Goal: Task Accomplishment & Management: Complete application form

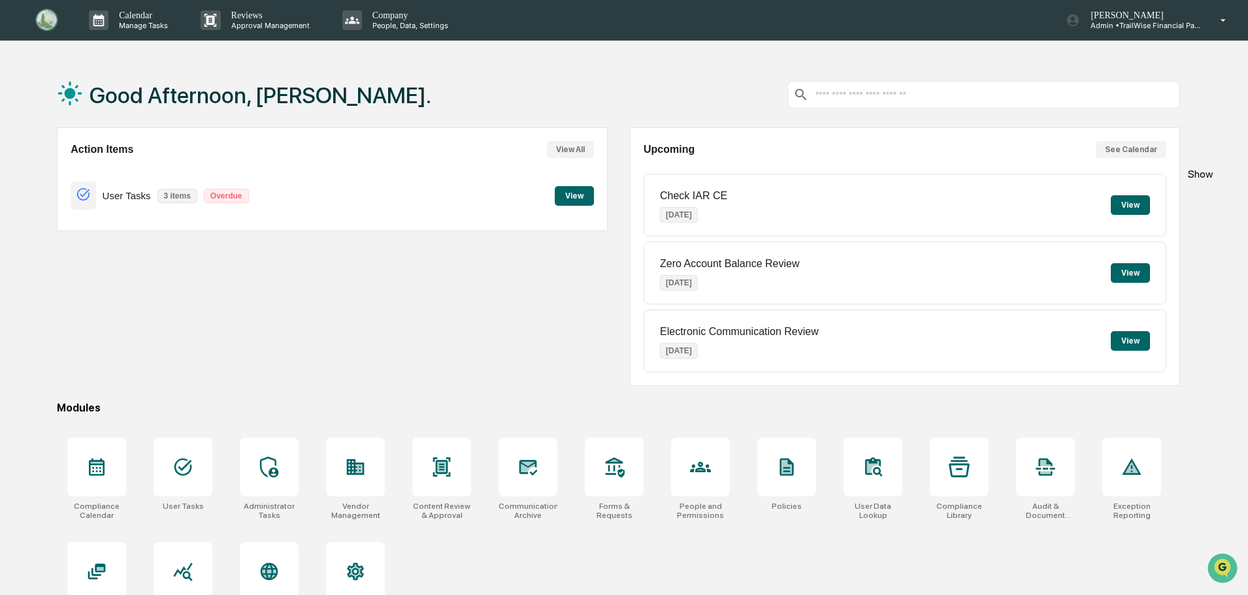
click at [1159, 24] on p "Admin • TrailWise Financial Partners" at bounding box center [1140, 25] width 121 height 9
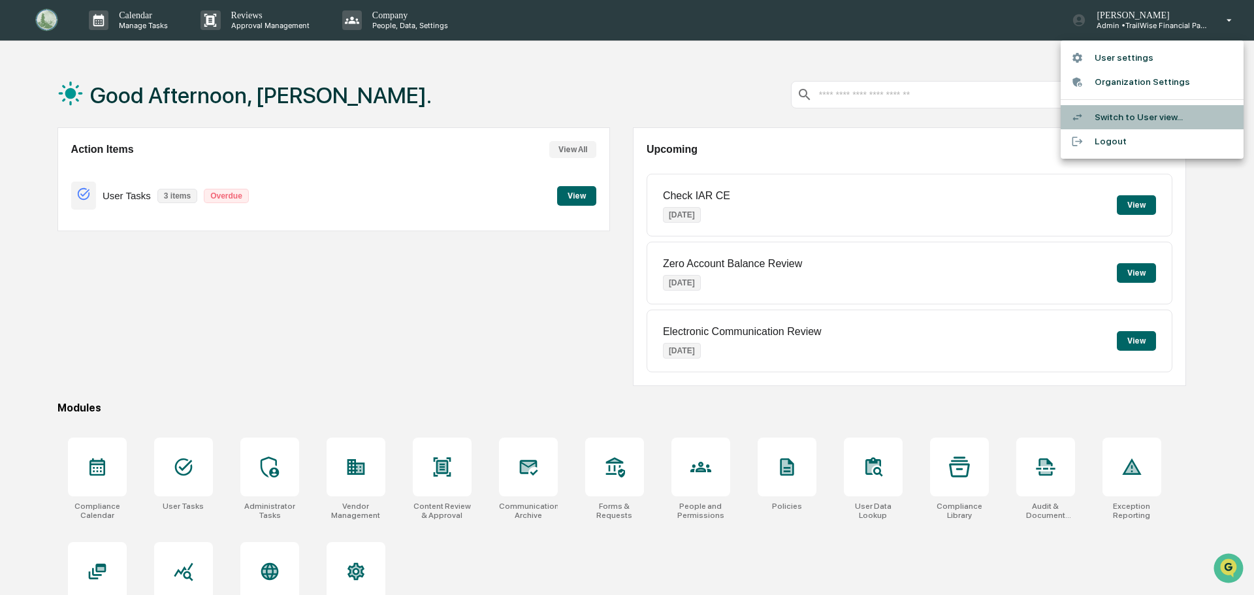
click at [1129, 118] on li "Switch to User view..." at bounding box center [1152, 117] width 183 height 24
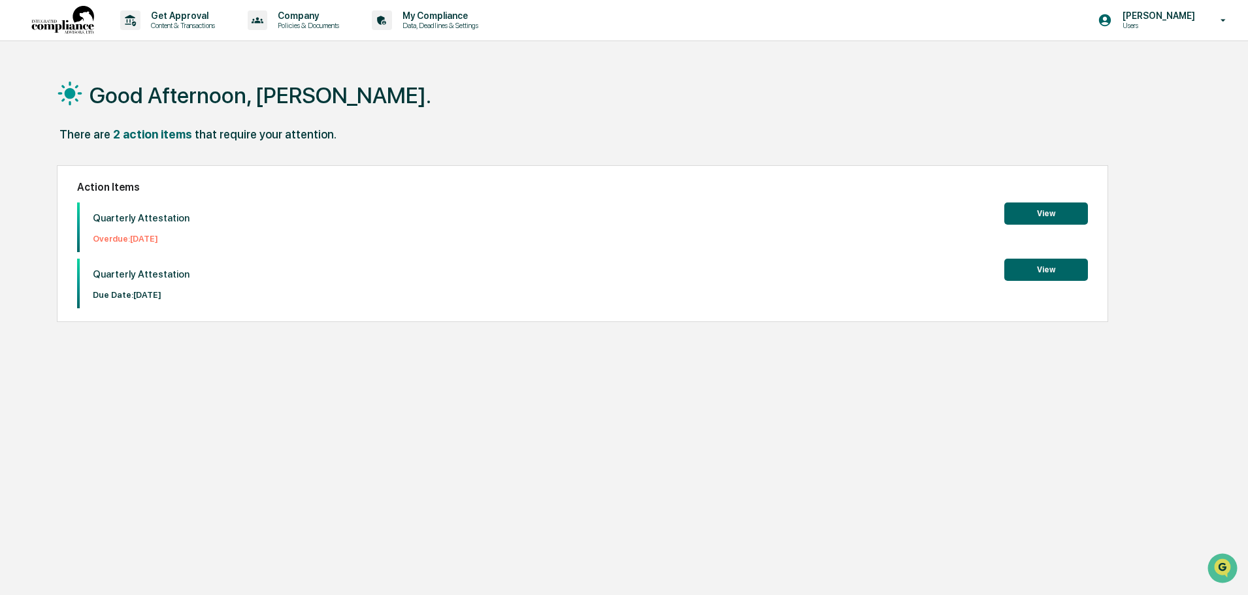
click at [1052, 210] on button "View" at bounding box center [1046, 213] width 84 height 22
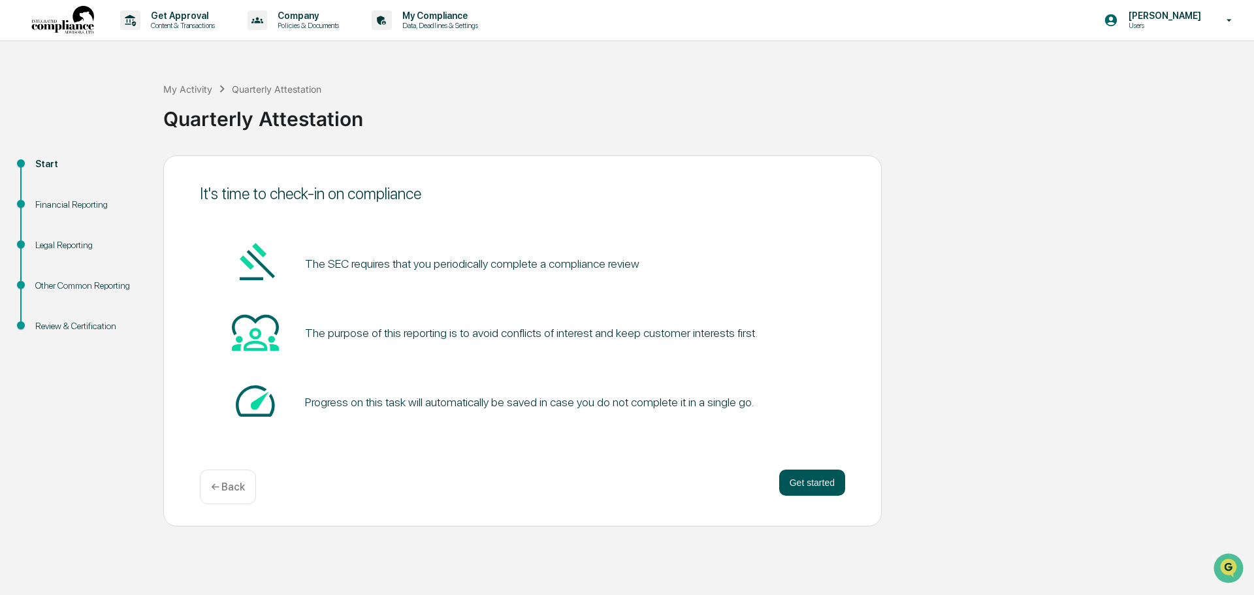
click at [807, 475] on button "Get started" at bounding box center [812, 483] width 66 height 26
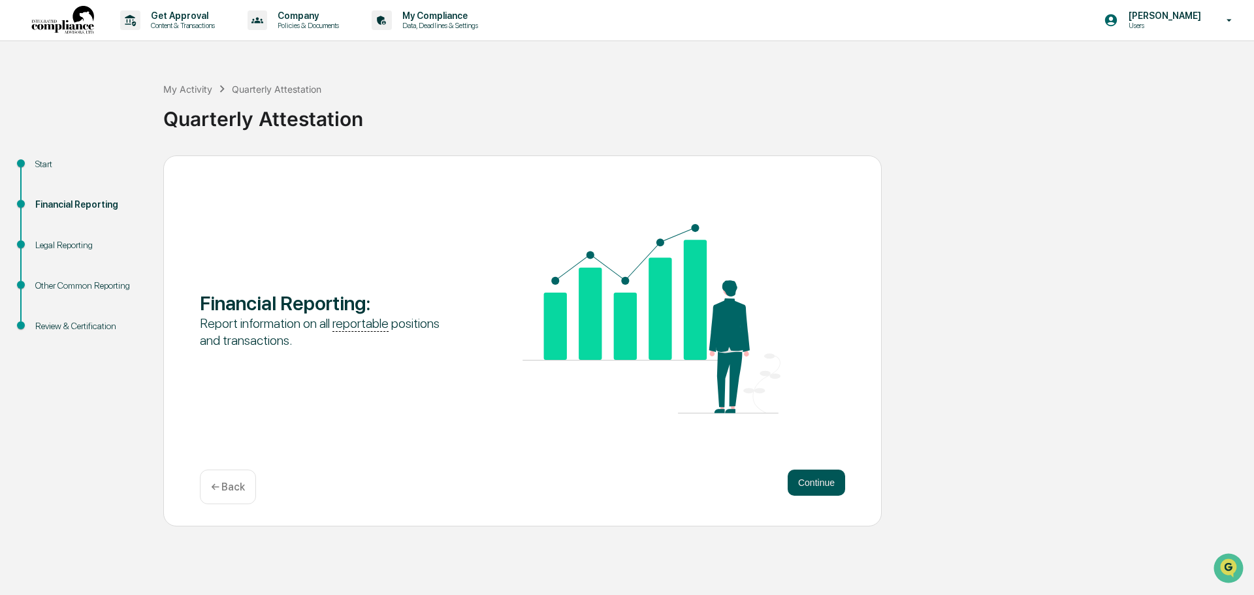
click at [814, 483] on button "Continue" at bounding box center [816, 483] width 57 height 26
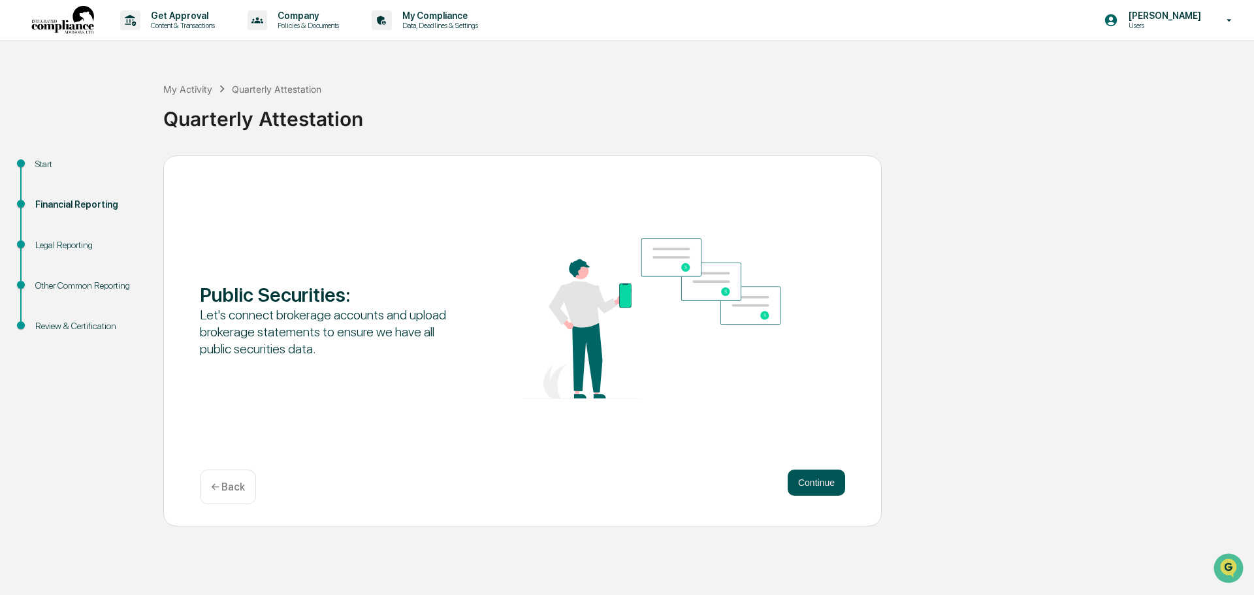
click at [811, 488] on button "Continue" at bounding box center [816, 483] width 57 height 26
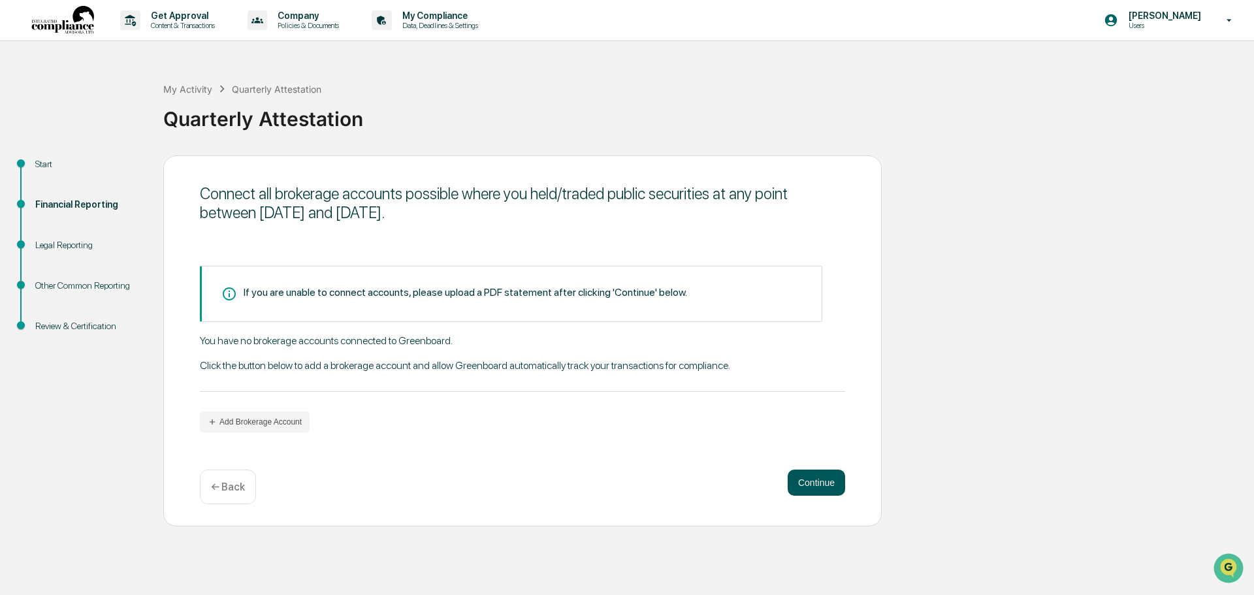
click at [812, 483] on button "Continue" at bounding box center [816, 483] width 57 height 26
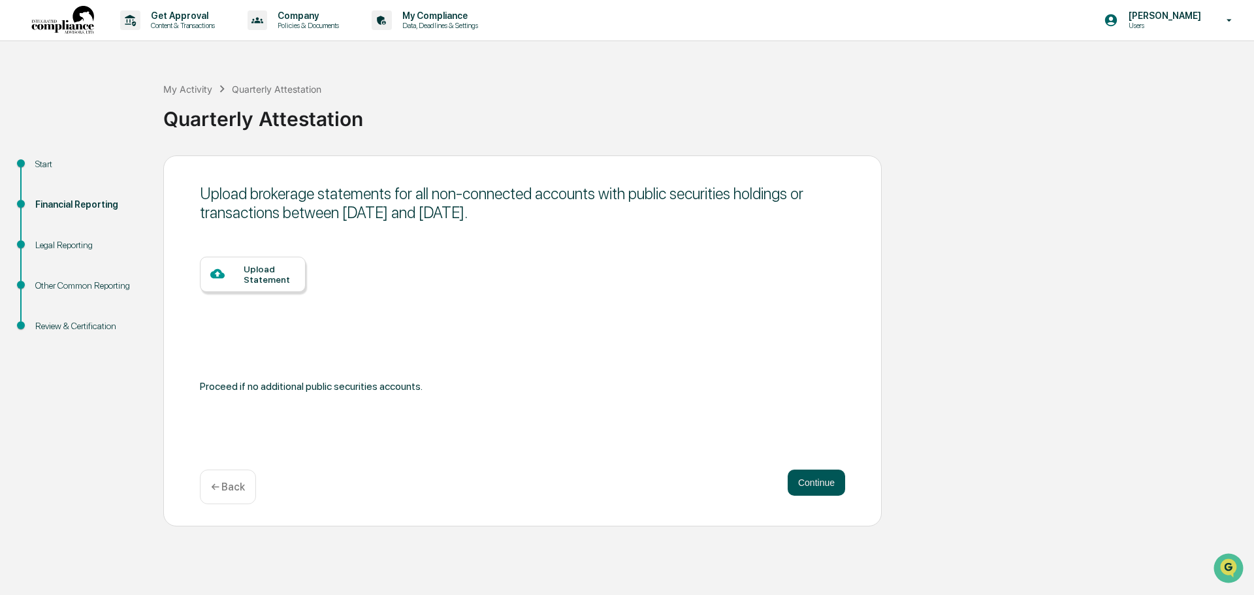
click at [827, 483] on button "Continue" at bounding box center [816, 483] width 57 height 26
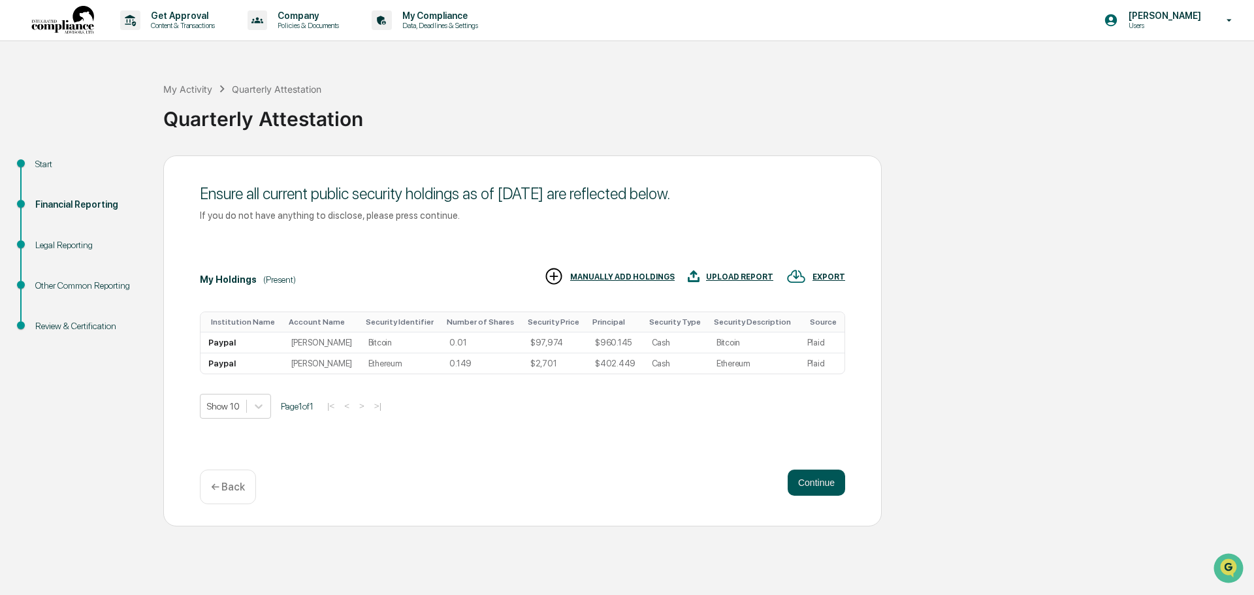
click at [821, 489] on button "Continue" at bounding box center [816, 483] width 57 height 26
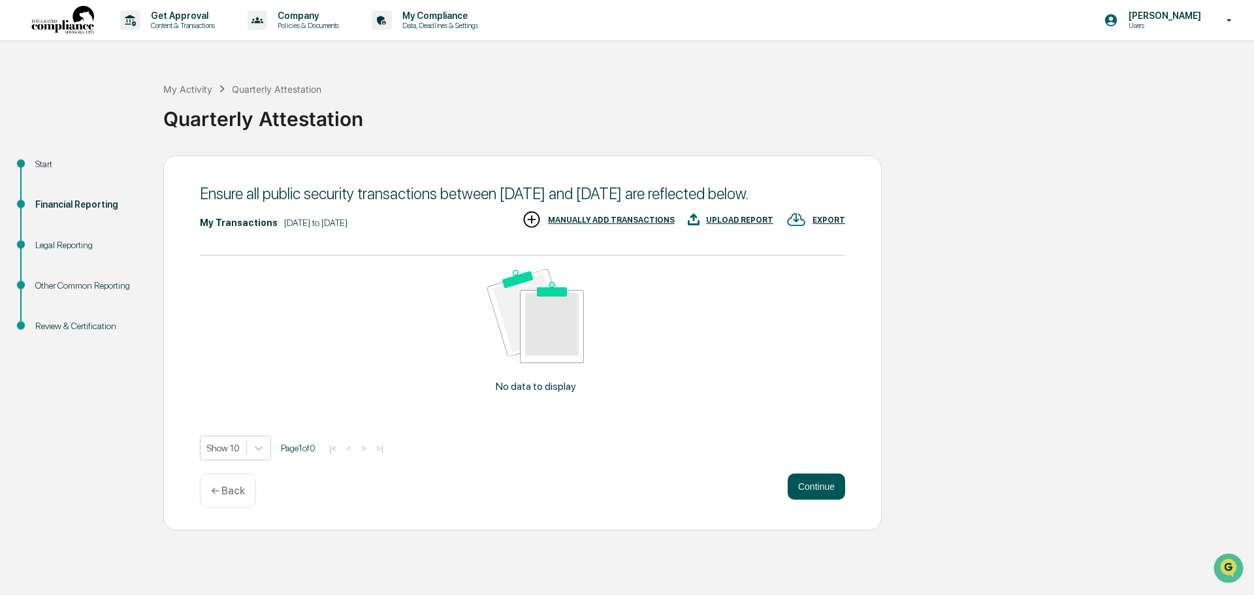
click at [822, 487] on button "Continue" at bounding box center [816, 487] width 57 height 26
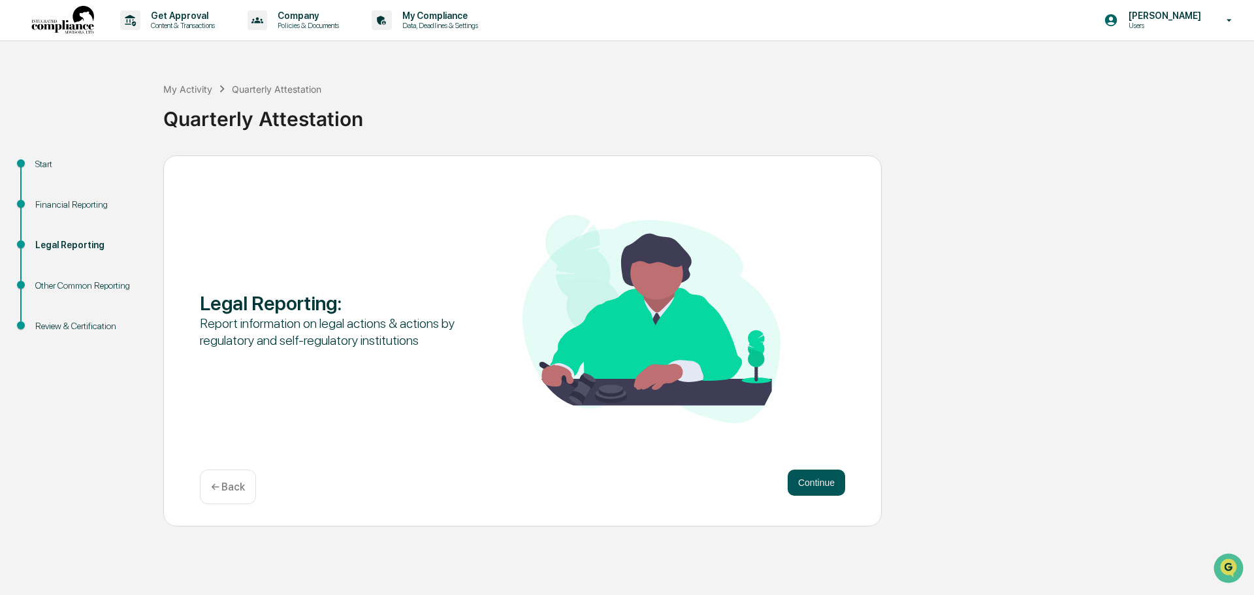
click at [817, 485] on button "Continue" at bounding box center [816, 483] width 57 height 26
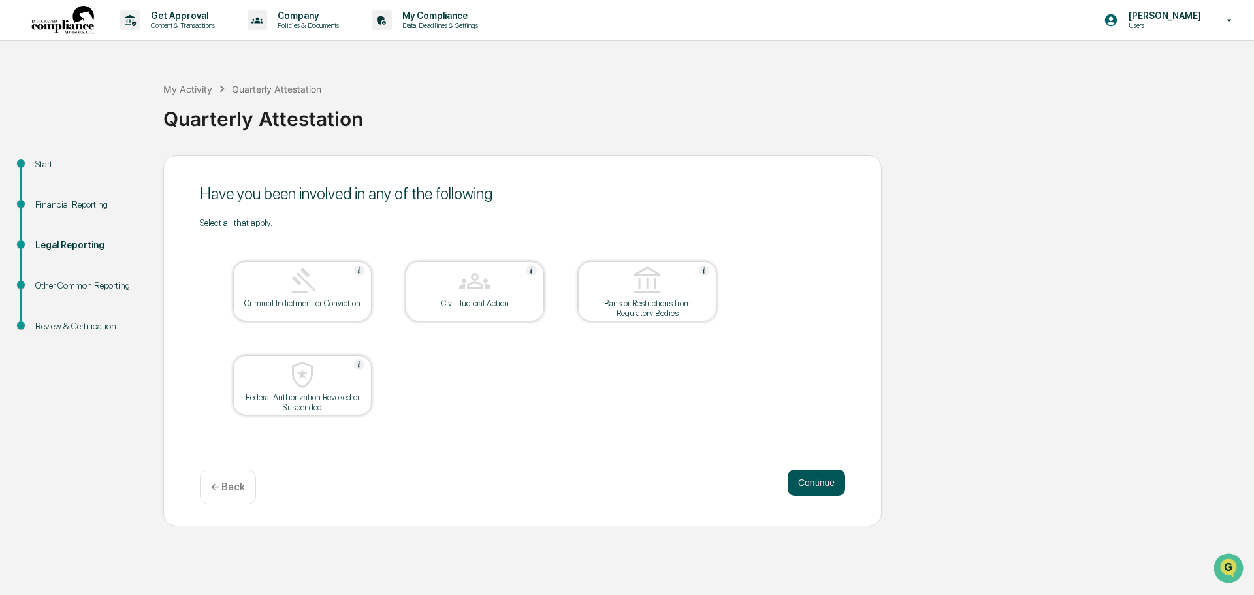
click at [816, 482] on button "Continue" at bounding box center [816, 483] width 57 height 26
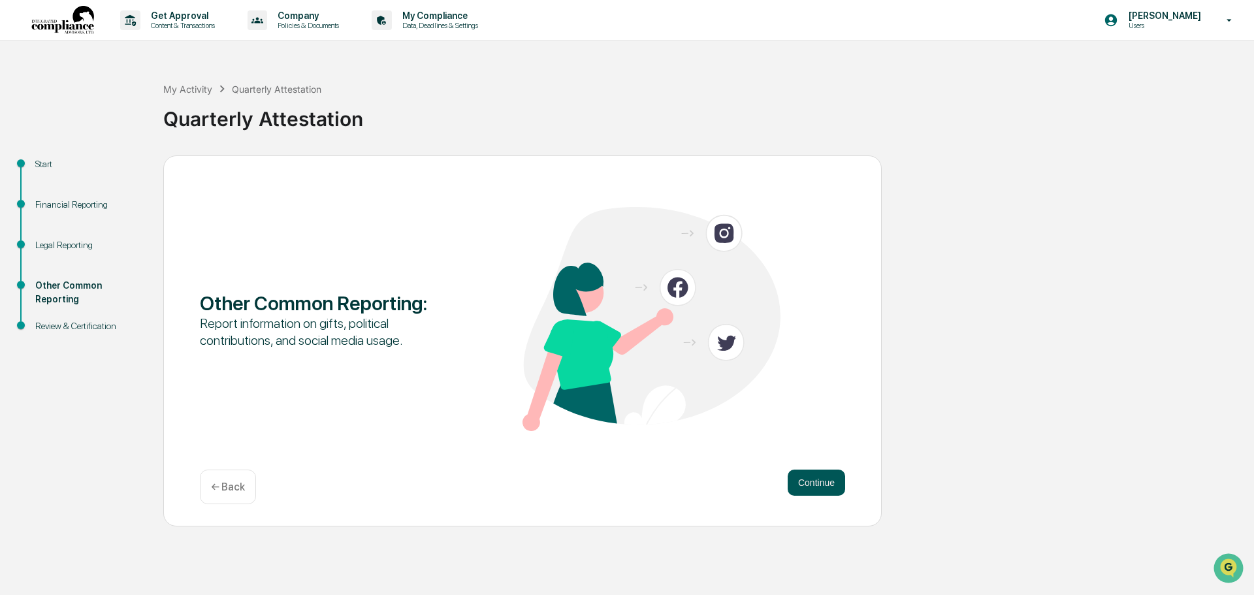
click at [816, 483] on button "Continue" at bounding box center [816, 483] width 57 height 26
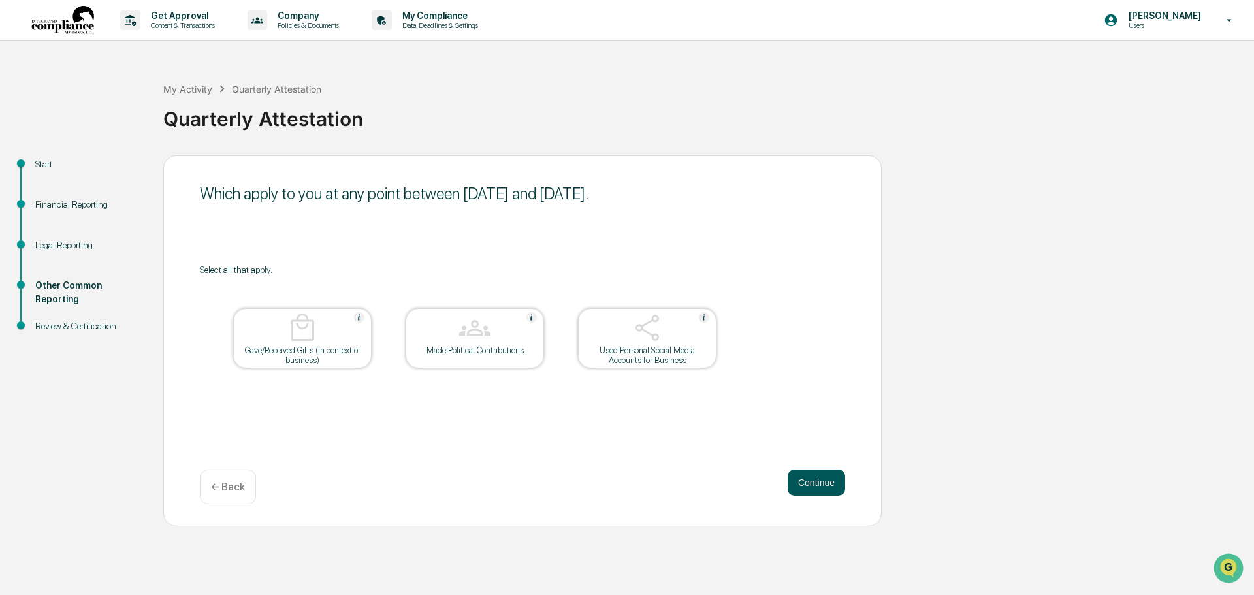
click at [820, 486] on button "Continue" at bounding box center [816, 483] width 57 height 26
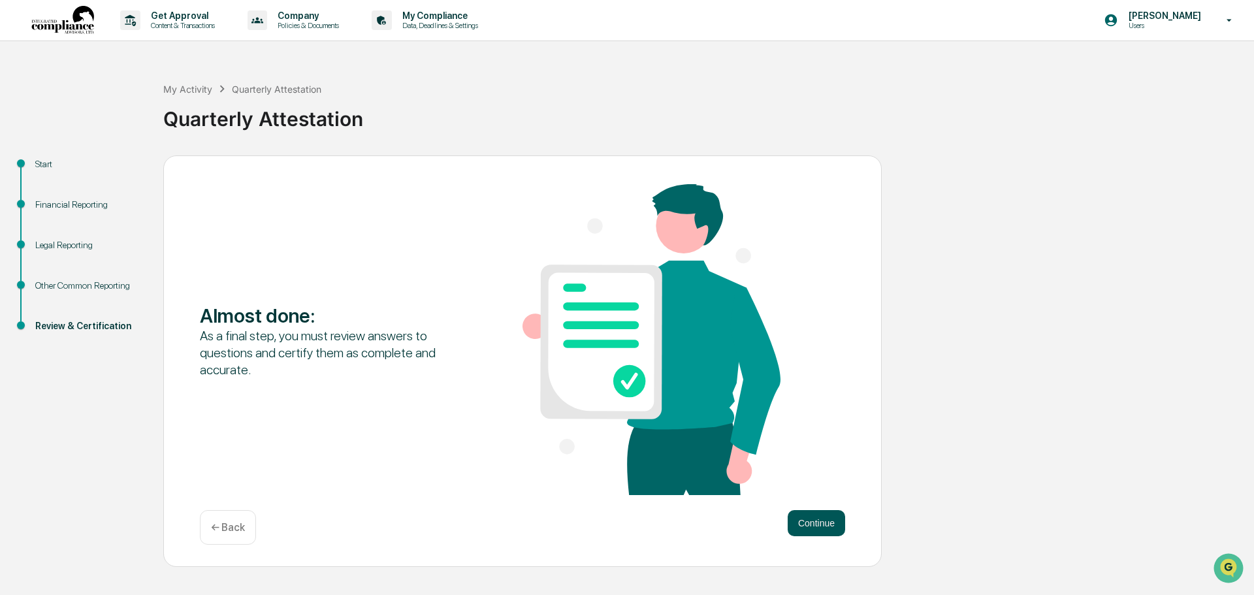
click at [810, 516] on button "Continue" at bounding box center [816, 523] width 57 height 26
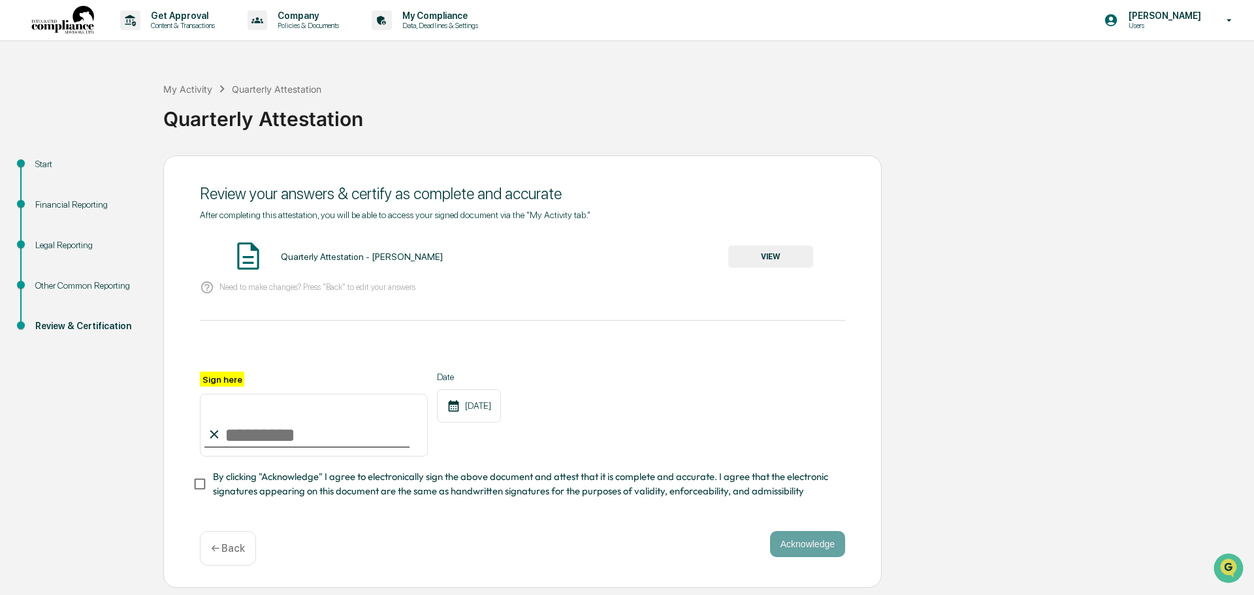
click at [225, 430] on input "Sign here" at bounding box center [314, 425] width 228 height 63
type input "**********"
click at [818, 547] on button "Acknowledge" at bounding box center [807, 544] width 75 height 26
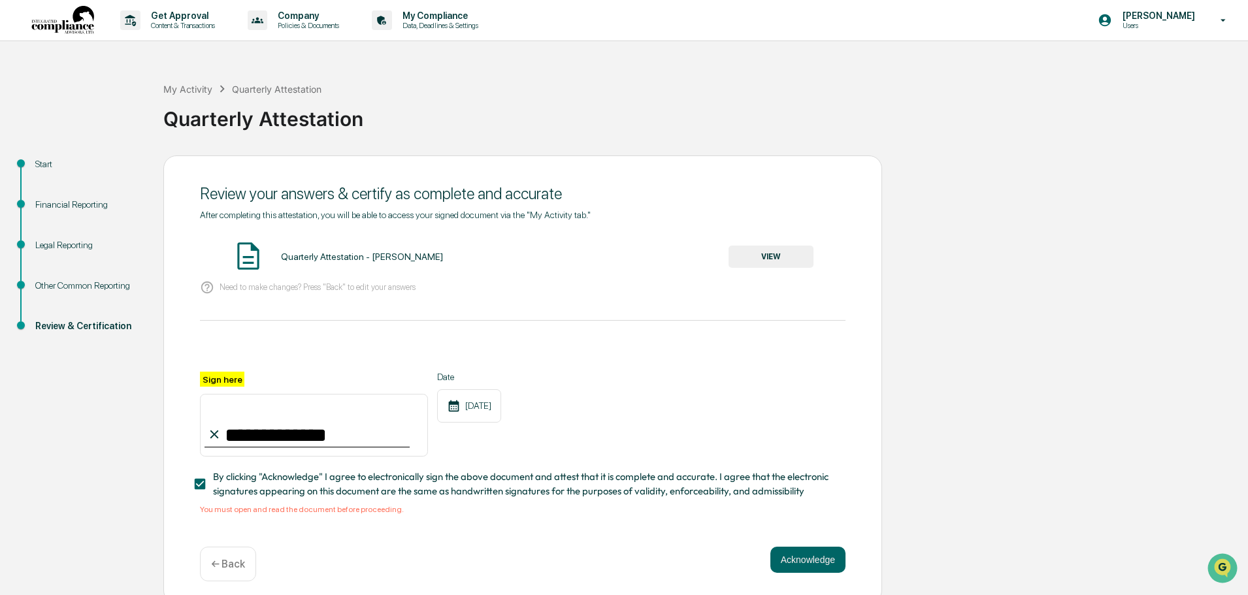
click at [779, 250] on button "VIEW" at bounding box center [770, 257] width 85 height 22
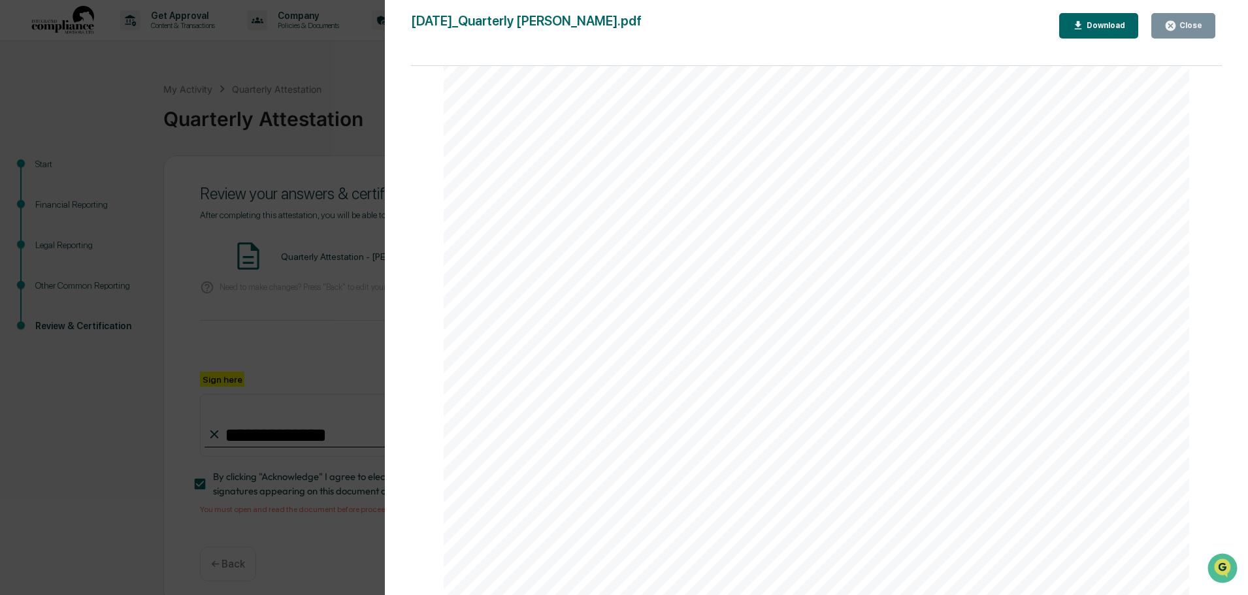
scroll to position [2417, 0]
click at [1172, 31] on icon "button" at bounding box center [1170, 26] width 12 height 12
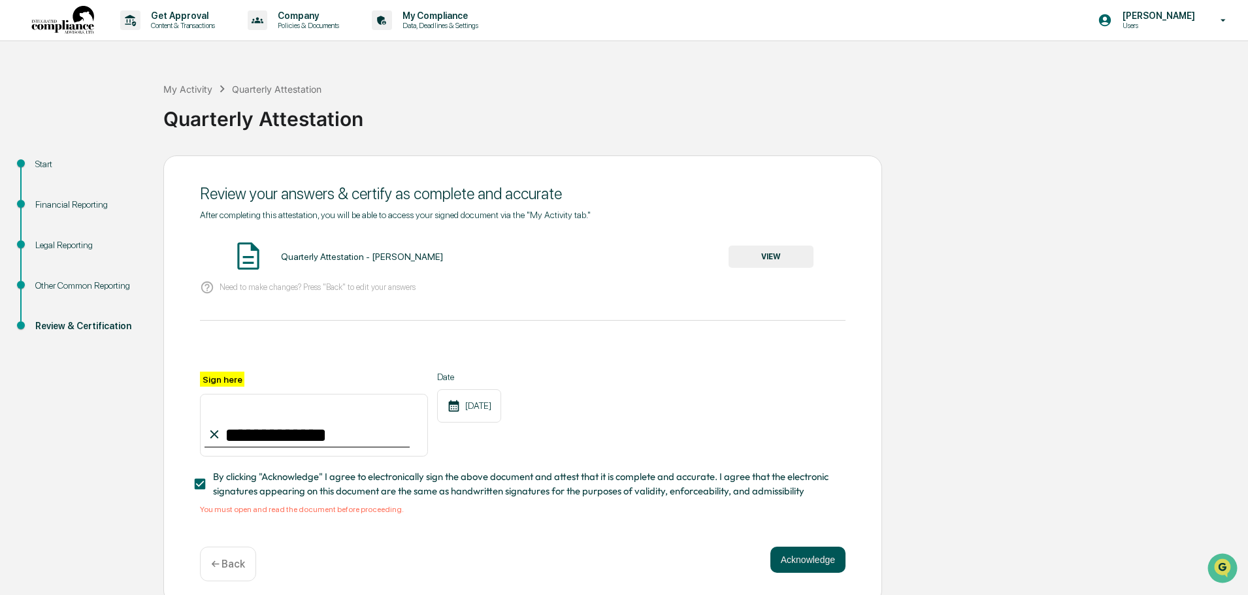
click at [804, 562] on button "Acknowledge" at bounding box center [807, 560] width 75 height 26
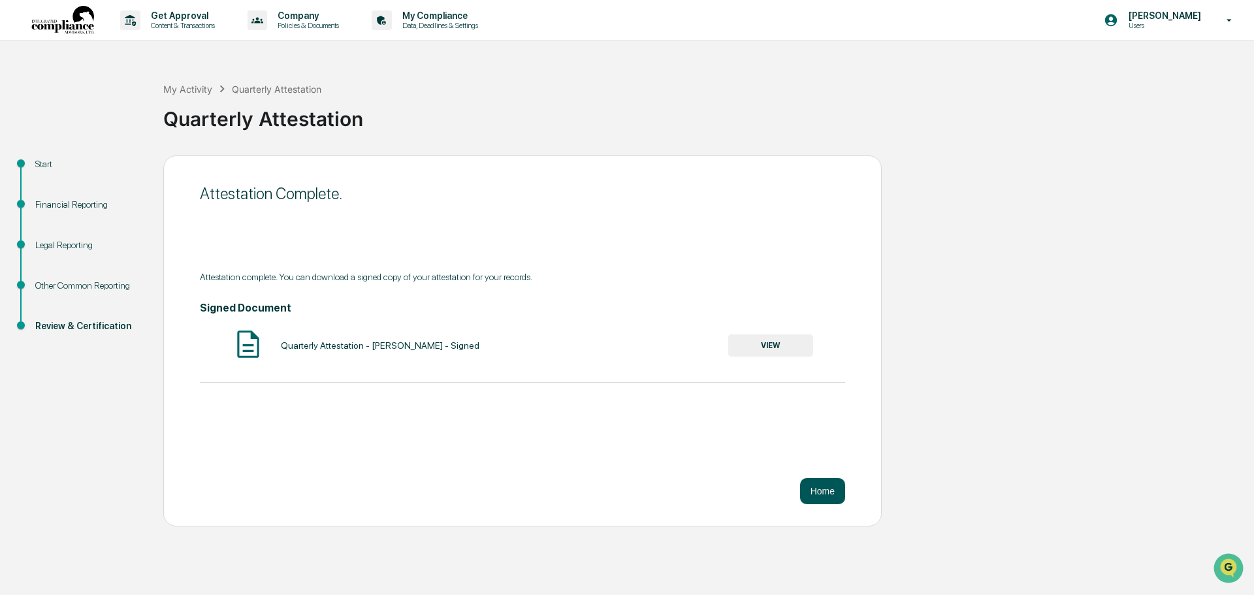
click at [828, 496] on button "Home" at bounding box center [822, 491] width 45 height 26
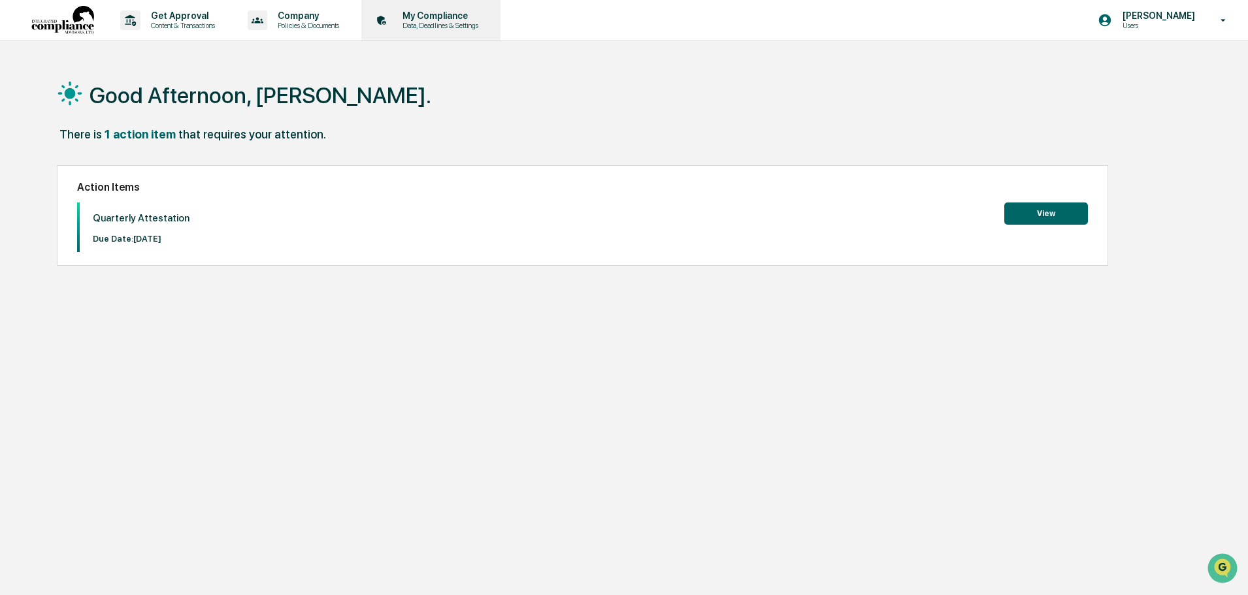
click at [455, 16] on p "My Compliance" at bounding box center [438, 15] width 93 height 10
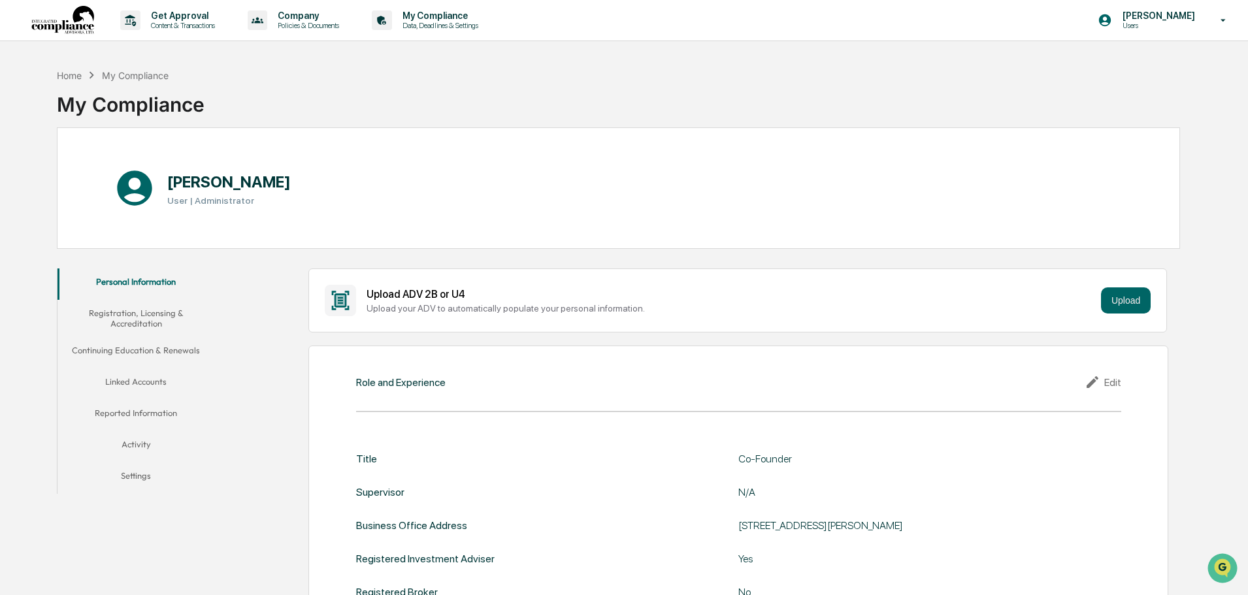
click at [59, 20] on img at bounding box center [62, 20] width 63 height 29
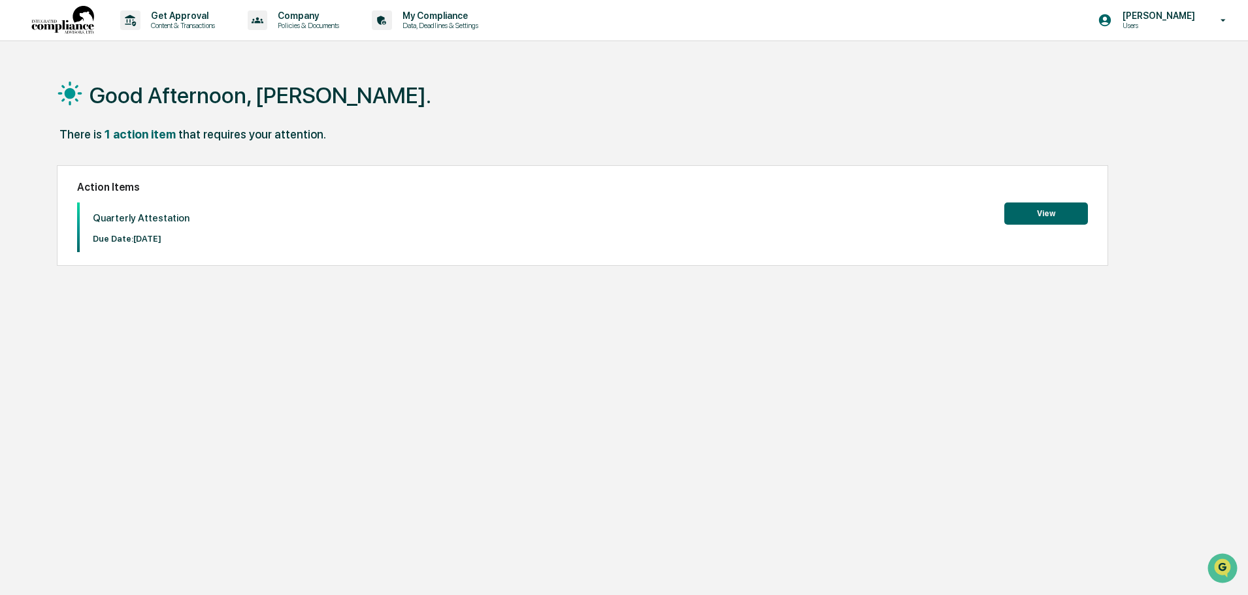
click at [1046, 215] on button "View" at bounding box center [1046, 213] width 84 height 22
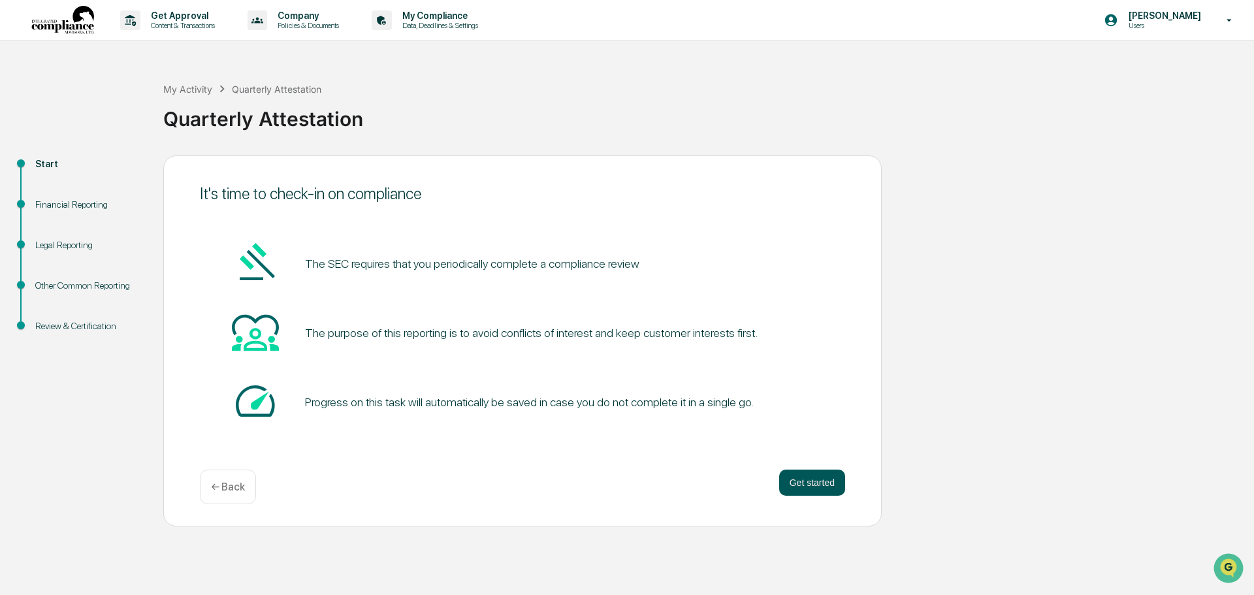
click at [835, 481] on button "Get started" at bounding box center [812, 483] width 66 height 26
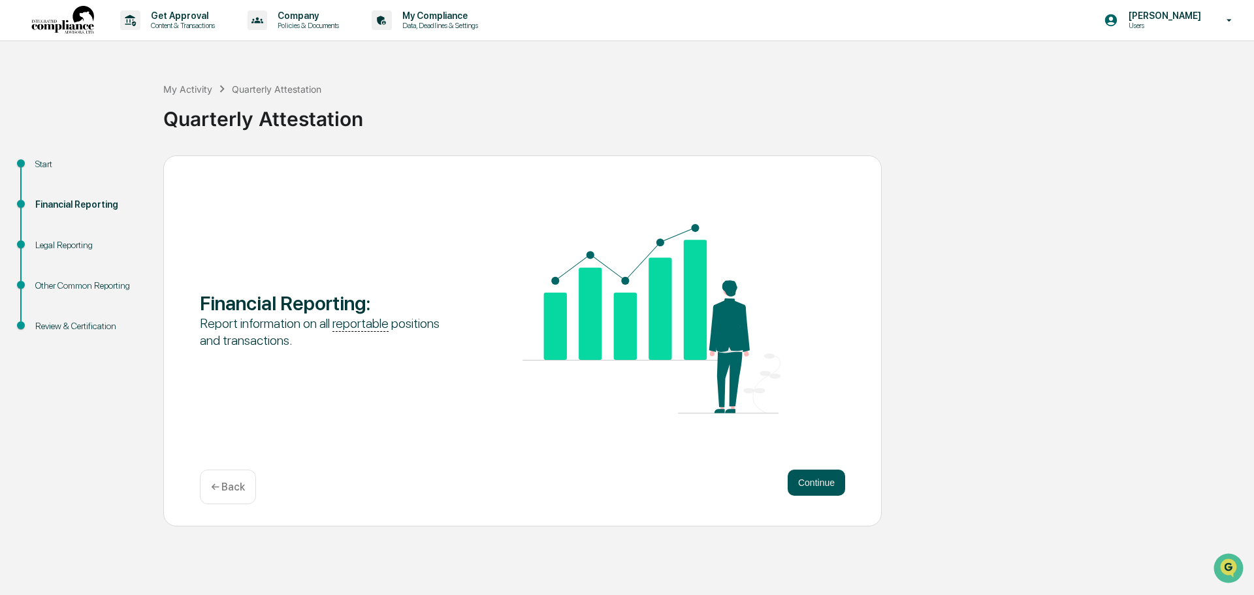
click at [833, 484] on button "Continue" at bounding box center [816, 483] width 57 height 26
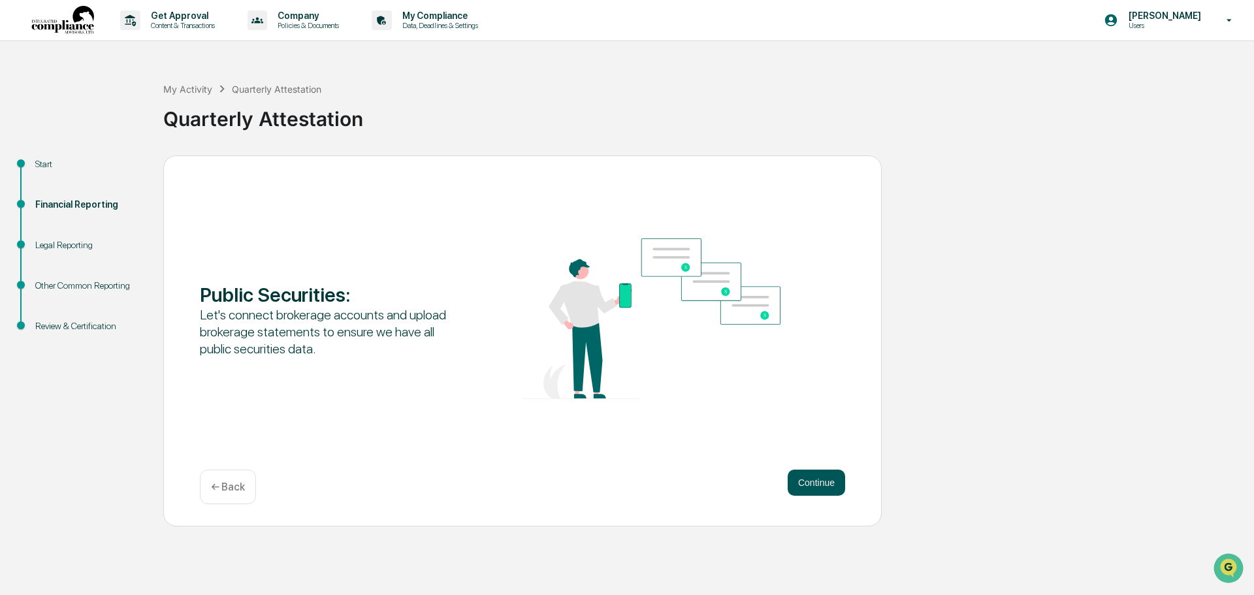
click at [812, 490] on button "Continue" at bounding box center [816, 483] width 57 height 26
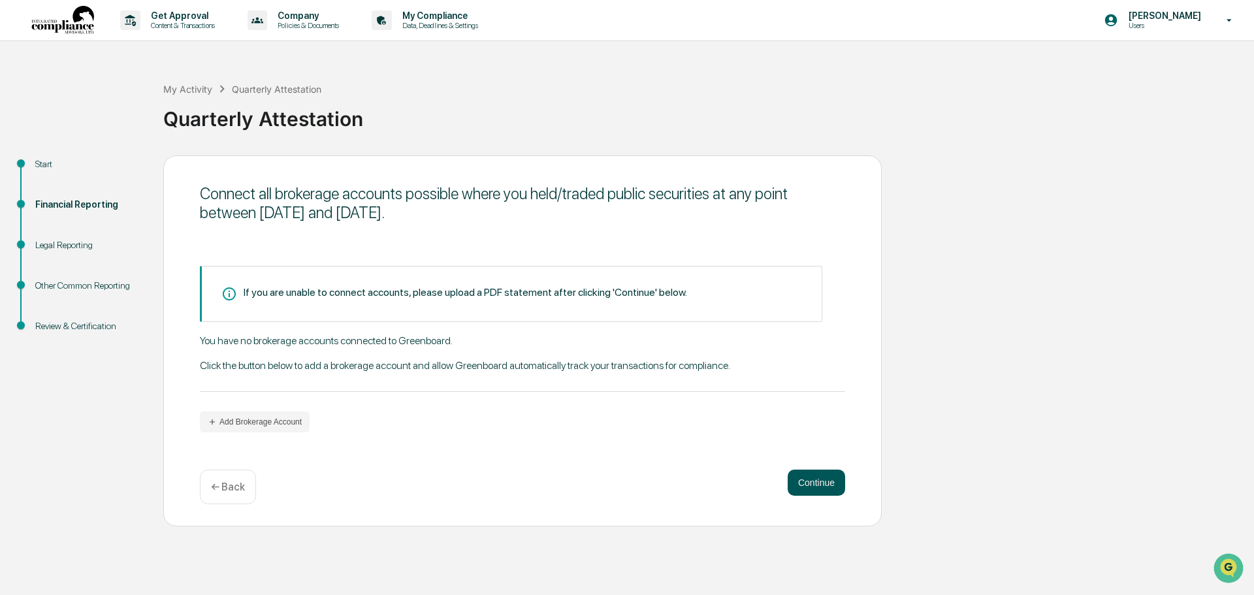
click at [814, 485] on button "Continue" at bounding box center [816, 483] width 57 height 26
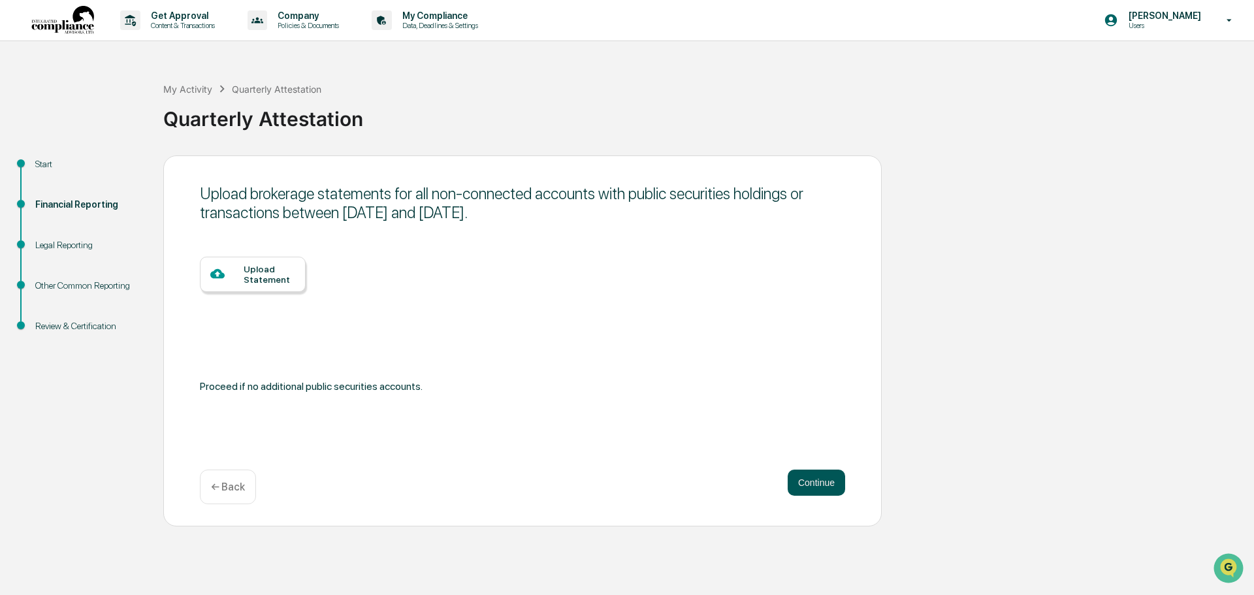
click at [814, 485] on button "Continue" at bounding box center [816, 483] width 57 height 26
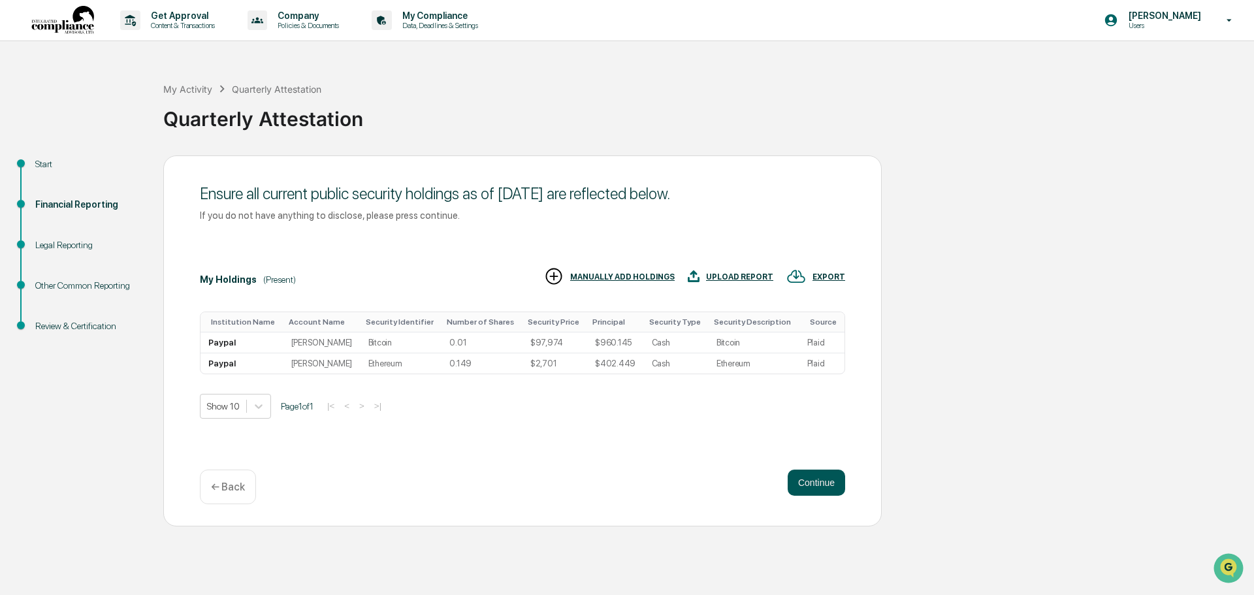
click at [815, 485] on button "Continue" at bounding box center [816, 483] width 57 height 26
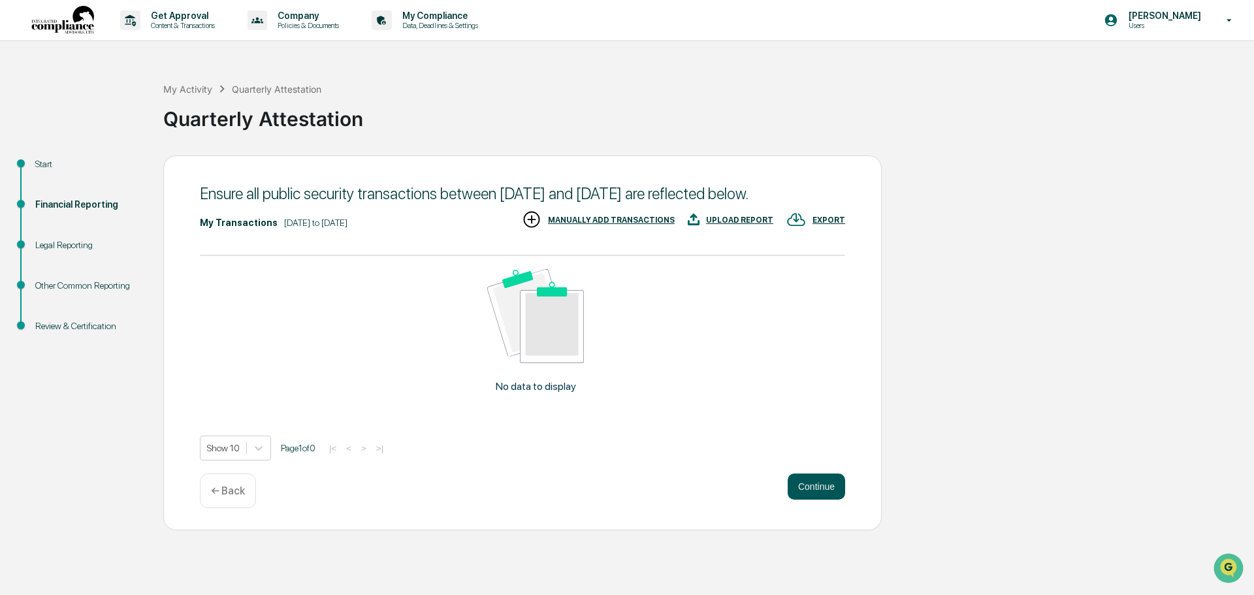
click at [815, 500] on button "Continue" at bounding box center [816, 487] width 57 height 26
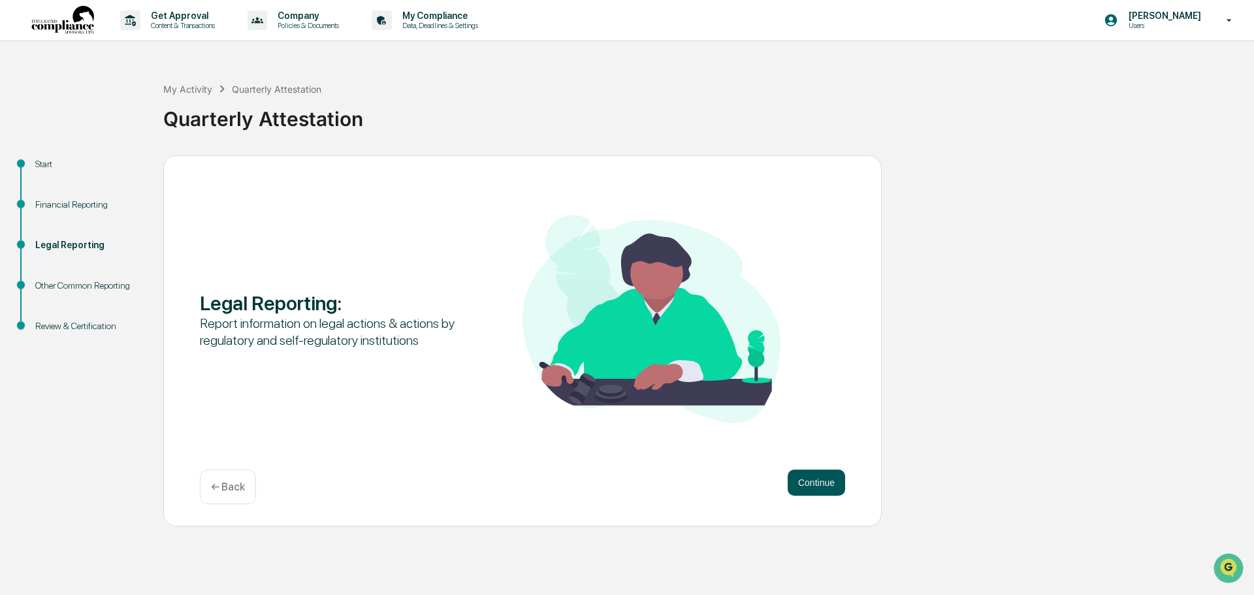
click at [813, 482] on button "Continue" at bounding box center [816, 483] width 57 height 26
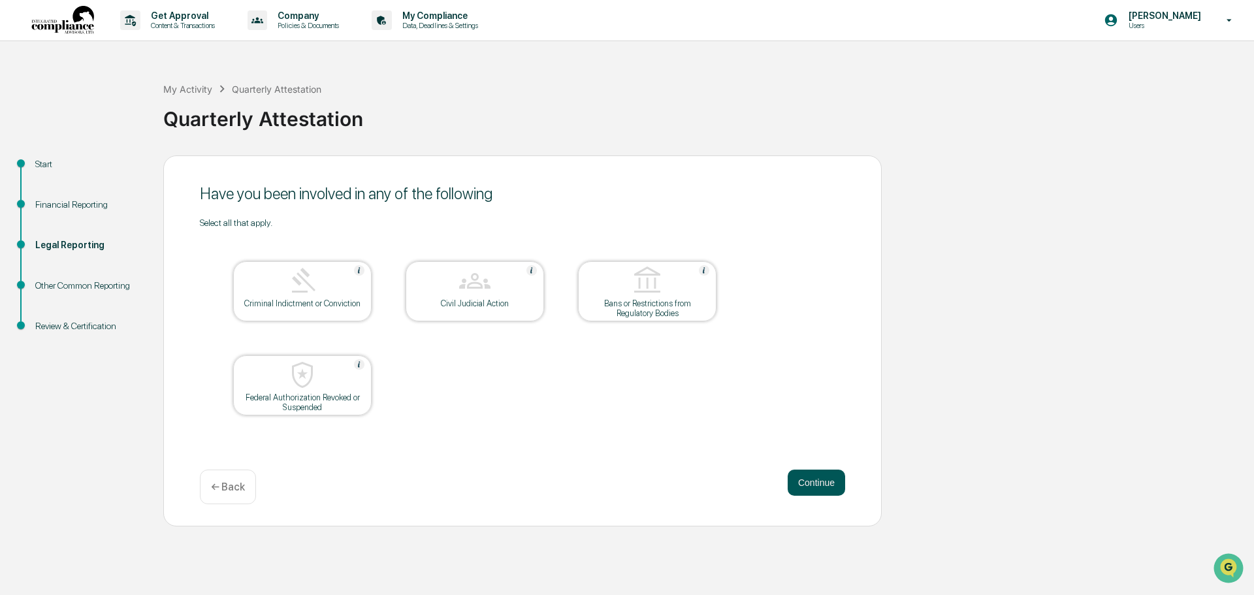
click at [816, 485] on button "Continue" at bounding box center [816, 483] width 57 height 26
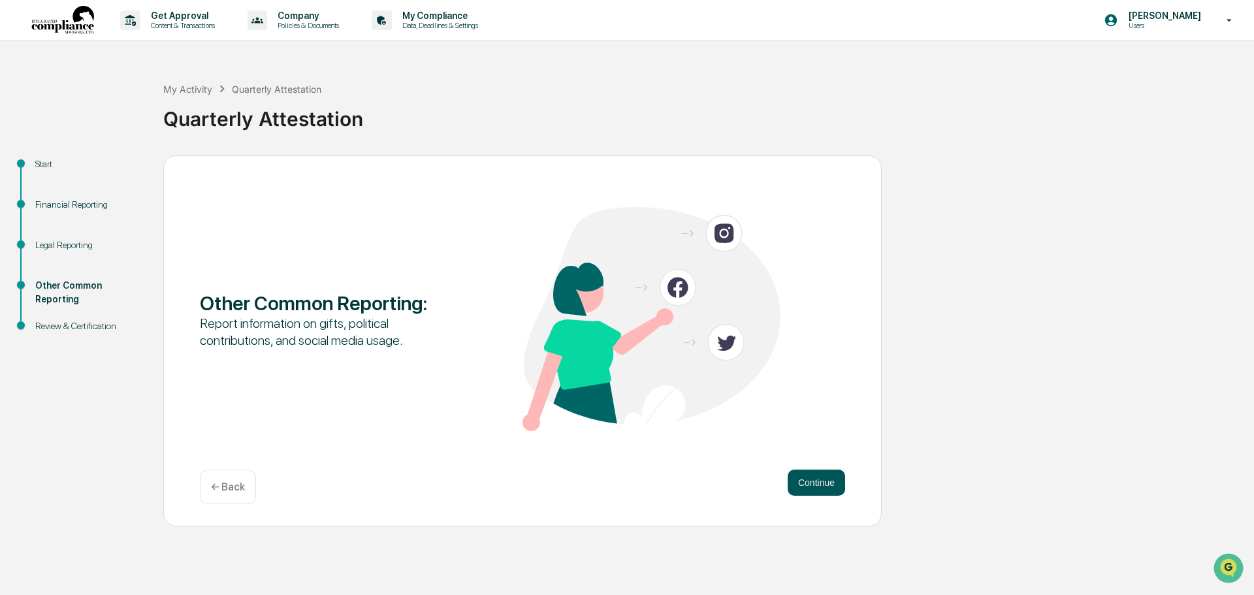
click at [819, 483] on button "Continue" at bounding box center [816, 483] width 57 height 26
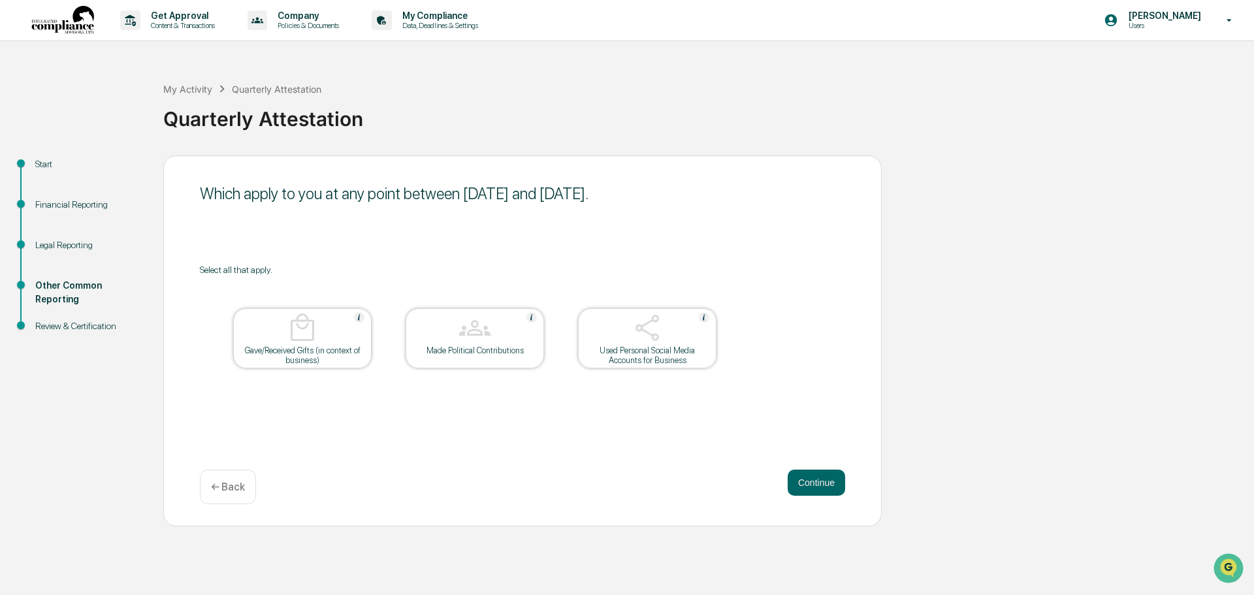
click at [823, 500] on div "Continue ← Back" at bounding box center [522, 487] width 645 height 35
click at [822, 486] on button "Continue" at bounding box center [816, 483] width 57 height 26
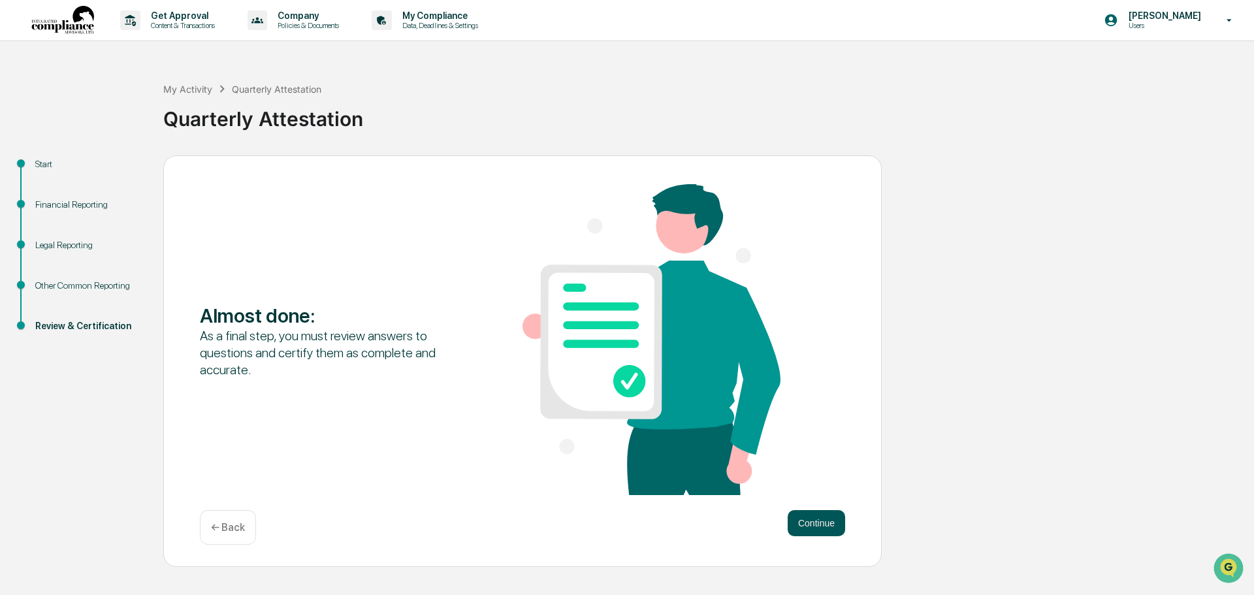
click at [823, 521] on button "Continue" at bounding box center [816, 523] width 57 height 26
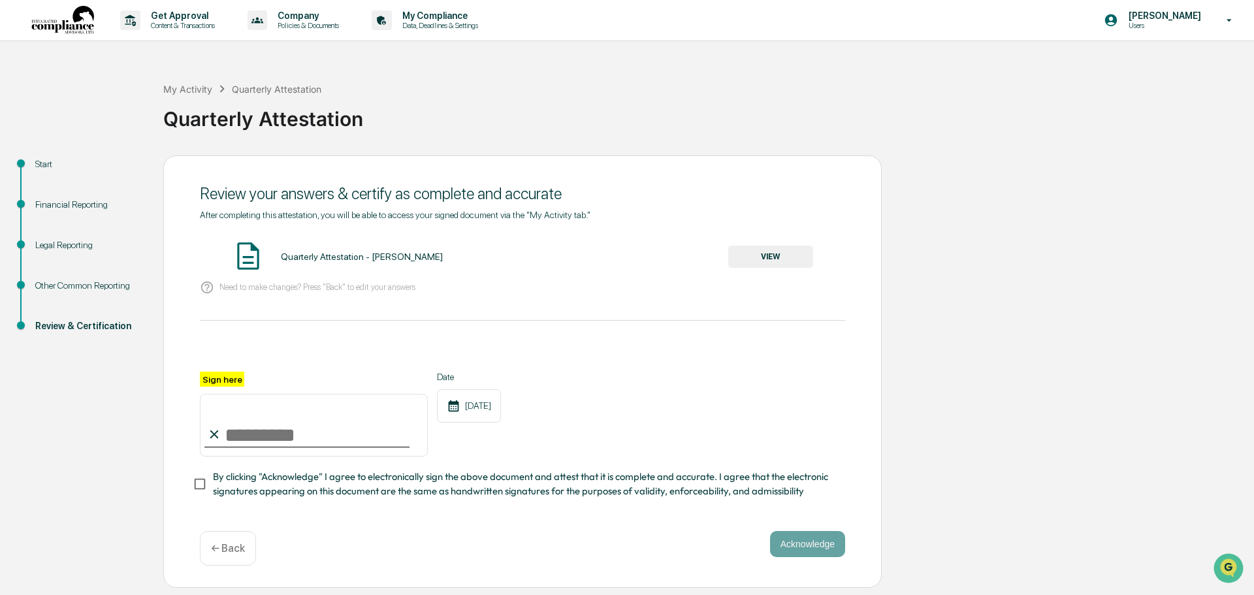
click at [765, 258] on button "VIEW" at bounding box center [770, 257] width 85 height 22
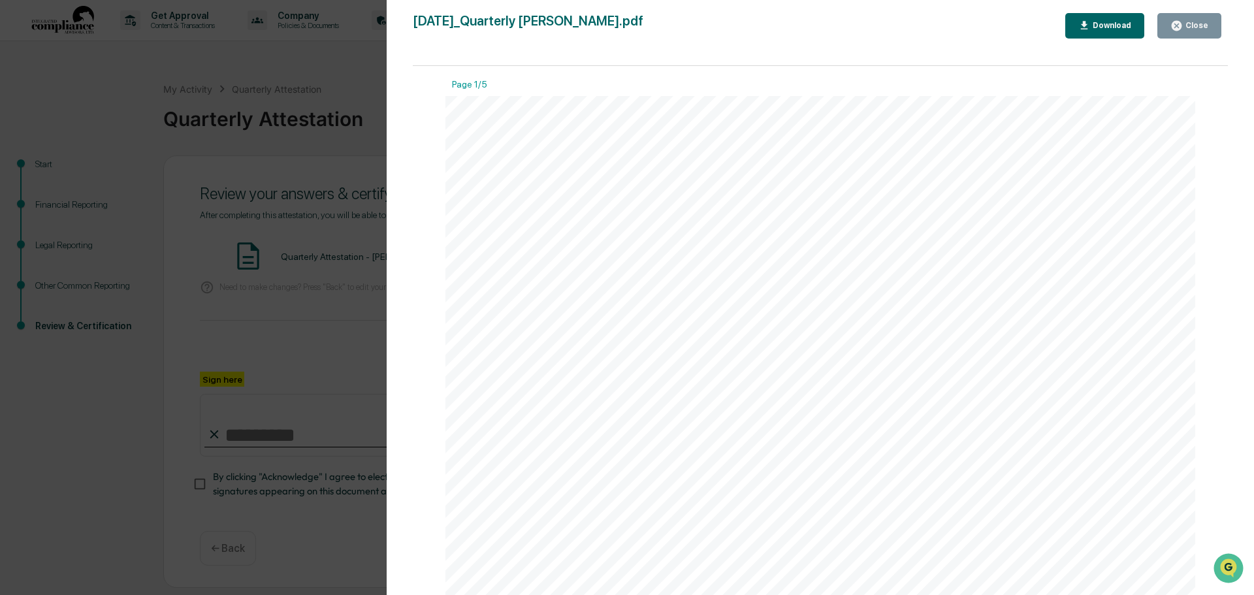
click at [1201, 25] on div "Close" at bounding box center [1195, 25] width 25 height 9
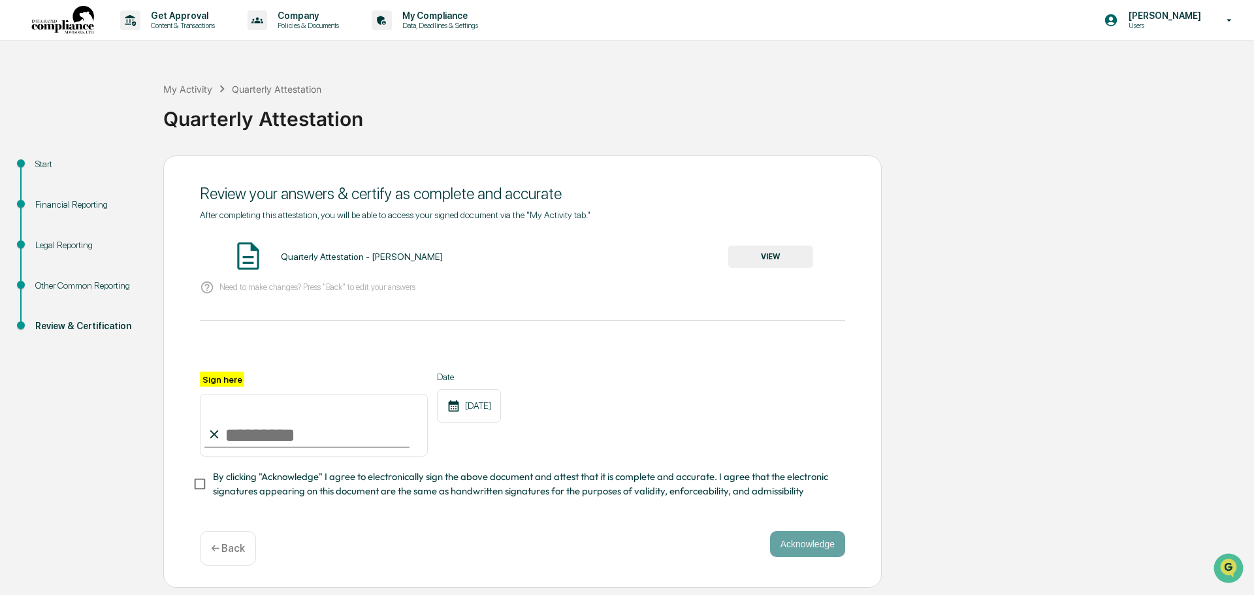
click at [259, 436] on input "Sign here" at bounding box center [314, 425] width 228 height 63
type input "**********"
click at [828, 539] on button "Acknowledge" at bounding box center [807, 544] width 75 height 26
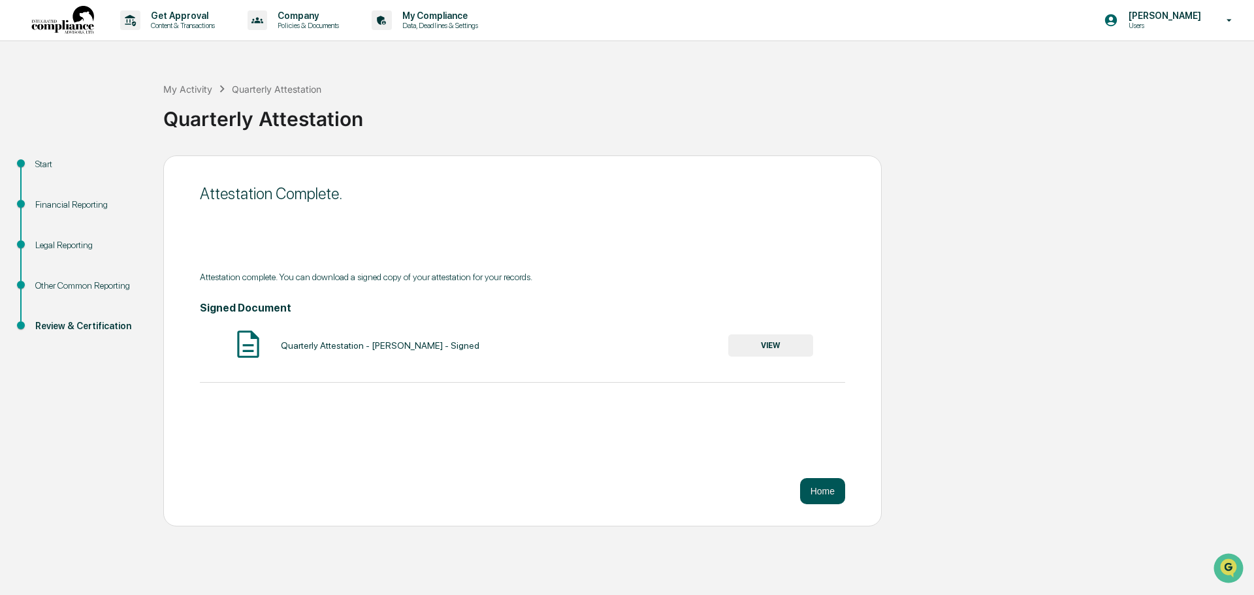
click at [818, 481] on button "Home" at bounding box center [822, 491] width 45 height 26
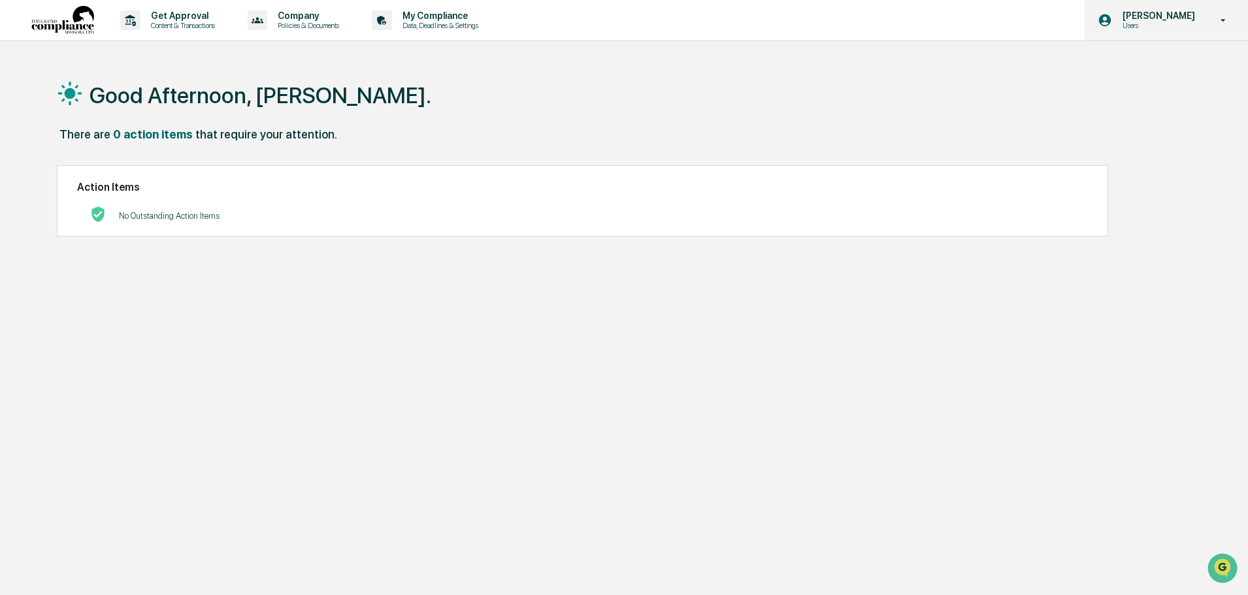
click at [1184, 20] on p "[PERSON_NAME]" at bounding box center [1156, 15] width 89 height 10
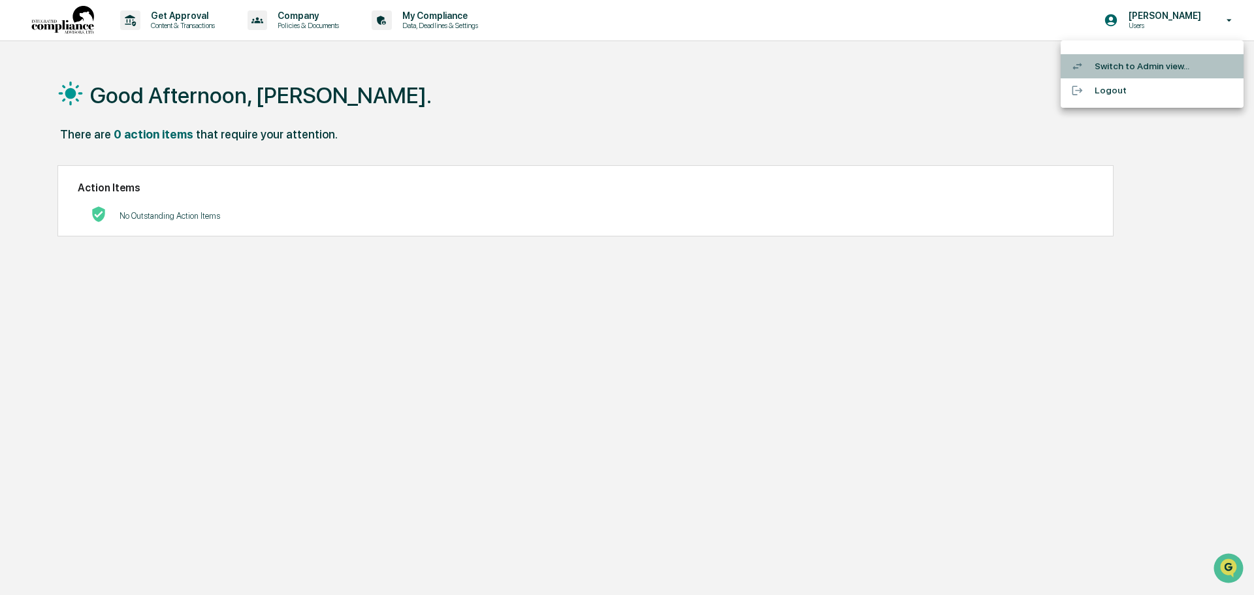
click at [1159, 63] on li "Switch to Admin view..." at bounding box center [1152, 66] width 183 height 24
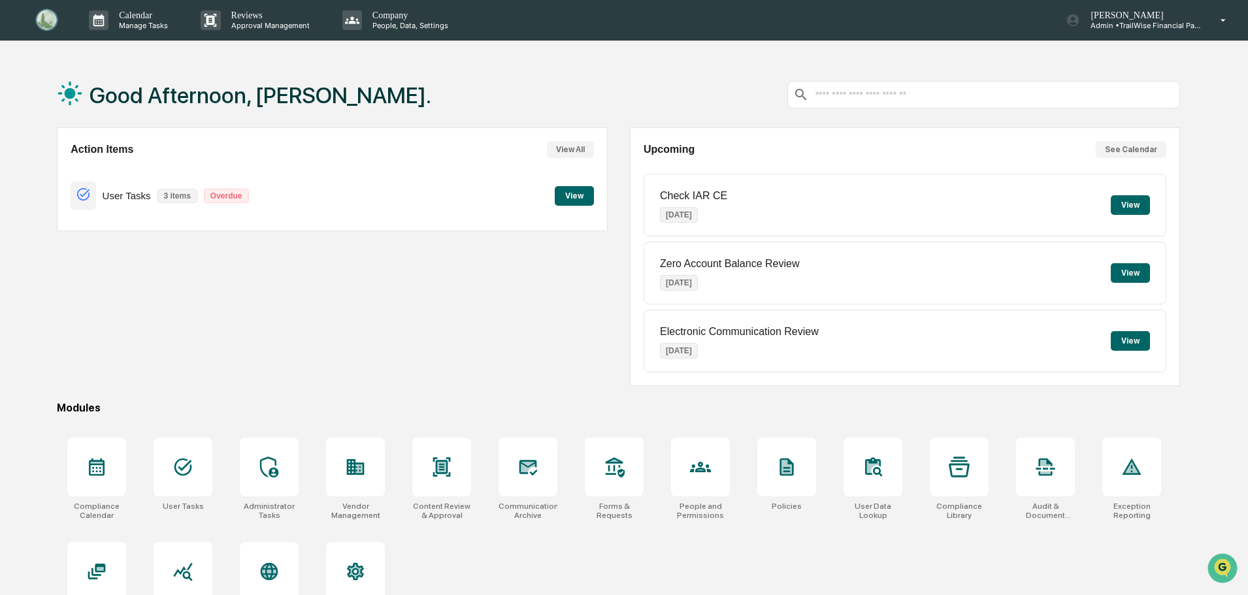
click at [582, 195] on button "View" at bounding box center [574, 196] width 39 height 20
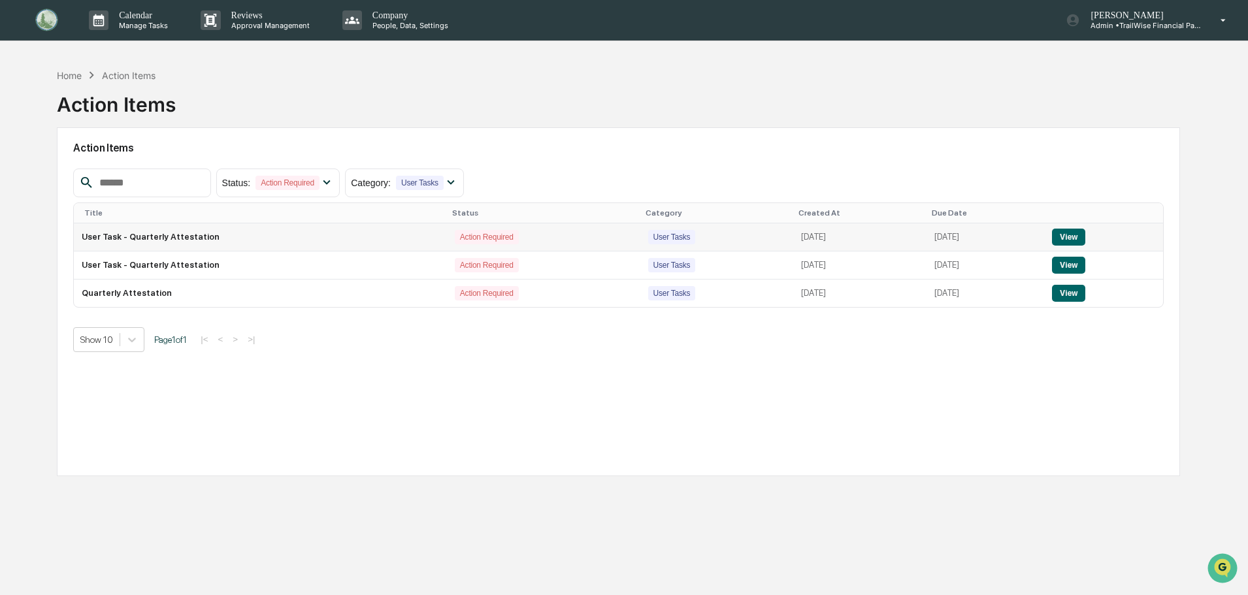
click at [1081, 236] on button "View" at bounding box center [1068, 237] width 33 height 17
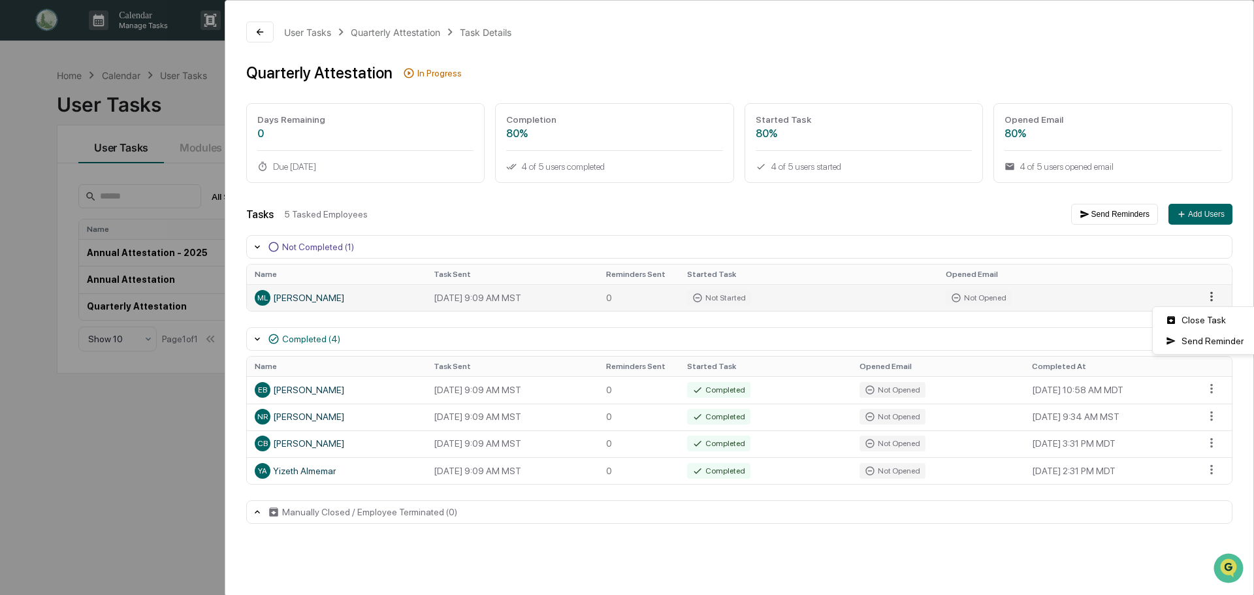
click at [1208, 295] on html "Calendar Manage Tasks Reviews Approval Management Company People, Data, Setting…" at bounding box center [627, 297] width 1254 height 595
click at [1202, 316] on div "Close Task" at bounding box center [1204, 320] width 99 height 21
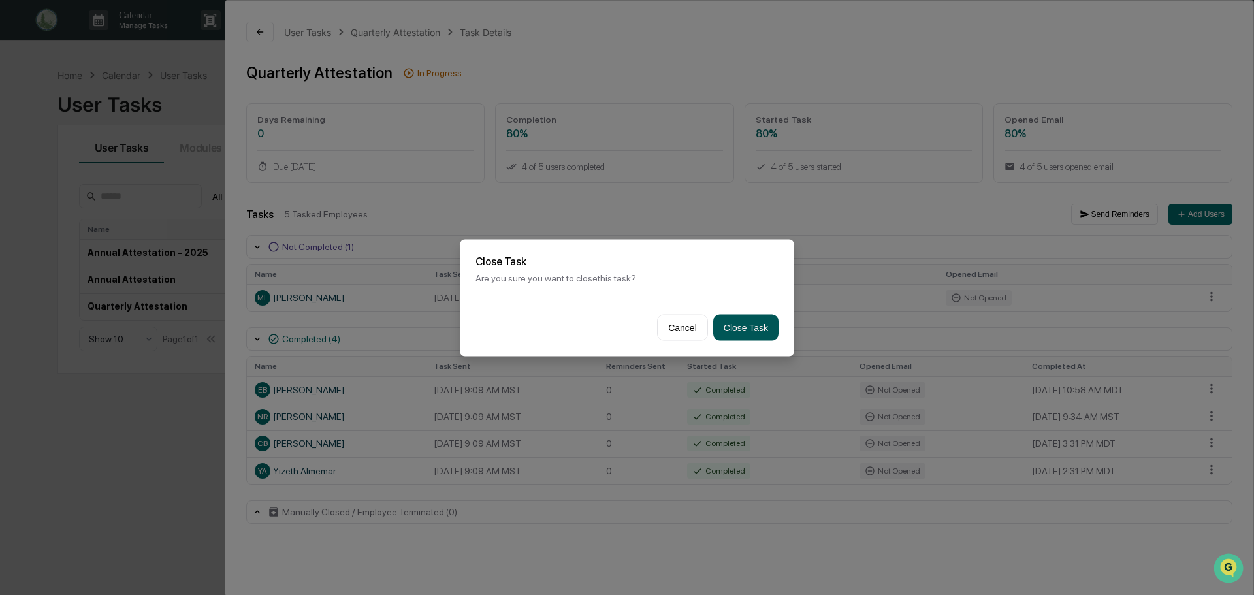
click at [746, 333] on button "Close Task" at bounding box center [745, 327] width 65 height 26
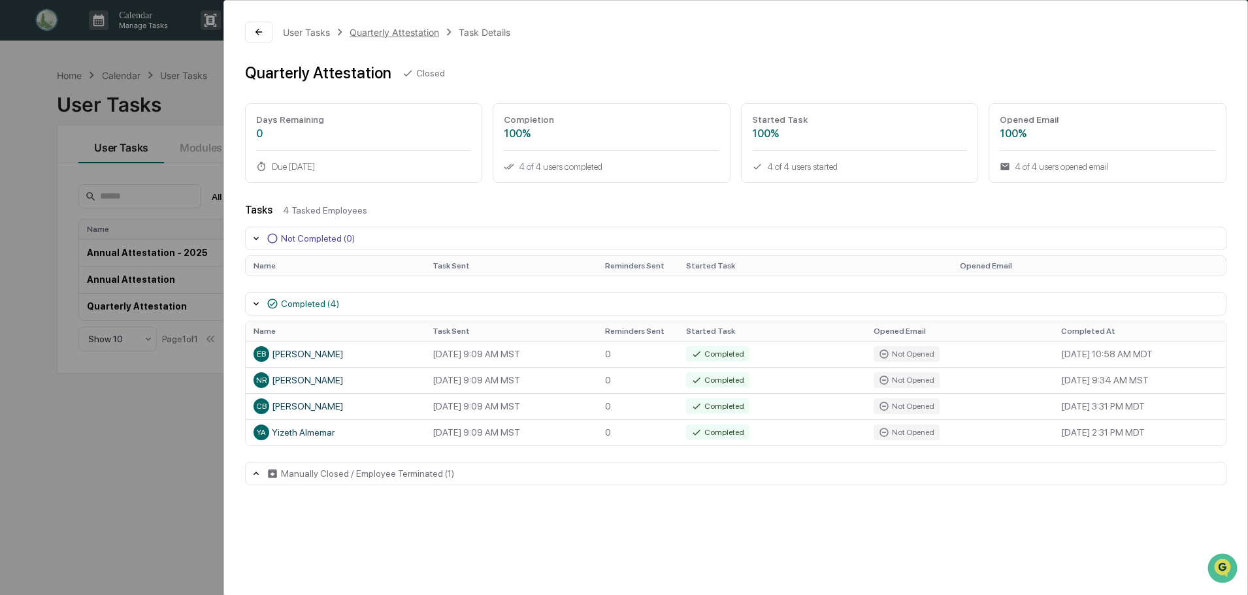
click at [434, 31] on div "Quarterly Attestation" at bounding box center [393, 32] width 89 height 11
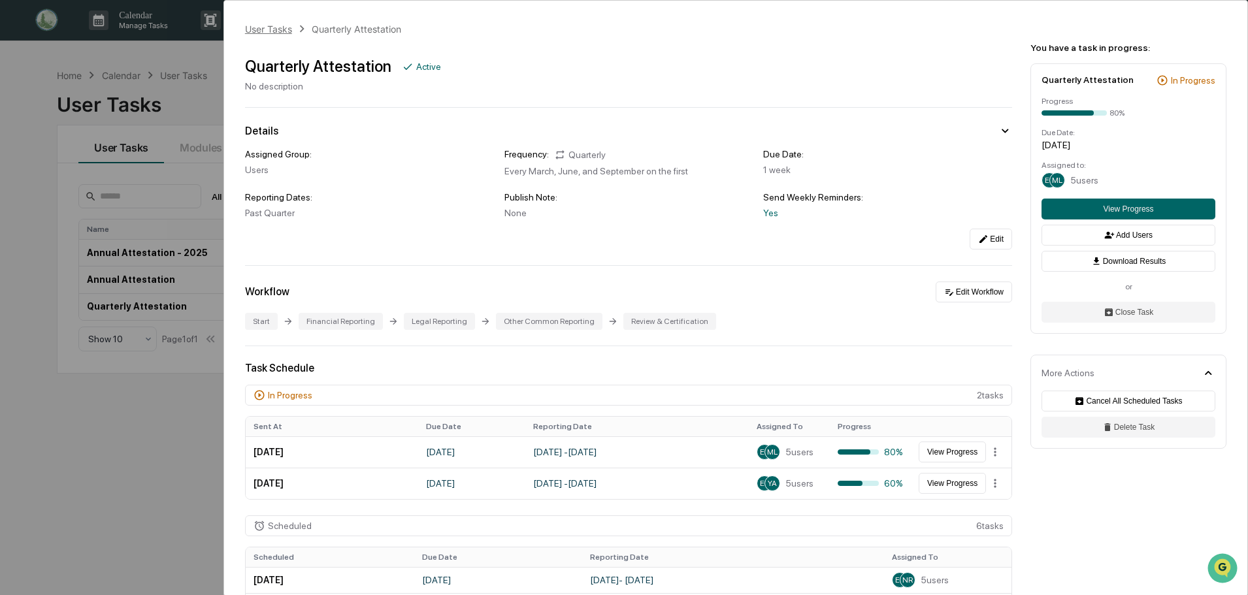
click at [268, 29] on div "User Tasks" at bounding box center [268, 29] width 47 height 11
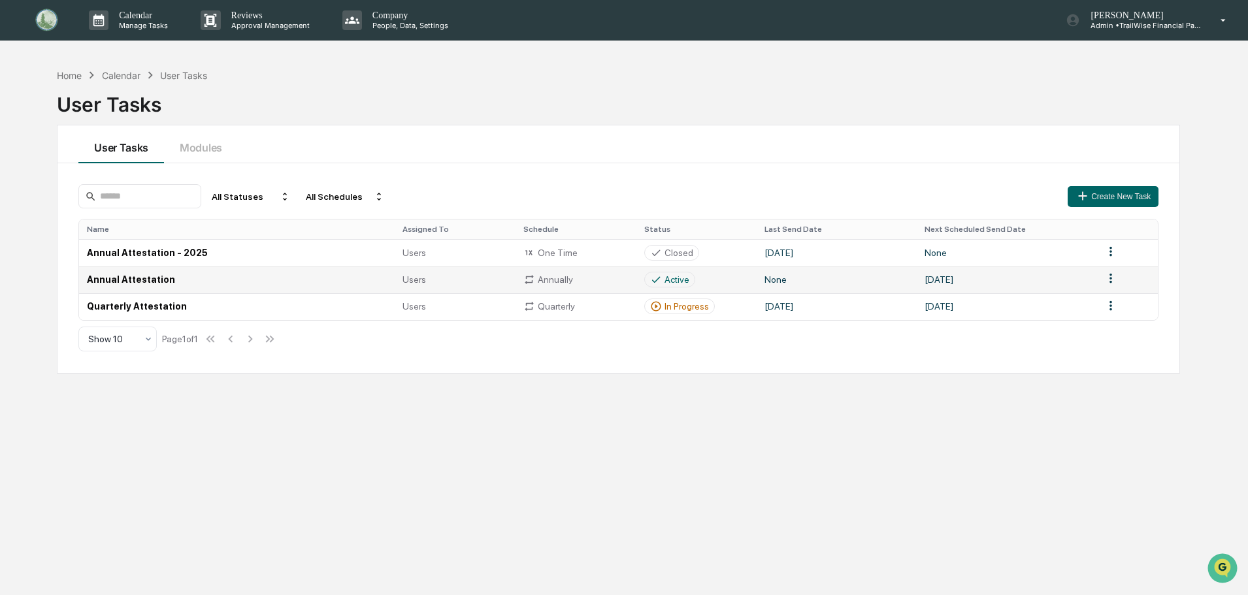
click at [295, 274] on td "Annual Attestation" at bounding box center [236, 279] width 315 height 27
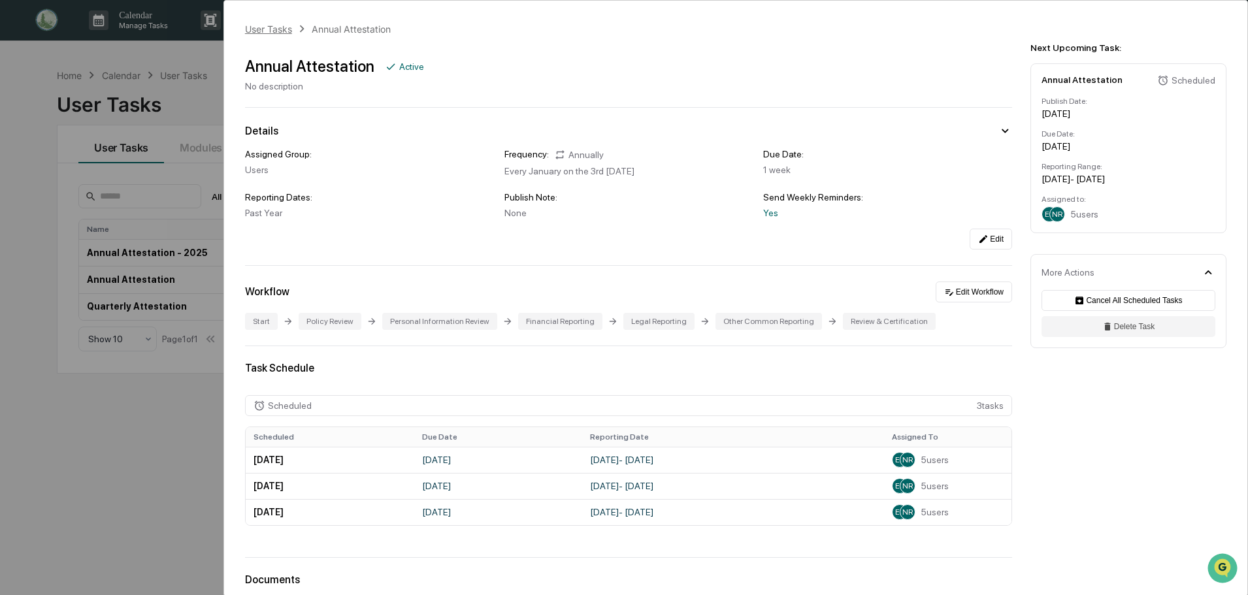
click at [256, 28] on div "User Tasks" at bounding box center [268, 29] width 47 height 11
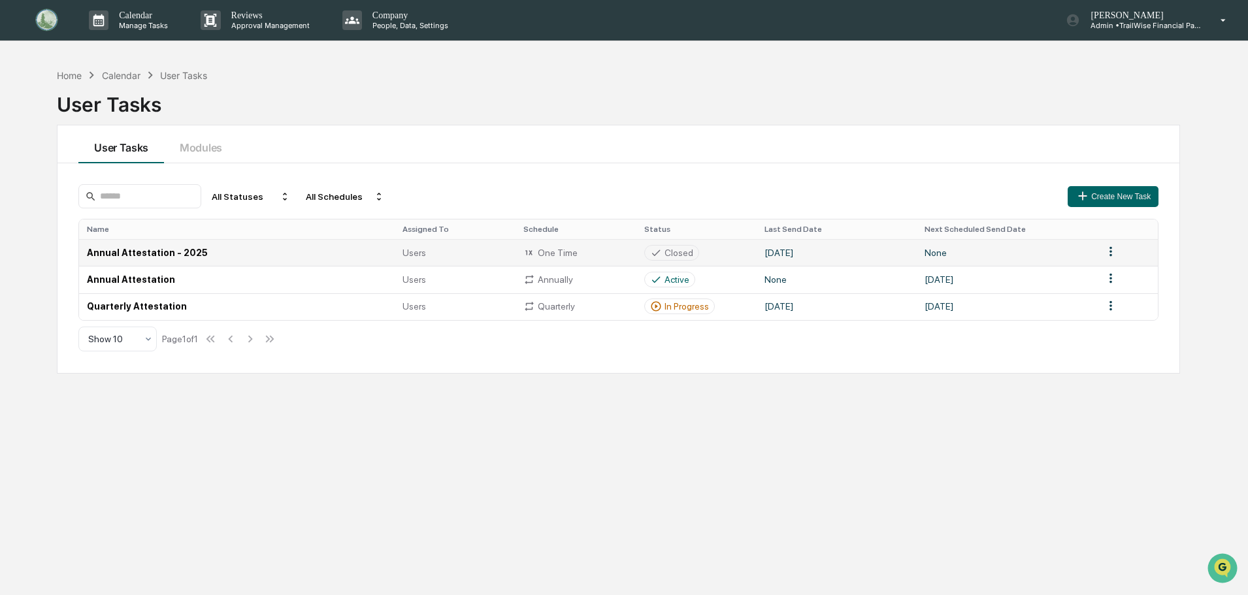
click at [674, 253] on div "Closed" at bounding box center [678, 253] width 29 height 10
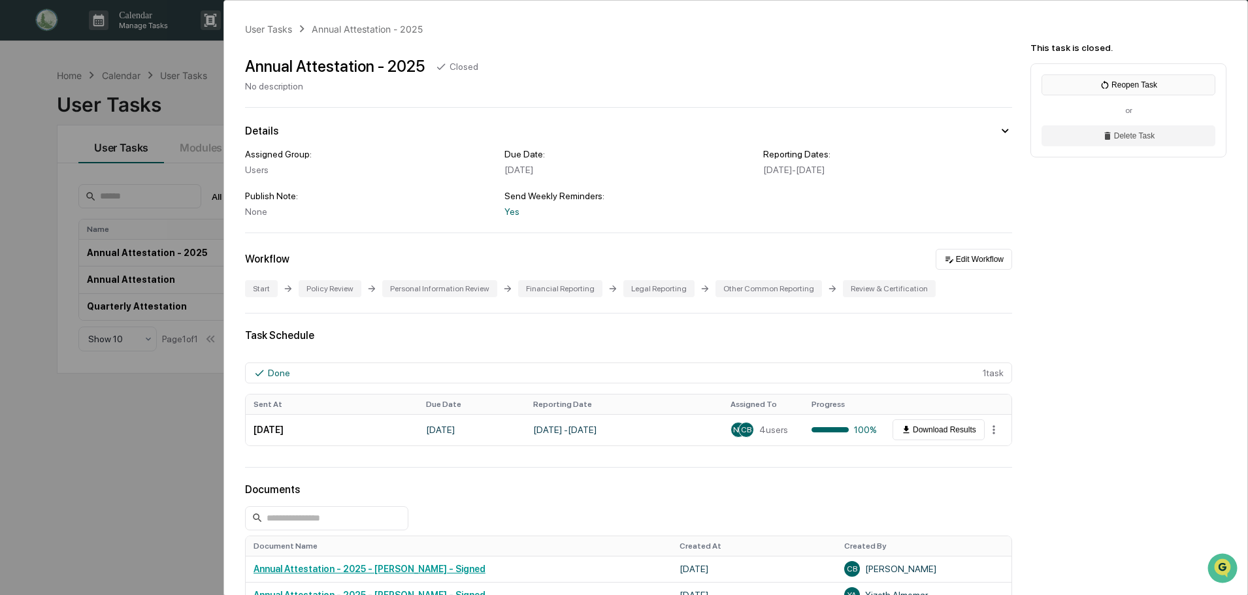
click at [1099, 86] on icon at bounding box center [1104, 85] width 10 height 10
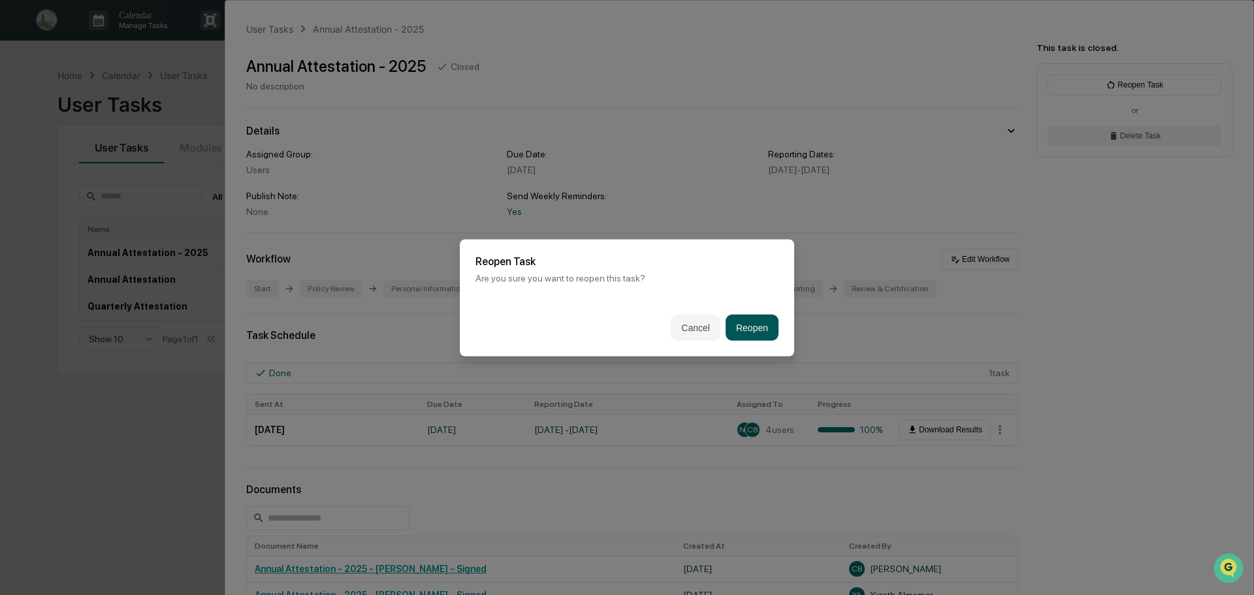
click at [739, 325] on button "Reopen" at bounding box center [752, 327] width 53 height 26
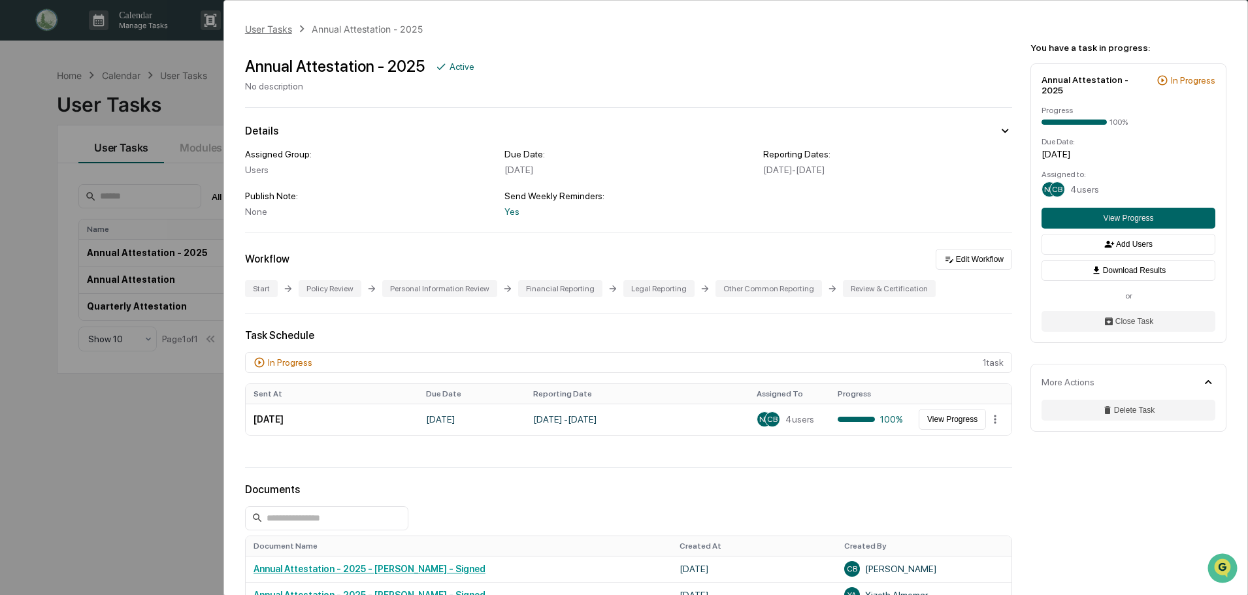
click at [268, 31] on div "User Tasks" at bounding box center [268, 29] width 47 height 11
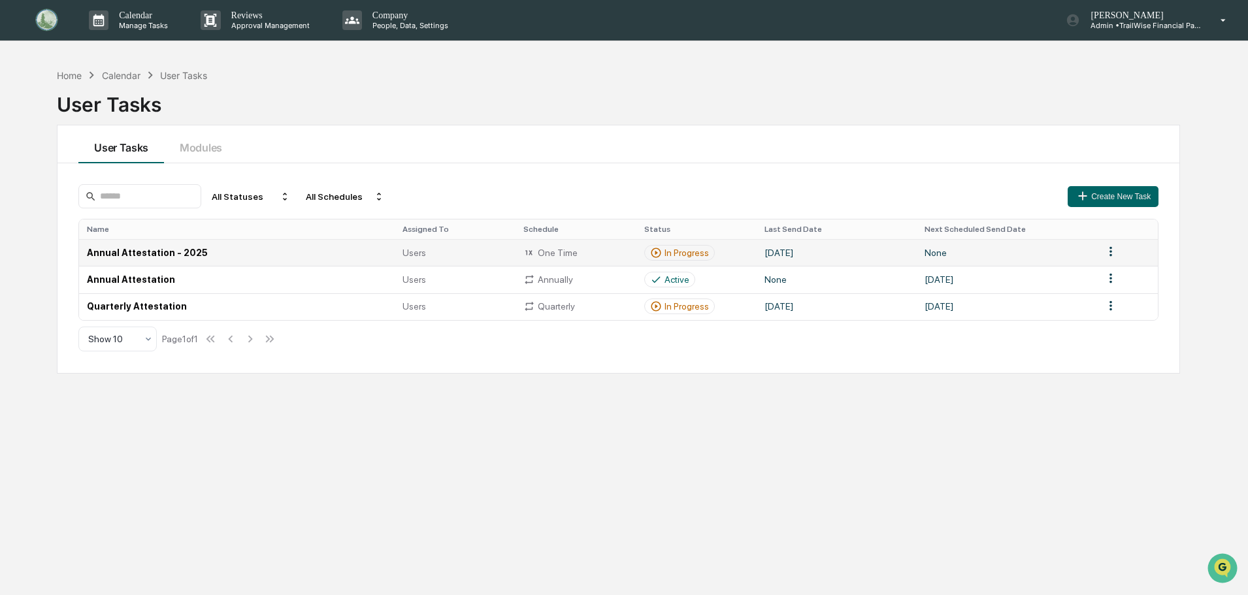
click at [685, 257] on div "In Progress" at bounding box center [686, 253] width 44 height 10
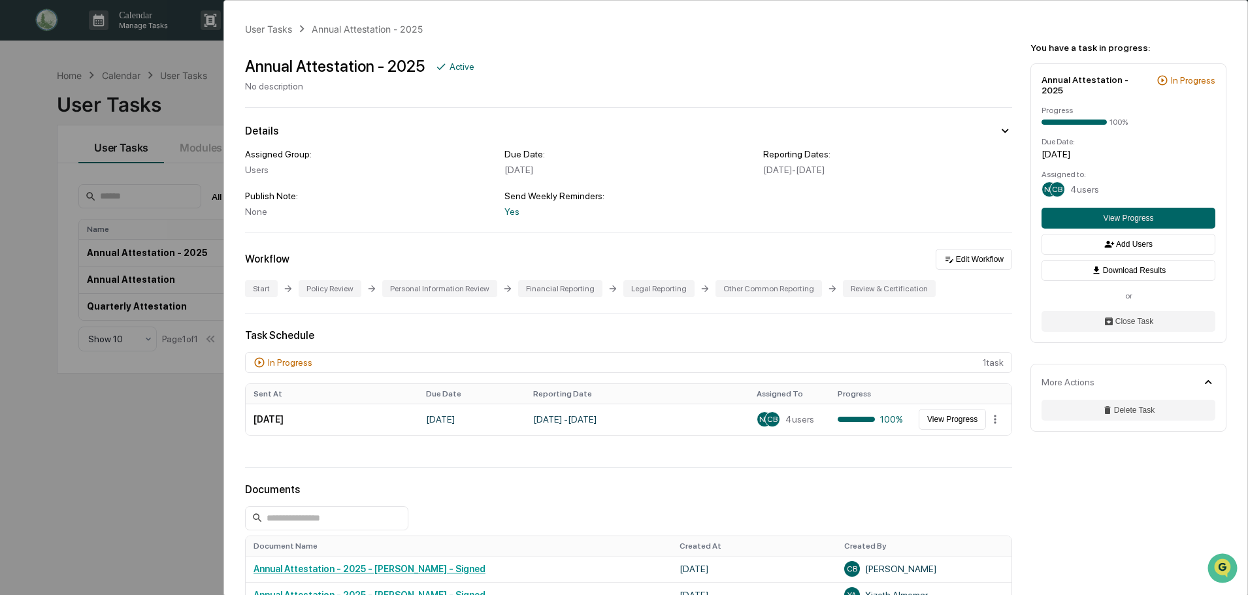
drag, startPoint x: 1189, startPoint y: 78, endPoint x: 1160, endPoint y: 81, distance: 28.9
click at [1187, 78] on div "In Progress" at bounding box center [1192, 80] width 44 height 10
click at [1159, 80] on icon at bounding box center [1162, 80] width 12 height 12
drag, startPoint x: 1169, startPoint y: 80, endPoint x: 1198, endPoint y: 94, distance: 32.1
click at [1168, 80] on icon at bounding box center [1162, 80] width 12 height 12
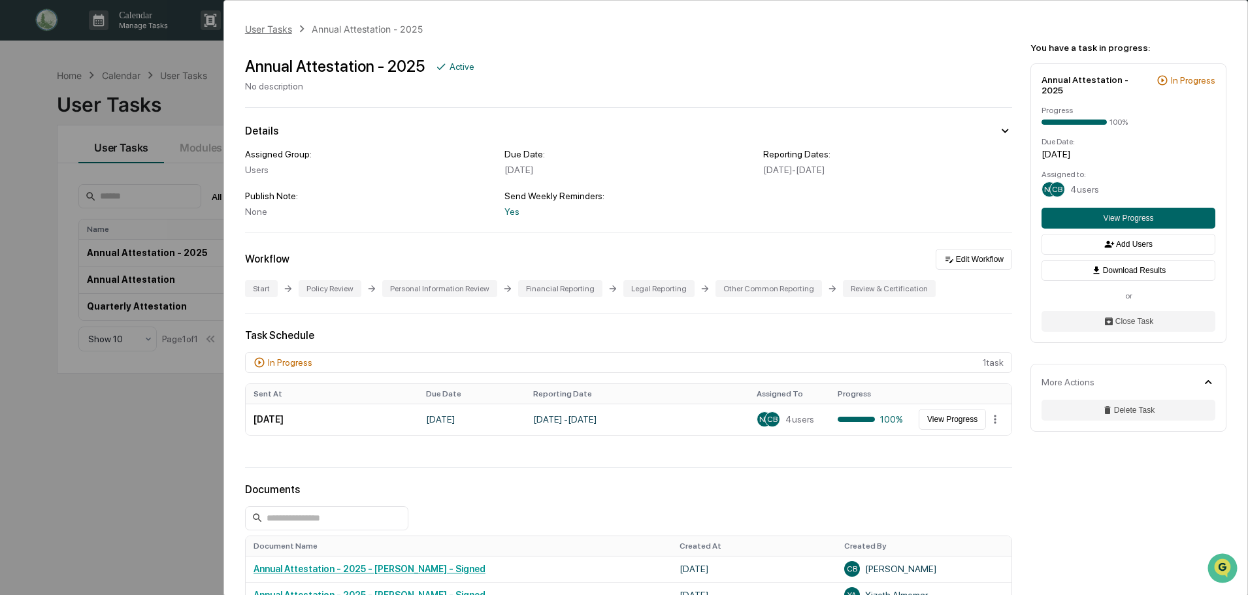
click at [256, 29] on div "User Tasks" at bounding box center [268, 29] width 47 height 11
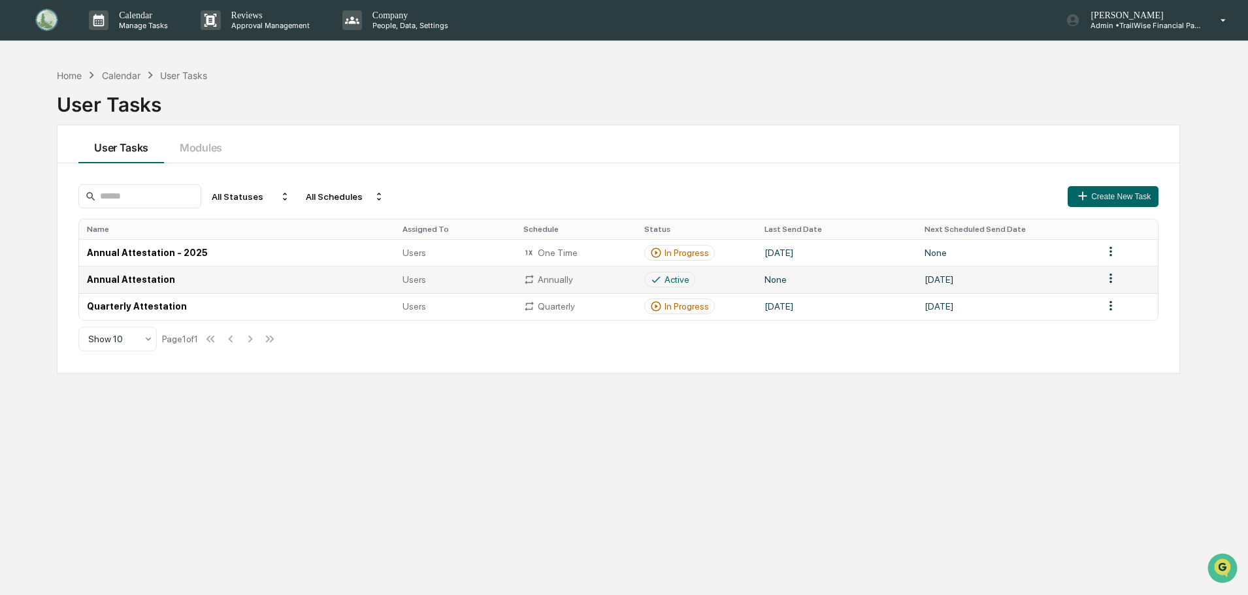
click at [149, 277] on td "Annual Attestation" at bounding box center [236, 279] width 315 height 27
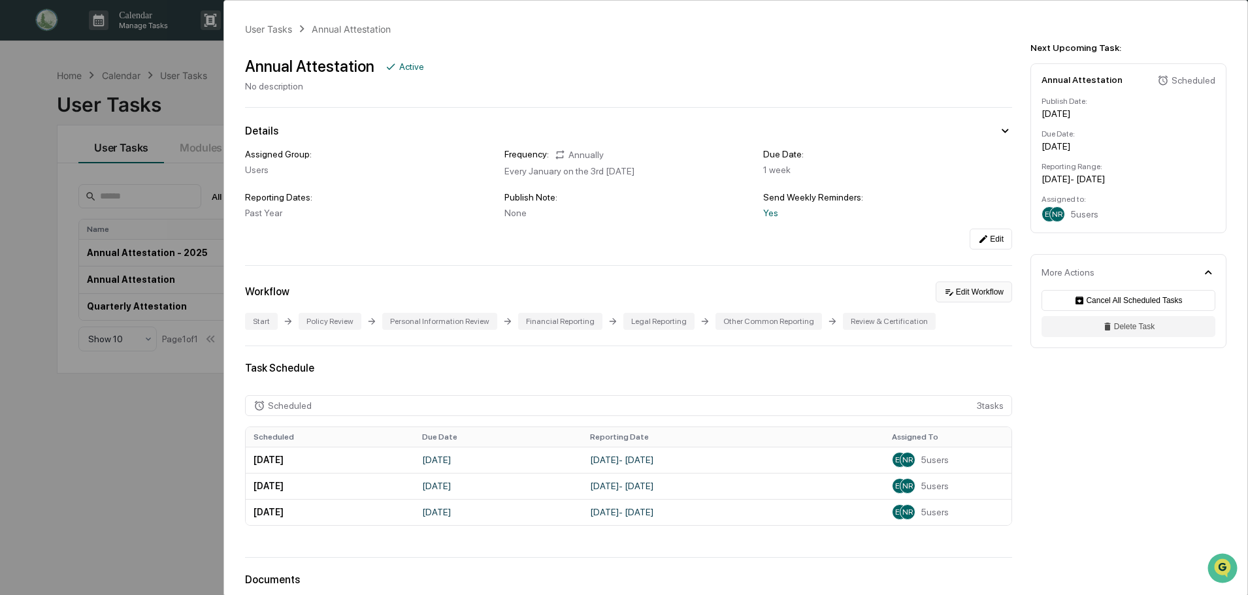
click at [984, 291] on button "Edit Workflow" at bounding box center [973, 292] width 76 height 21
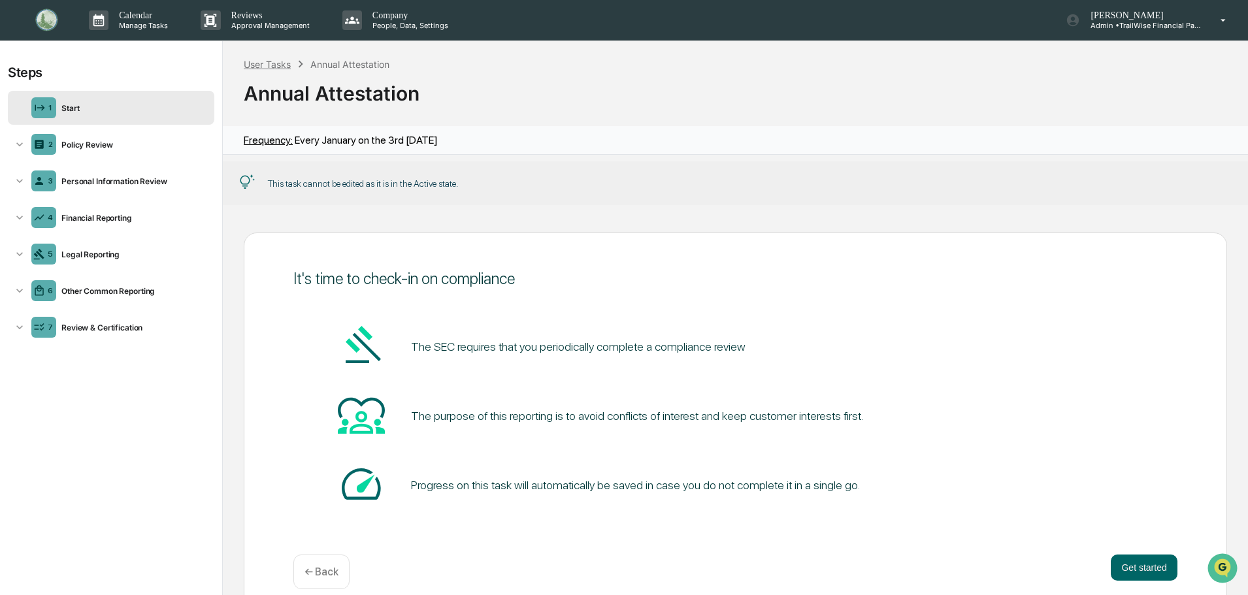
click at [279, 64] on div "User Tasks" at bounding box center [267, 64] width 47 height 11
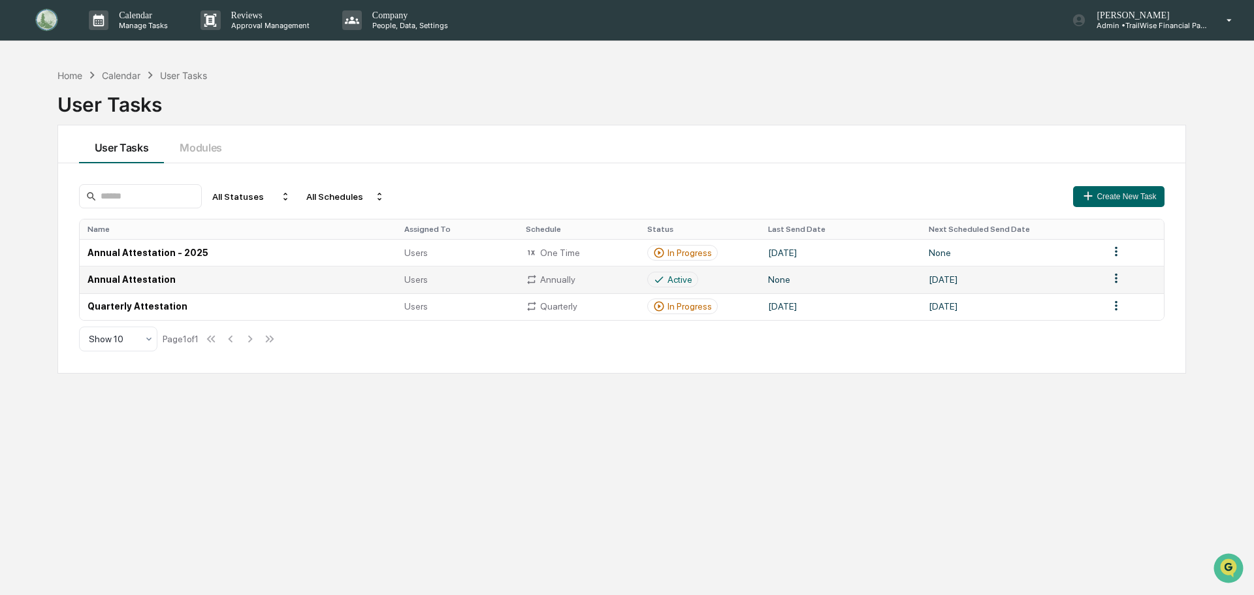
click at [1116, 283] on html "Calendar Manage Tasks Reviews Approval Management Company People, Data, Setting…" at bounding box center [627, 297] width 1254 height 595
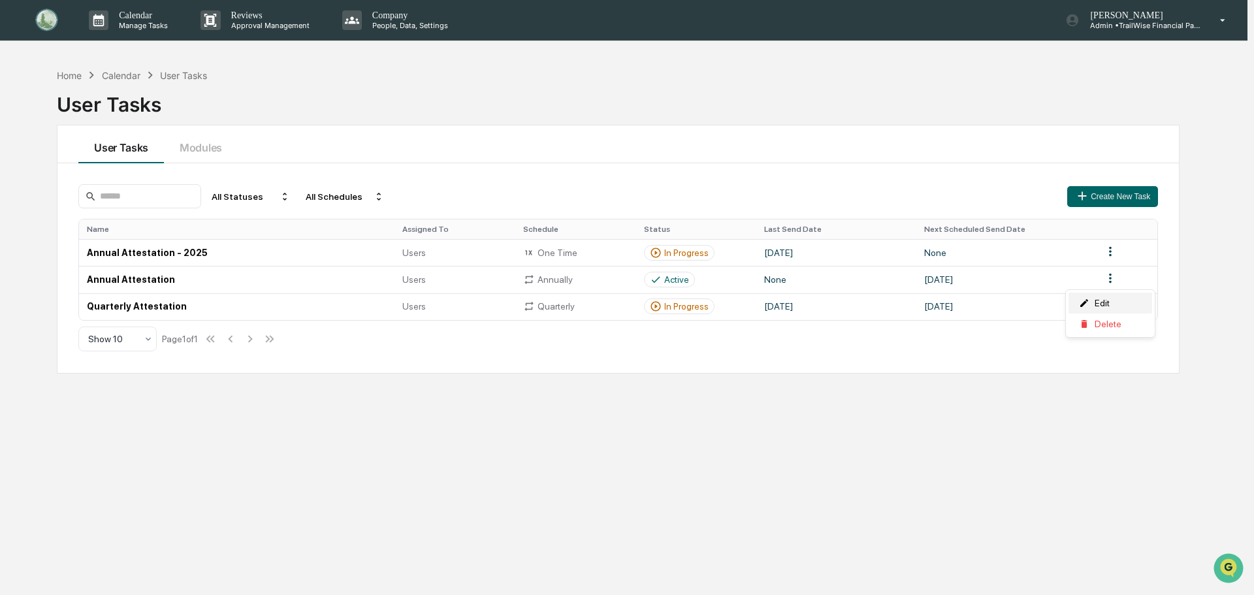
click at [1108, 304] on div "Edit" at bounding box center [1111, 303] width 84 height 21
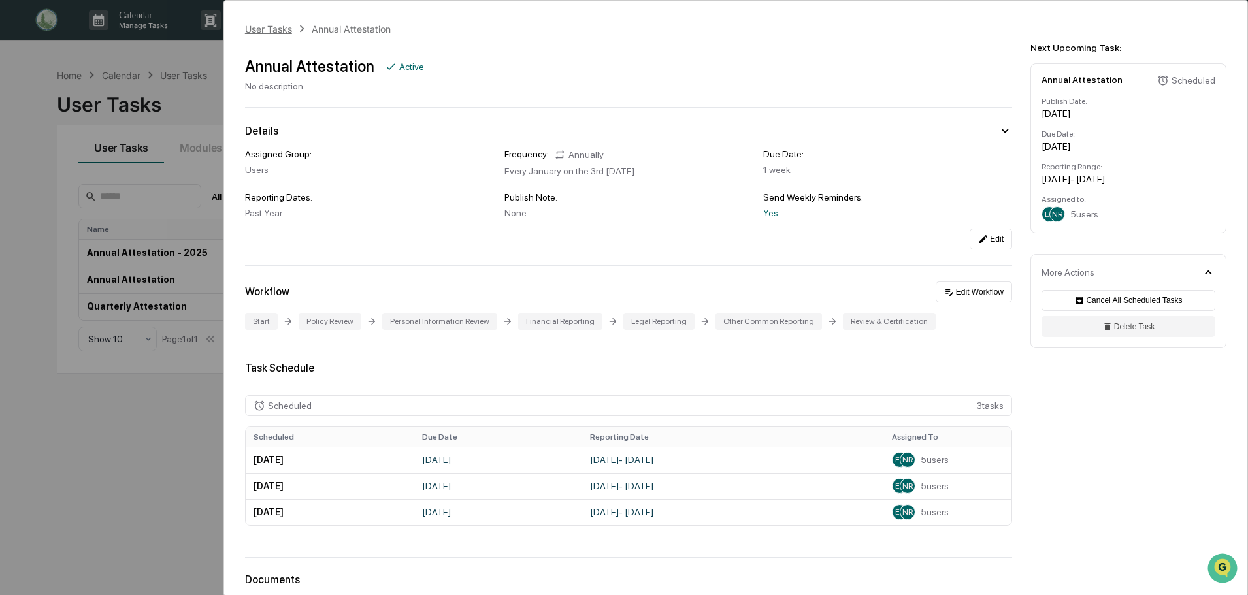
click at [272, 27] on div "User Tasks" at bounding box center [268, 29] width 47 height 11
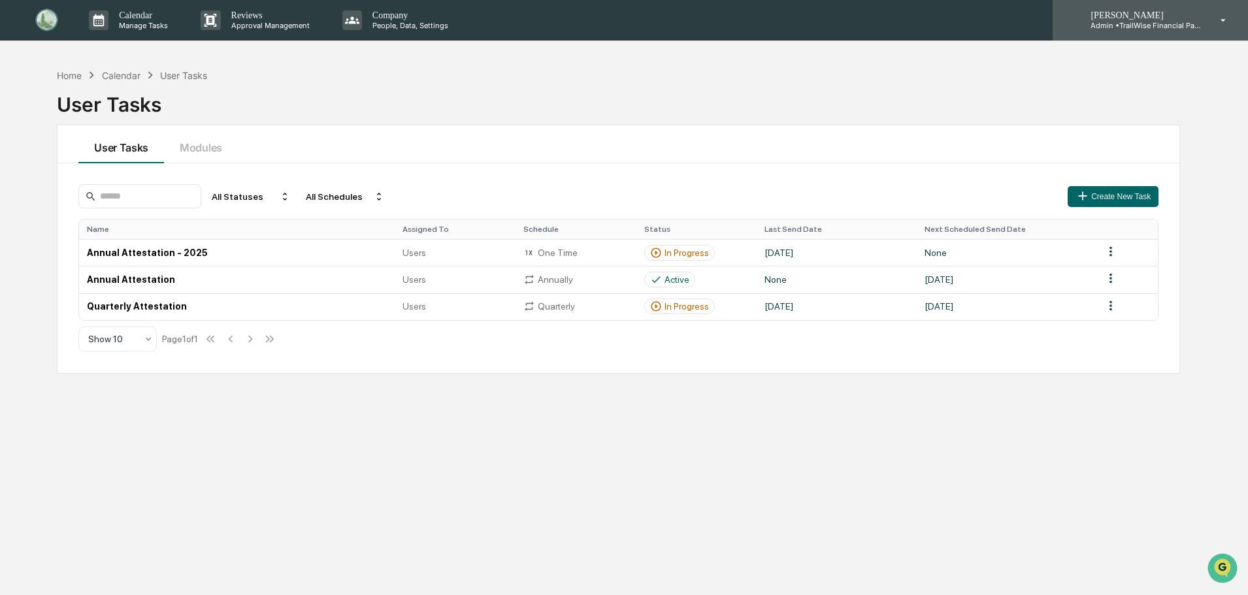
click at [1140, 20] on p "[PERSON_NAME]" at bounding box center [1140, 15] width 121 height 10
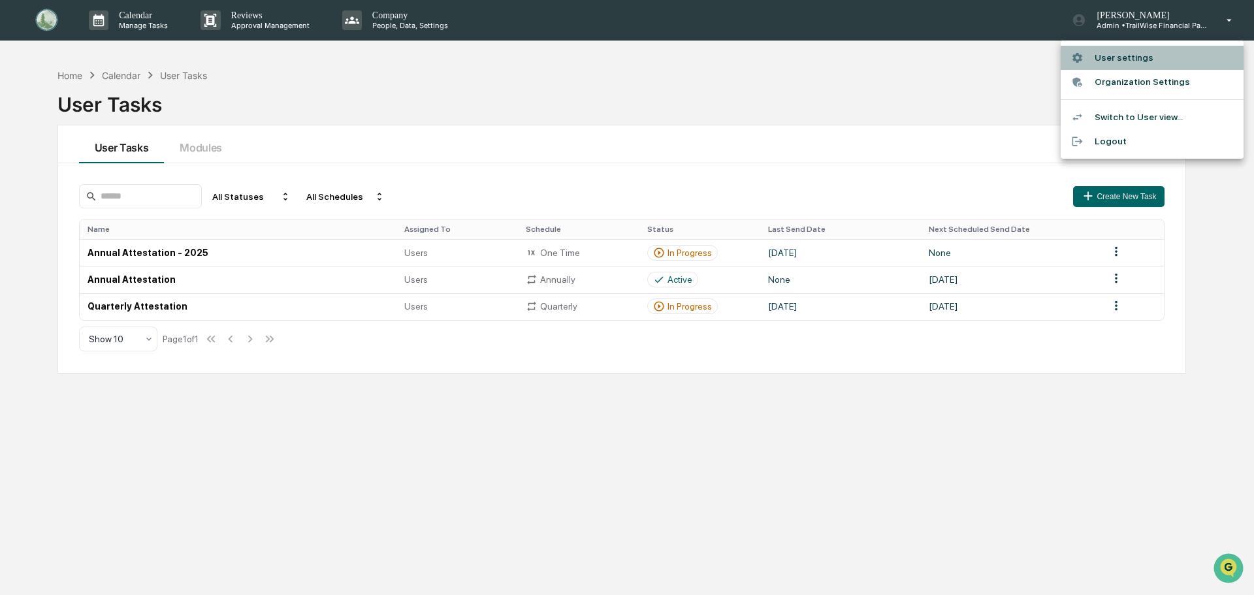
click at [1128, 54] on li "User settings" at bounding box center [1152, 58] width 183 height 24
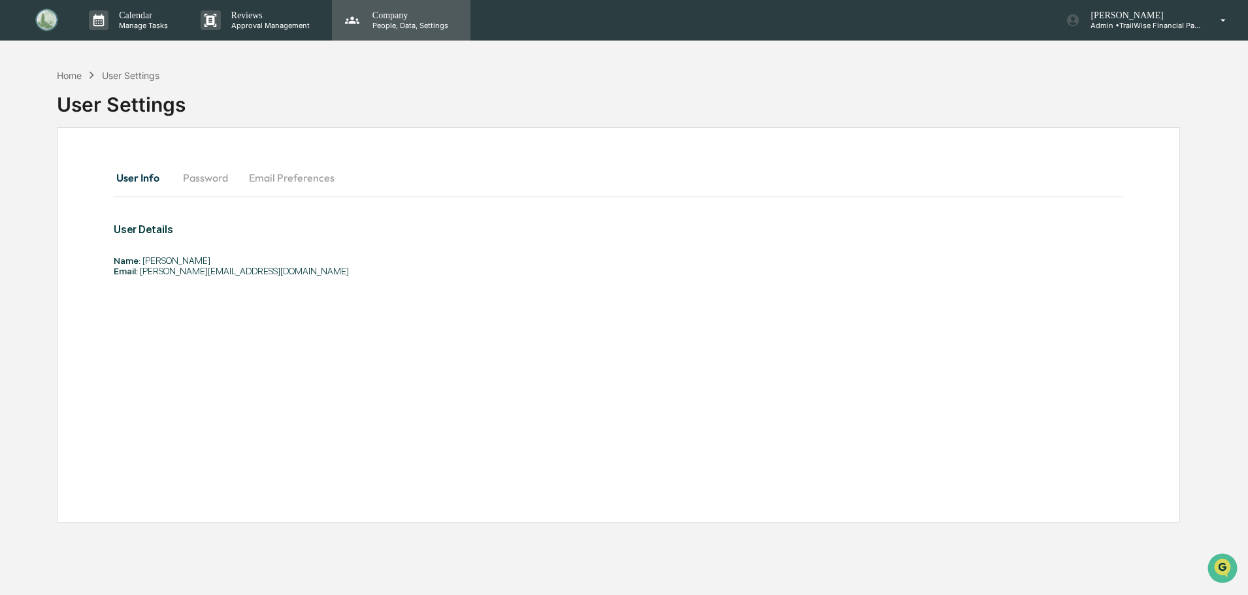
click at [383, 17] on p "Company" at bounding box center [408, 15] width 93 height 10
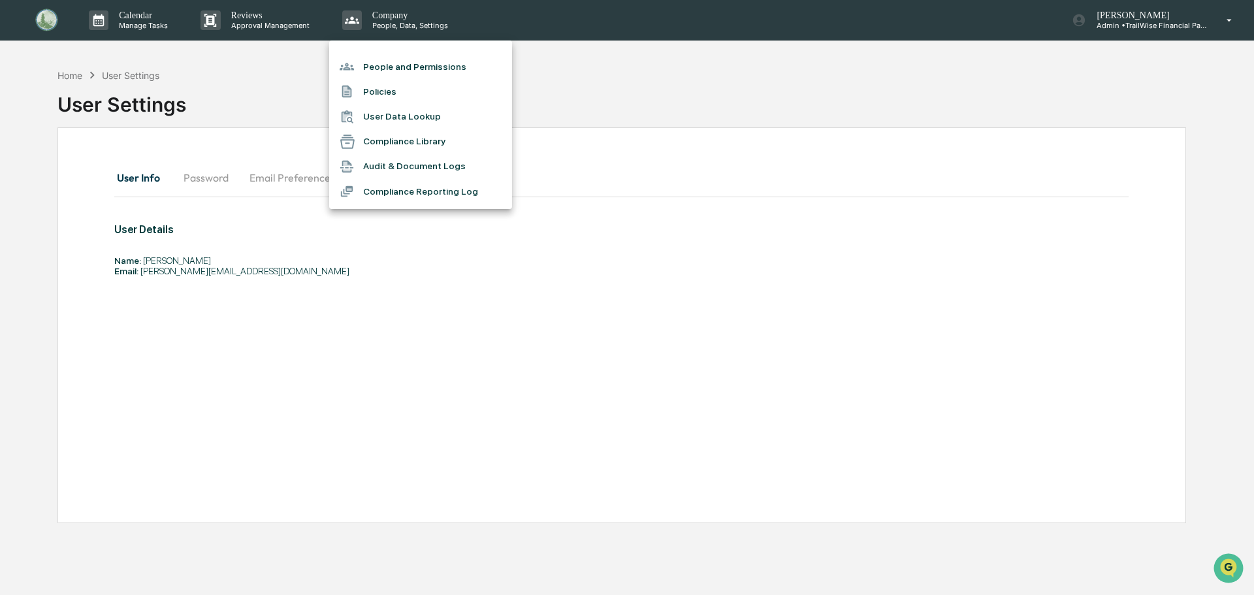
click at [383, 66] on li "People and Permissions" at bounding box center [420, 66] width 183 height 25
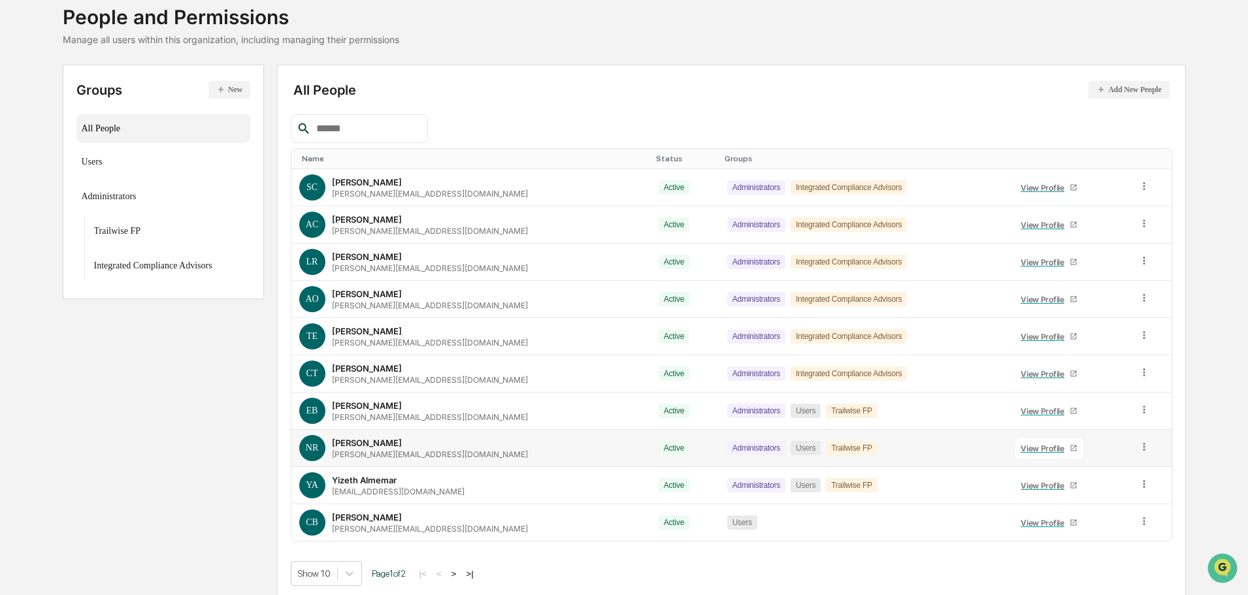
scroll to position [87, 0]
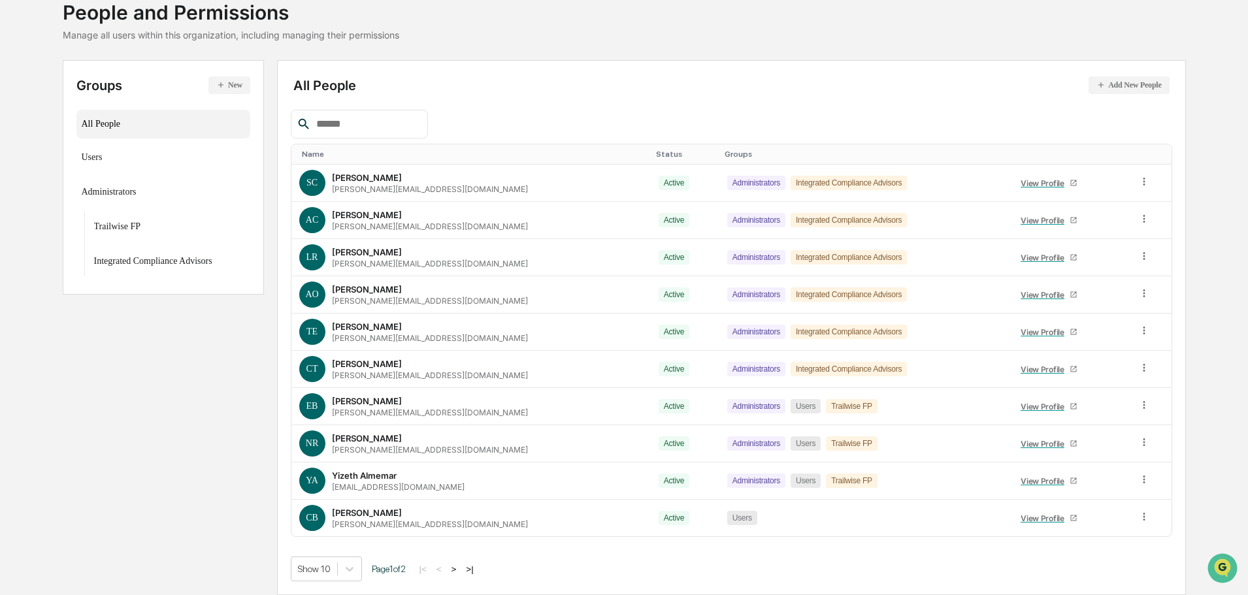
click at [351, 120] on input "text" at bounding box center [366, 124] width 111 height 17
click at [1107, 77] on button "Add New People" at bounding box center [1128, 85] width 80 height 18
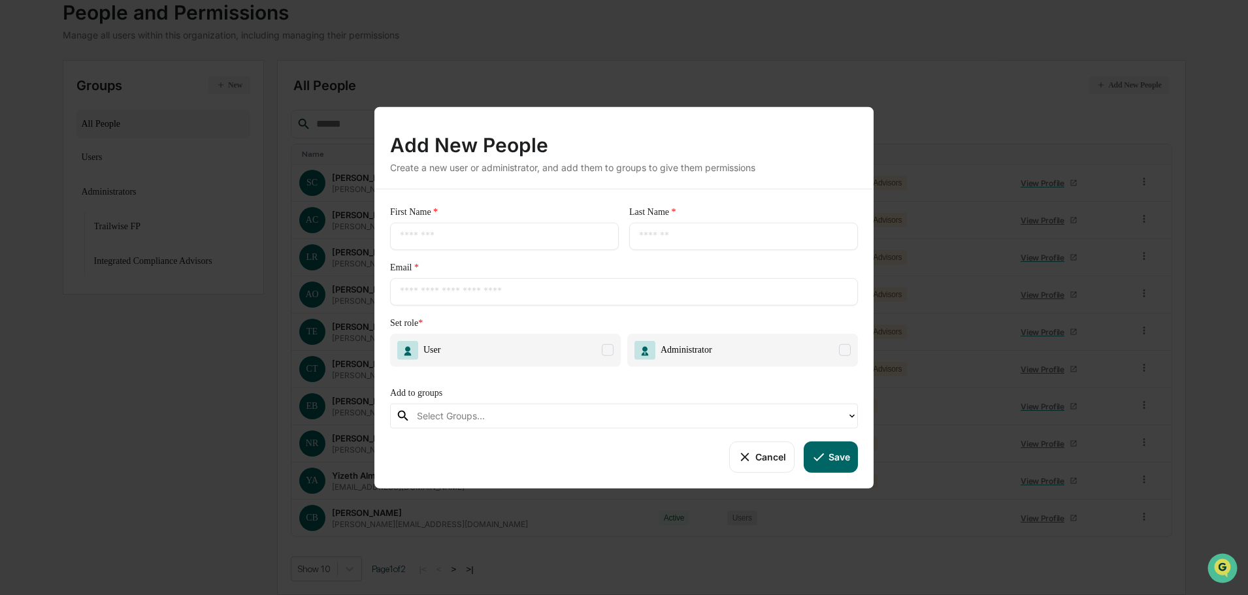
click at [404, 246] on div "​" at bounding box center [504, 235] width 229 height 27
click at [413, 233] on input "text" at bounding box center [504, 235] width 209 height 13
type input "*****"
type input "******"
type input "*"
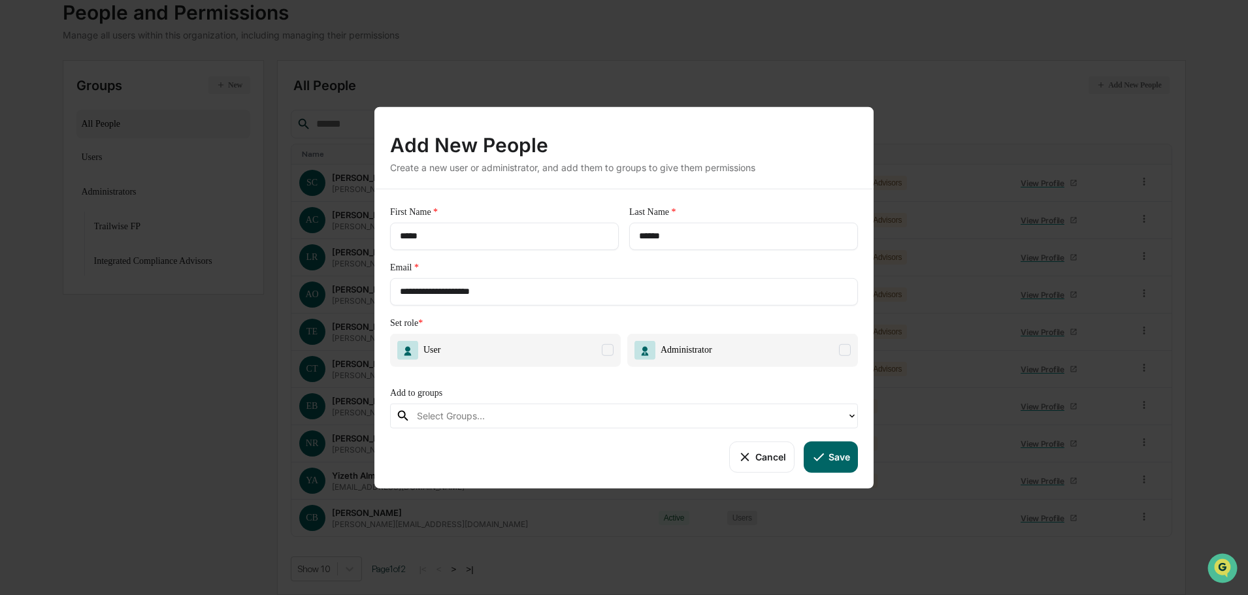
type input "**********"
click at [610, 353] on span at bounding box center [608, 350] width 12 height 12
click at [471, 417] on div at bounding box center [628, 415] width 423 height 15
click at [528, 415] on div at bounding box center [628, 415] width 423 height 15
click at [825, 457] on icon at bounding box center [818, 456] width 14 height 14
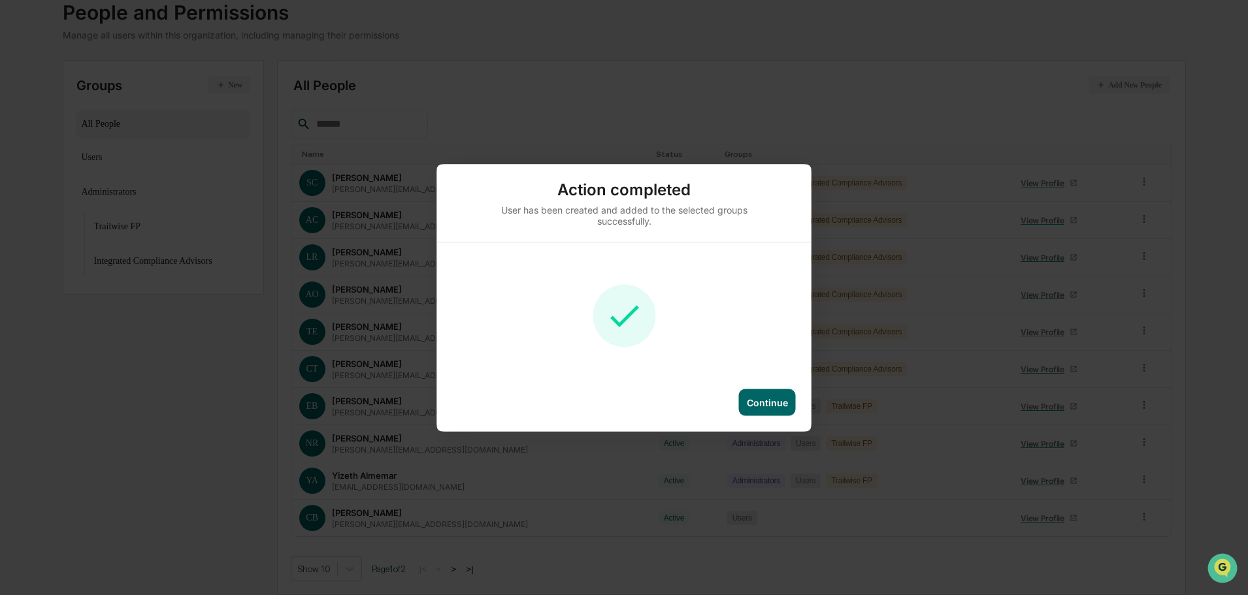
click at [758, 399] on div "Continue" at bounding box center [767, 401] width 41 height 11
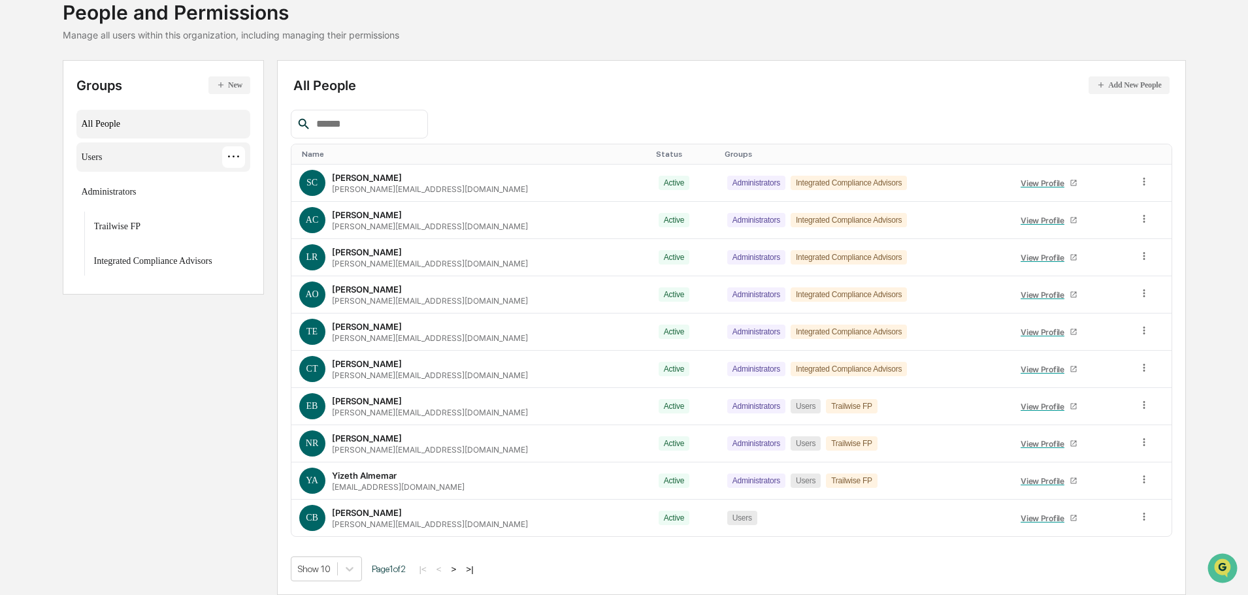
click at [103, 158] on div "Users" at bounding box center [92, 160] width 21 height 16
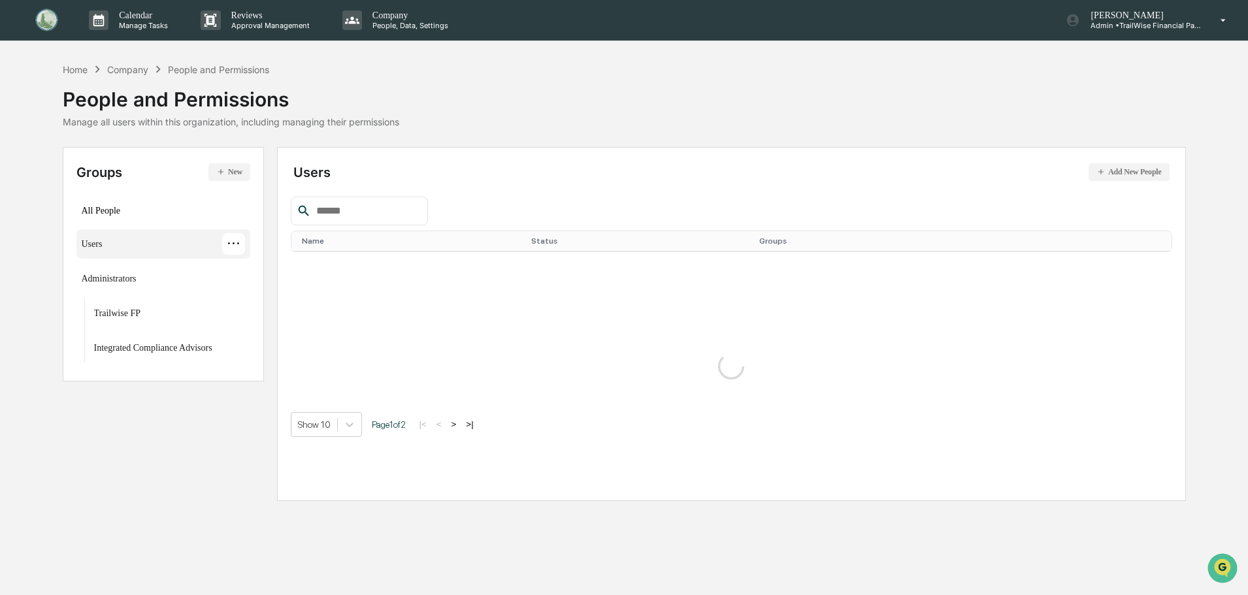
scroll to position [0, 0]
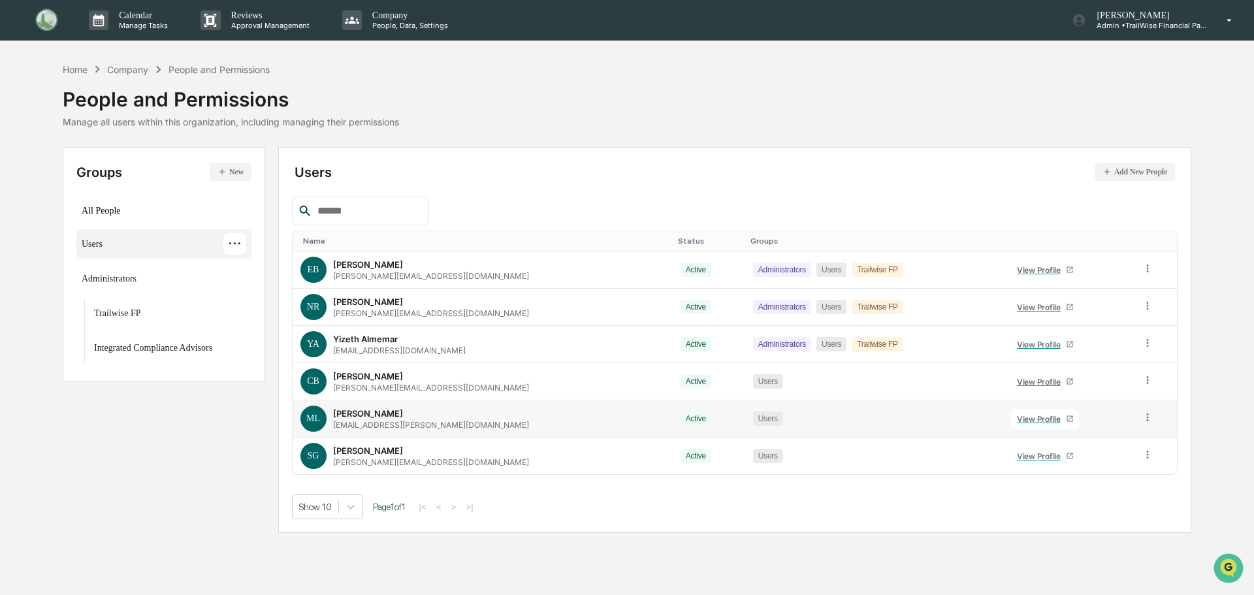
click at [1150, 415] on td at bounding box center [1155, 418] width 43 height 37
click at [1143, 415] on icon at bounding box center [1148, 417] width 12 height 12
click at [1108, 468] on div "Change Status" at bounding box center [1093, 465] width 99 height 16
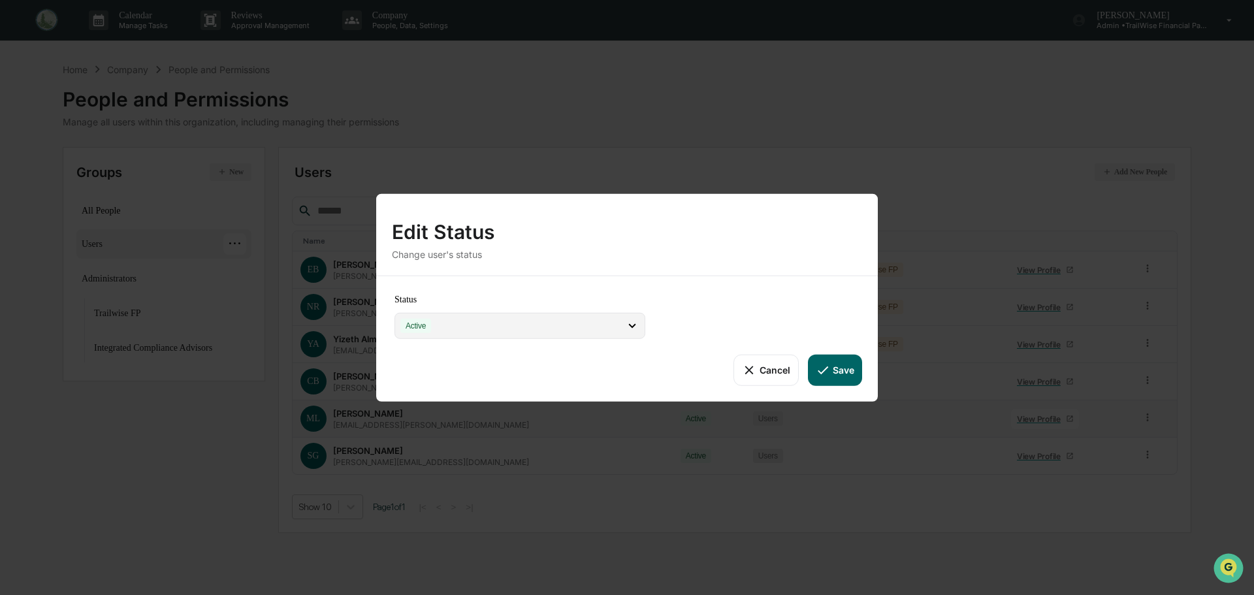
click at [639, 323] on div "Active" at bounding box center [520, 325] width 251 height 26
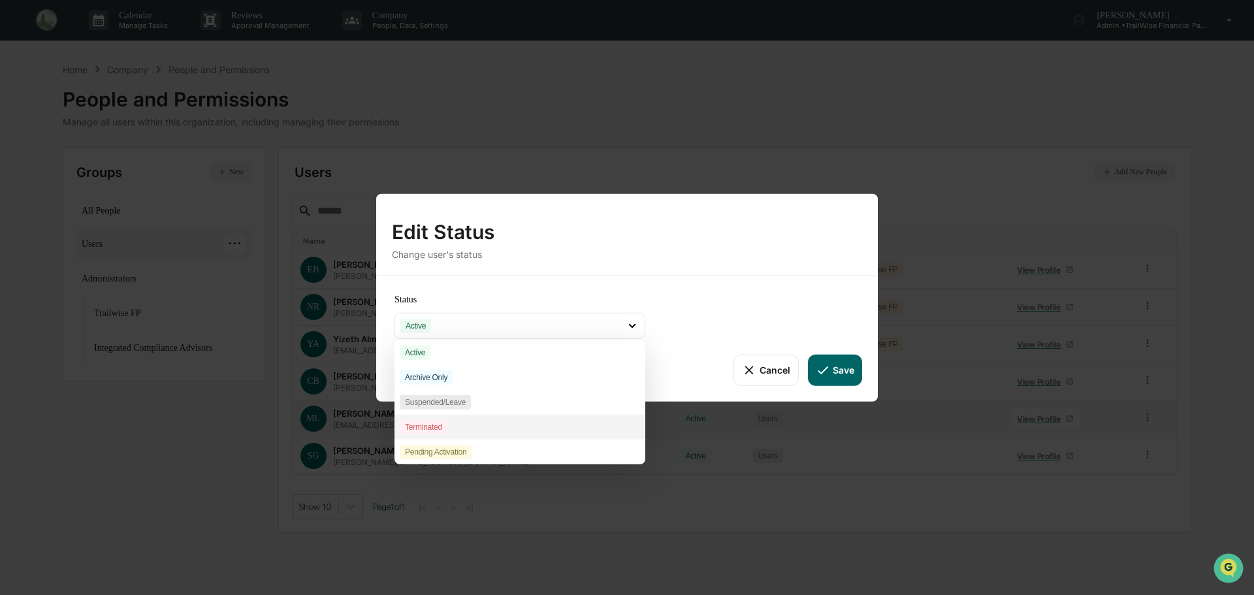
click at [442, 430] on div "Terminated" at bounding box center [424, 427] width 48 height 14
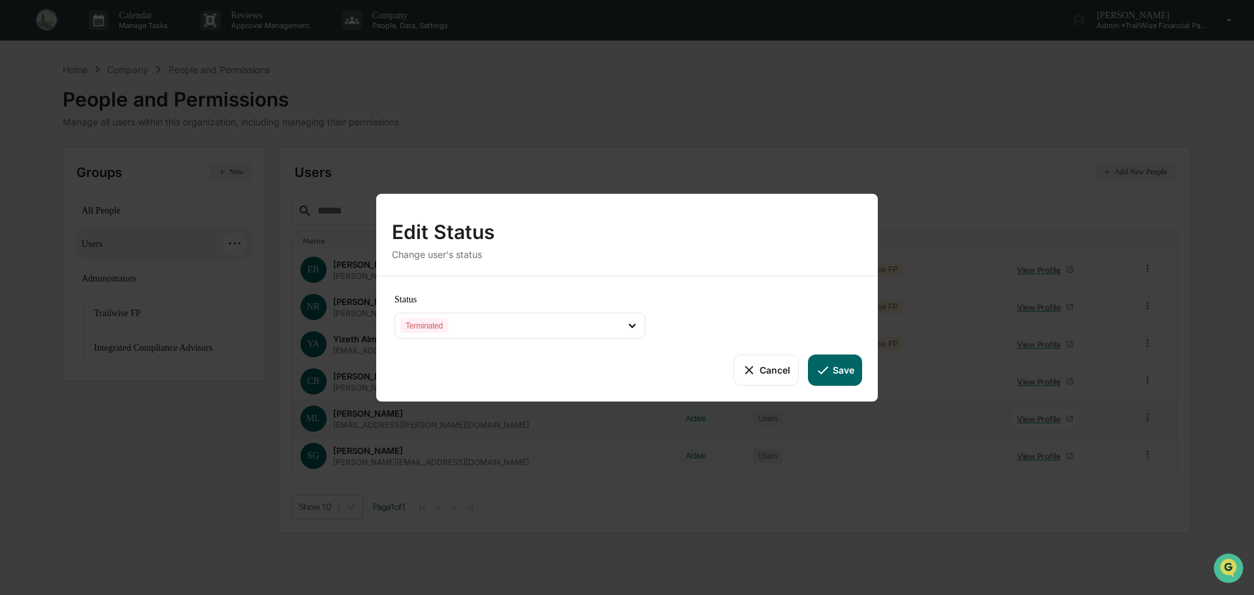
click at [832, 364] on button "Save" at bounding box center [835, 370] width 54 height 31
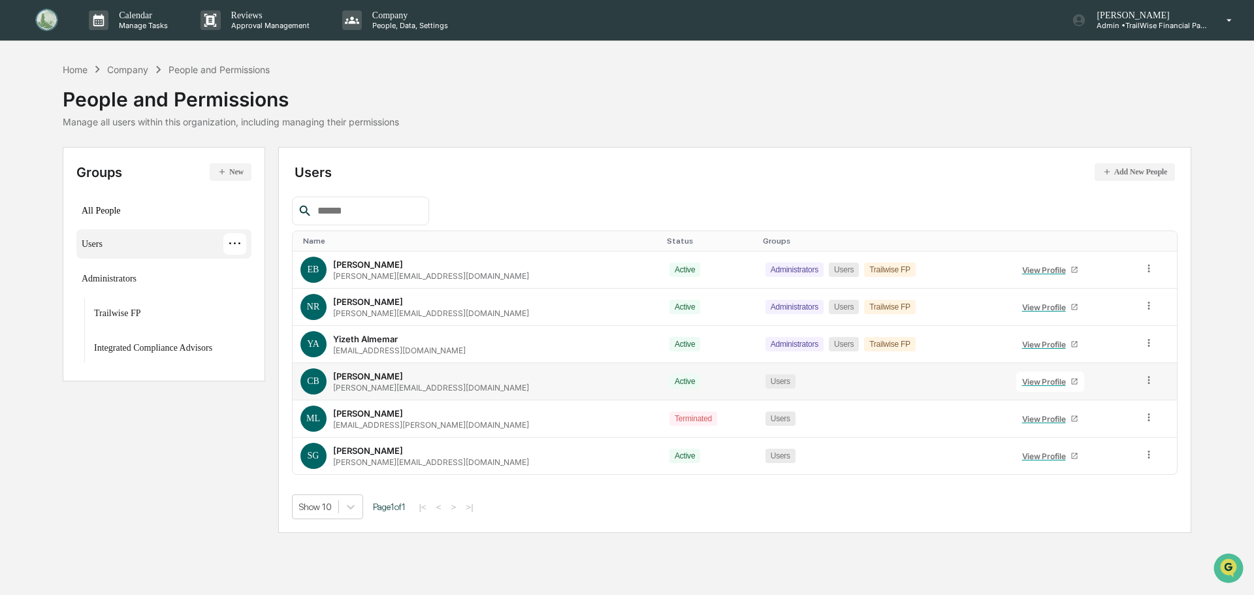
click at [1148, 383] on icon at bounding box center [1149, 380] width 2 height 8
click at [1123, 398] on div "Groups & Permissions" at bounding box center [1094, 402] width 99 height 16
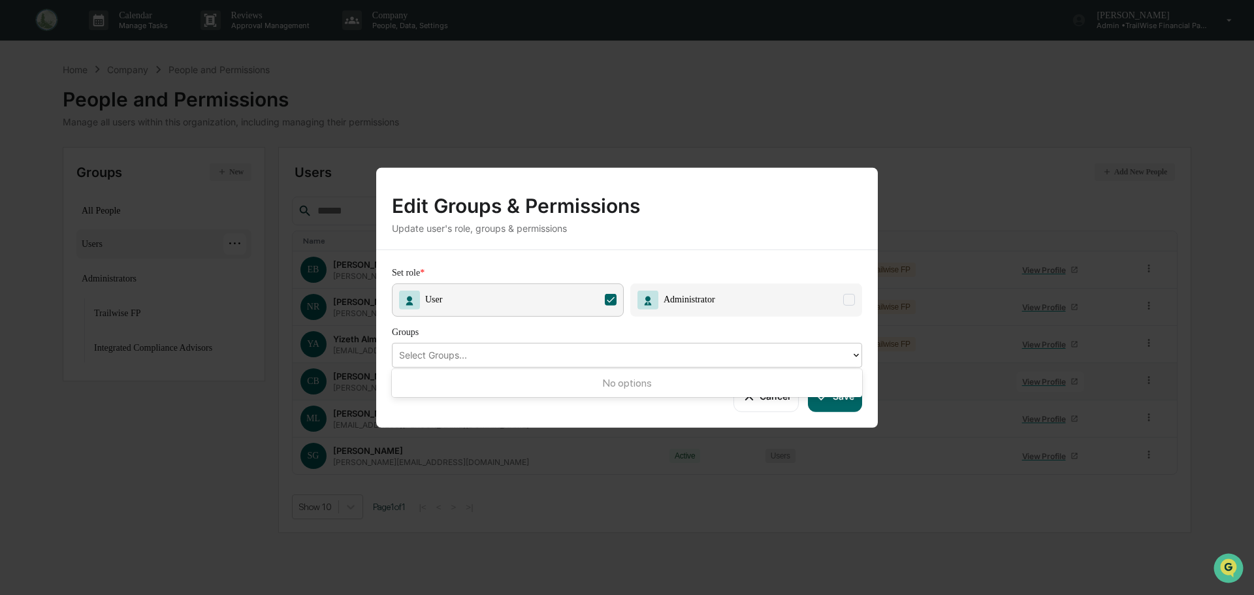
click at [461, 357] on div at bounding box center [621, 354] width 445 height 15
type input "*****"
drag, startPoint x: 500, startPoint y: 332, endPoint x: 509, endPoint y: 332, distance: 9.2
click at [503, 332] on div "Groups" at bounding box center [601, 329] width 418 height 26
click at [769, 398] on button "Cancel" at bounding box center [766, 395] width 65 height 31
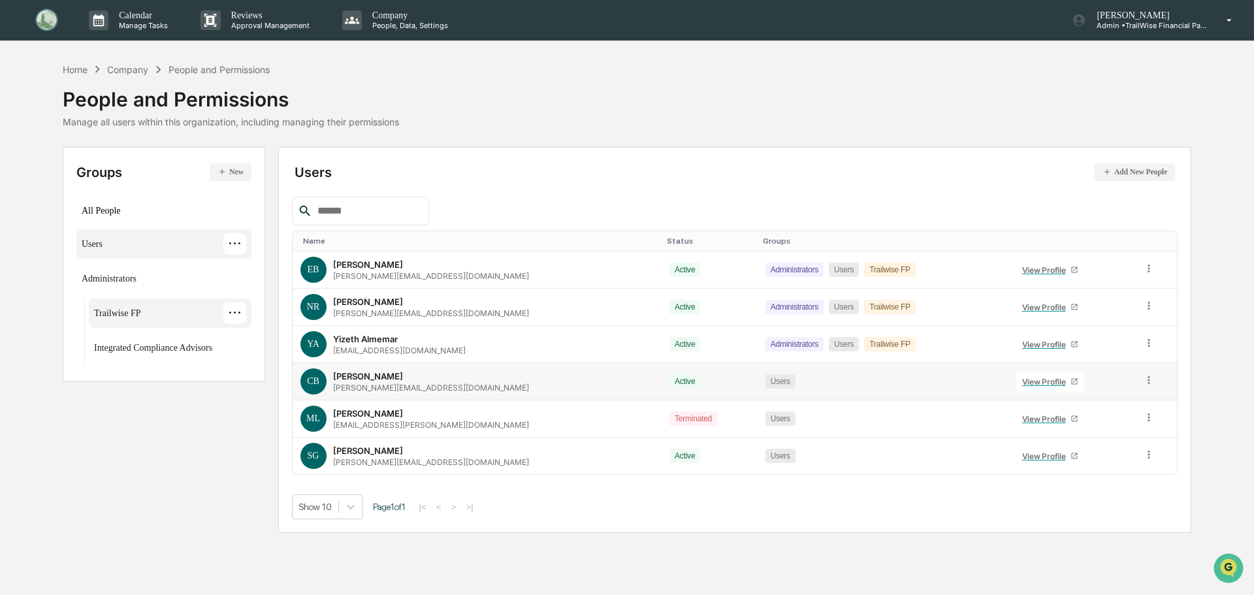
click at [127, 312] on div "Trailwise FP" at bounding box center [117, 316] width 46 height 16
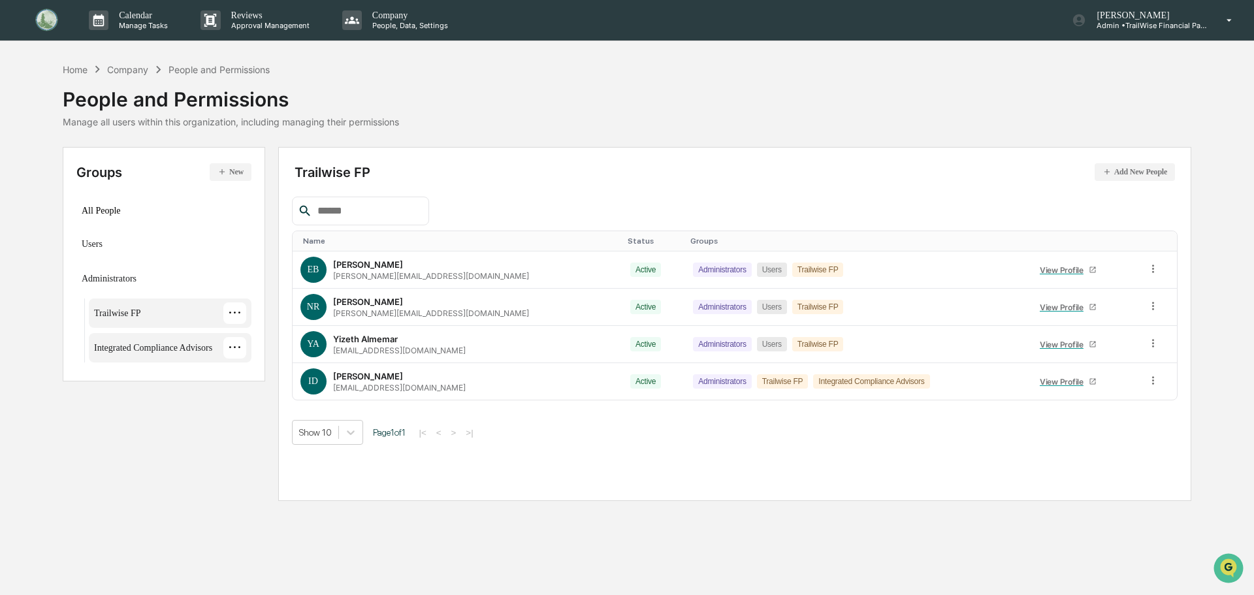
click at [137, 348] on div "Integrated Compliance Advisors" at bounding box center [153, 351] width 118 height 16
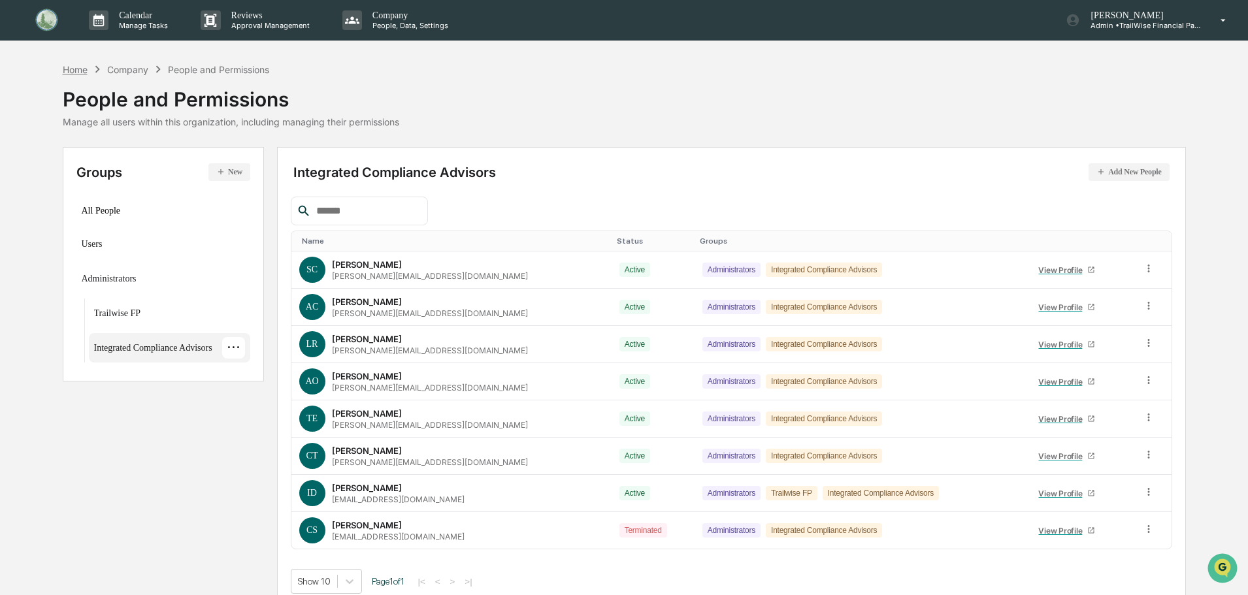
click at [80, 71] on div "Home" at bounding box center [75, 69] width 25 height 11
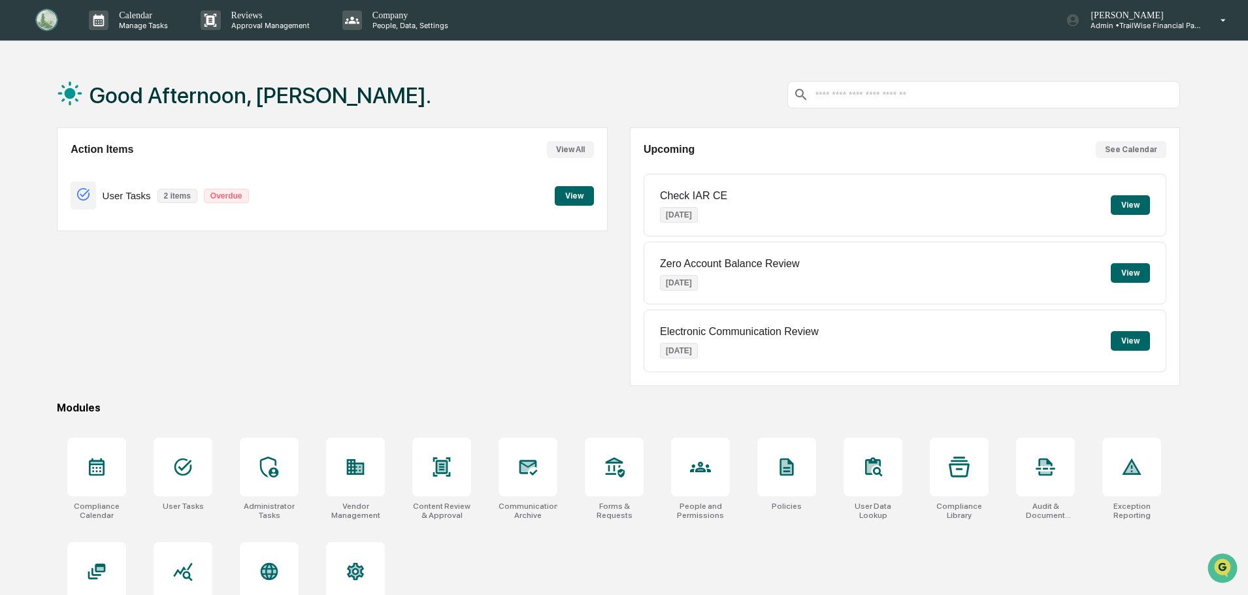
click at [226, 198] on p "Overdue" at bounding box center [226, 196] width 45 height 14
click at [573, 199] on button "View" at bounding box center [574, 196] width 39 height 20
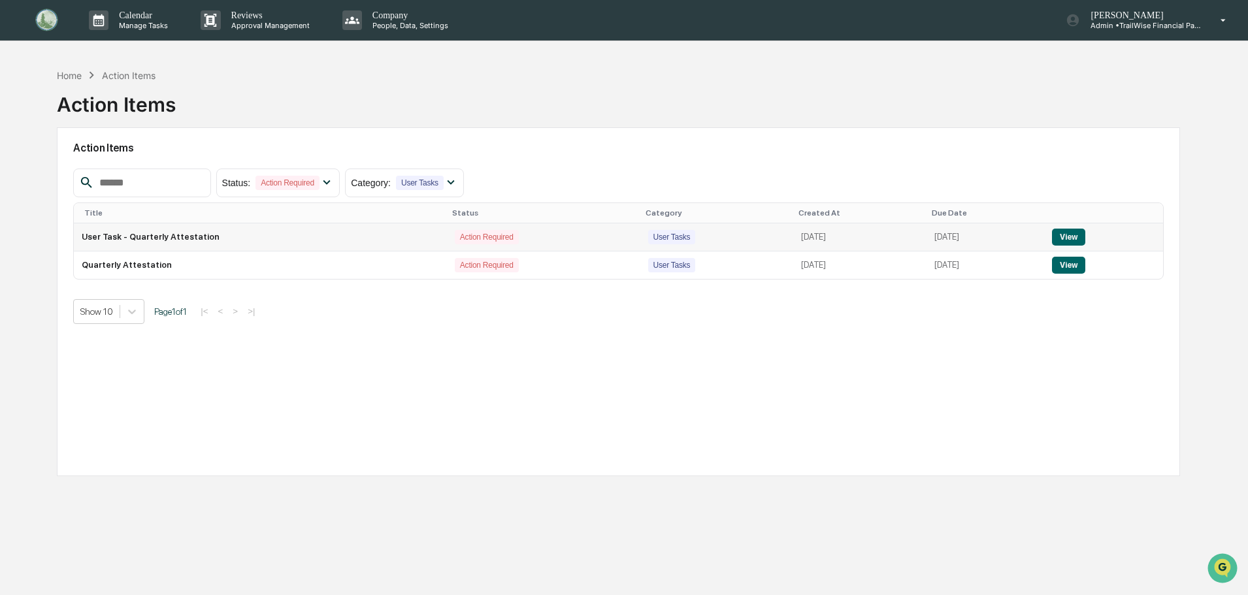
click at [86, 236] on td "User Task - Quarterly Attestation" at bounding box center [260, 237] width 373 height 28
click at [1065, 236] on button "View" at bounding box center [1068, 237] width 33 height 17
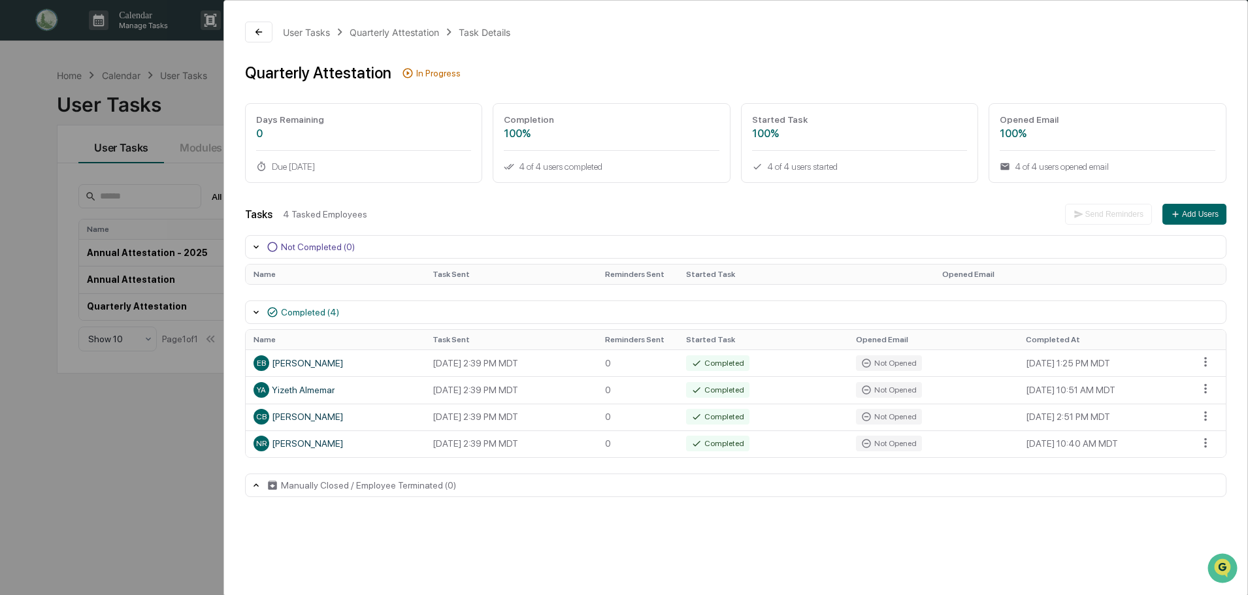
click at [270, 246] on icon at bounding box center [272, 247] width 12 height 12
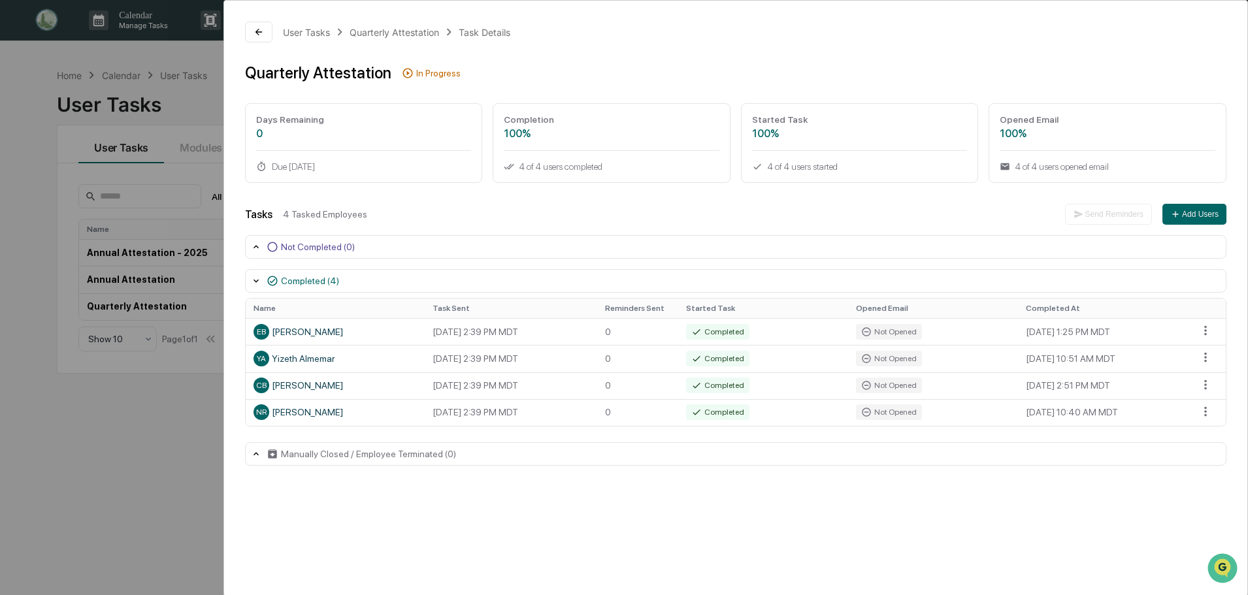
click at [259, 460] on div "Manually Closed / Employee Terminated (0)" at bounding box center [735, 454] width 981 height 24
click at [306, 32] on div "User Tasks" at bounding box center [306, 32] width 47 height 11
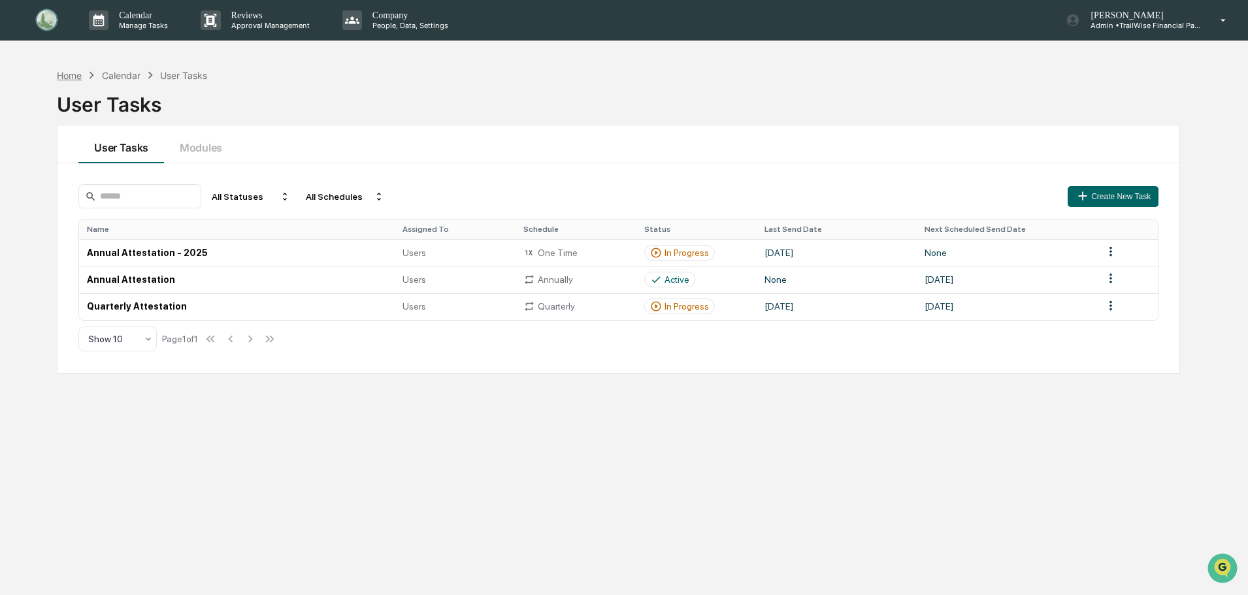
click at [71, 71] on div "Home" at bounding box center [69, 75] width 25 height 11
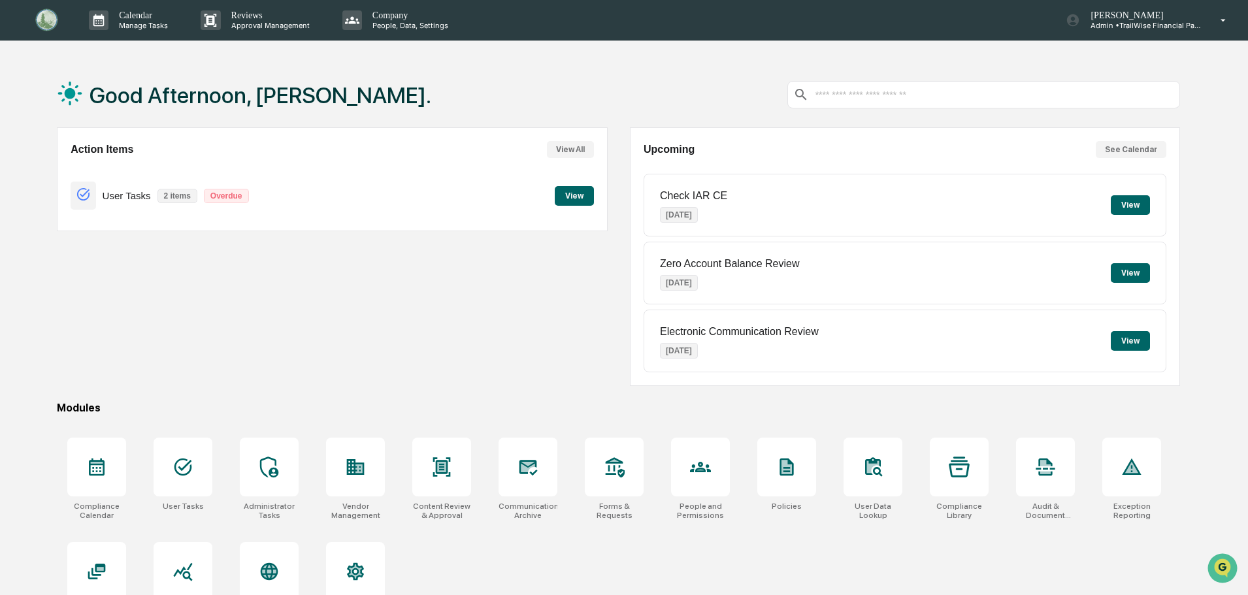
click at [575, 200] on button "View" at bounding box center [574, 196] width 39 height 20
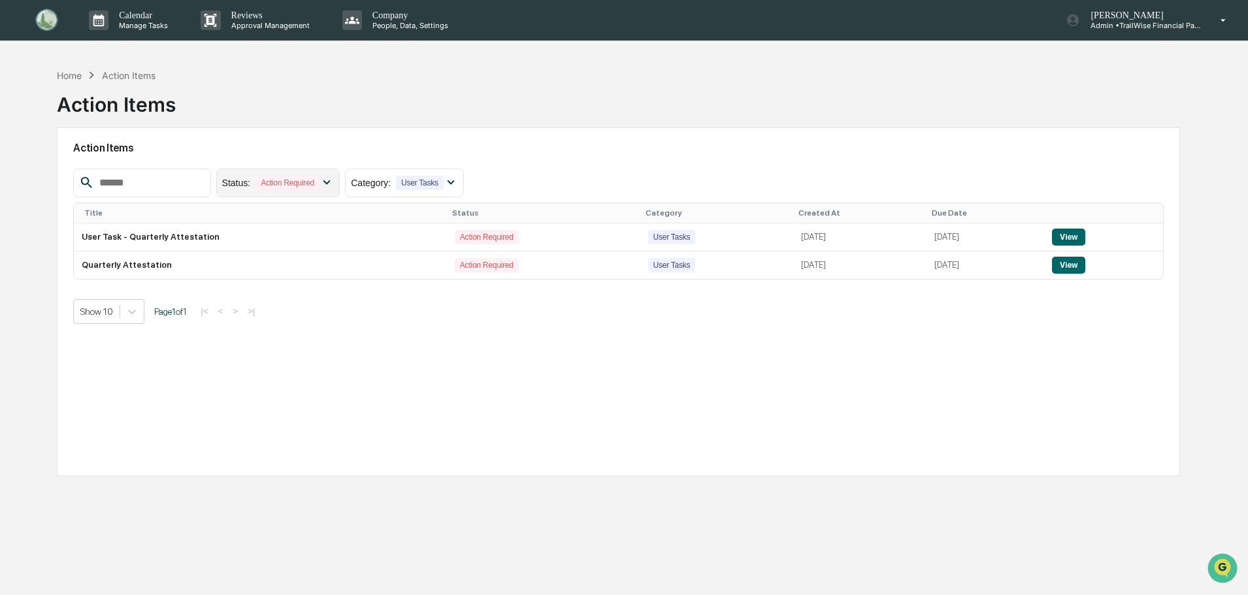
click at [319, 180] on div "Action Required" at bounding box center [287, 183] width 64 height 14
click at [1077, 236] on button "View" at bounding box center [1068, 237] width 33 height 17
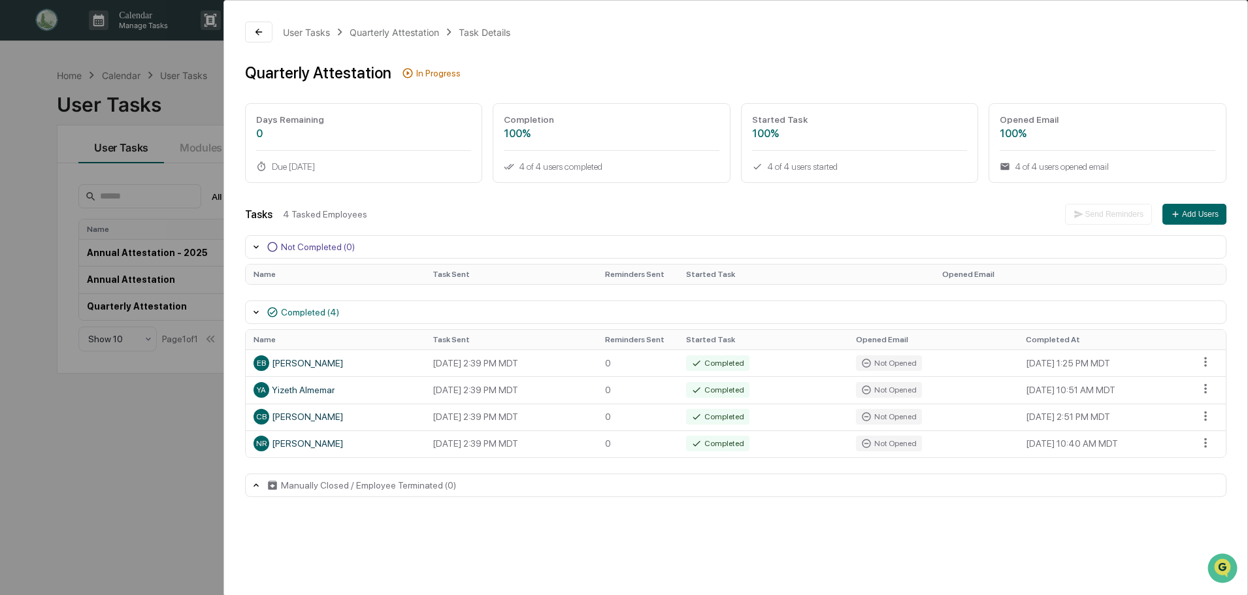
click at [403, 74] on icon at bounding box center [408, 73] width 12 height 12
click at [257, 310] on icon at bounding box center [256, 312] width 10 height 10
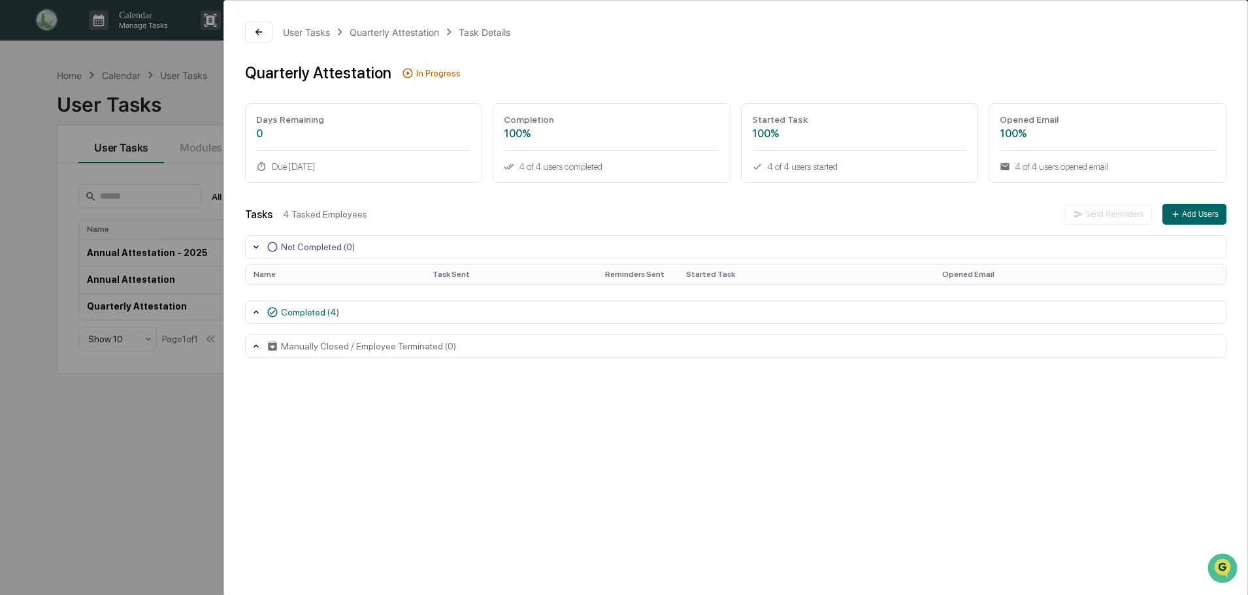
click at [257, 310] on icon at bounding box center [256, 312] width 10 height 10
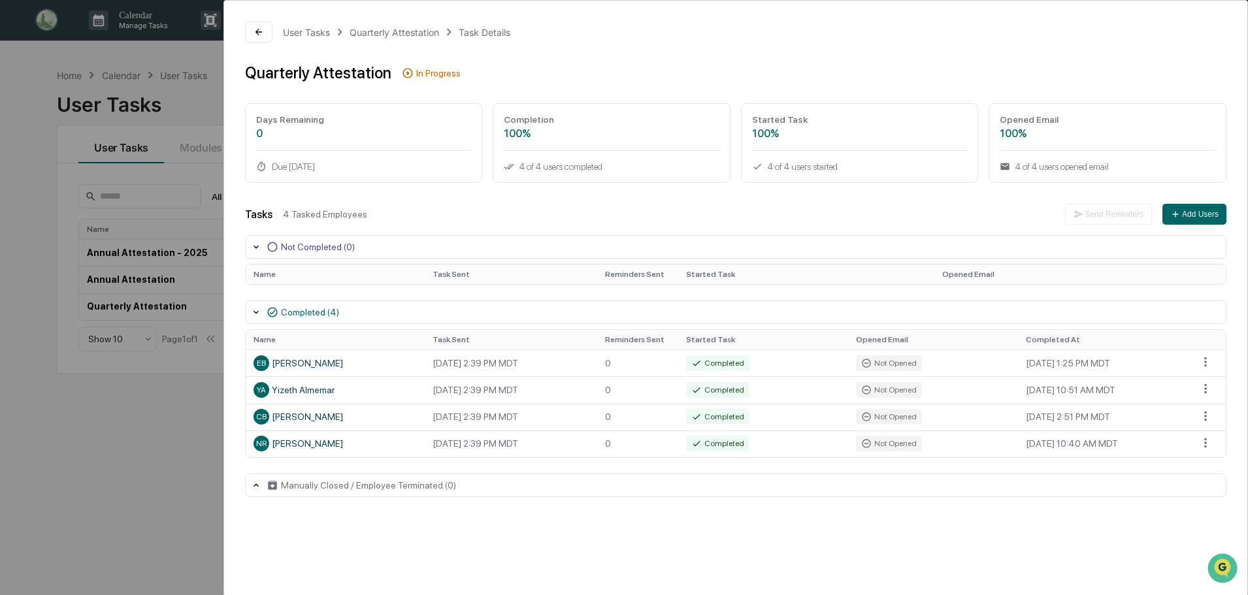
click at [328, 314] on div "Completed (4)" at bounding box center [310, 312] width 58 height 10
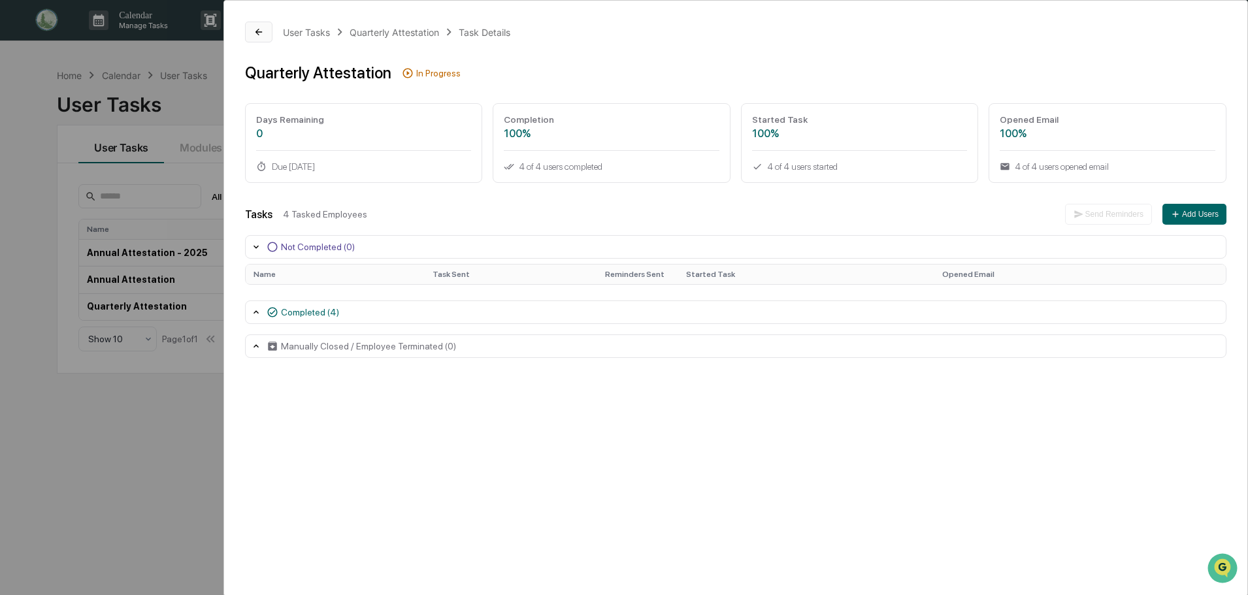
click at [255, 30] on icon at bounding box center [258, 32] width 10 height 10
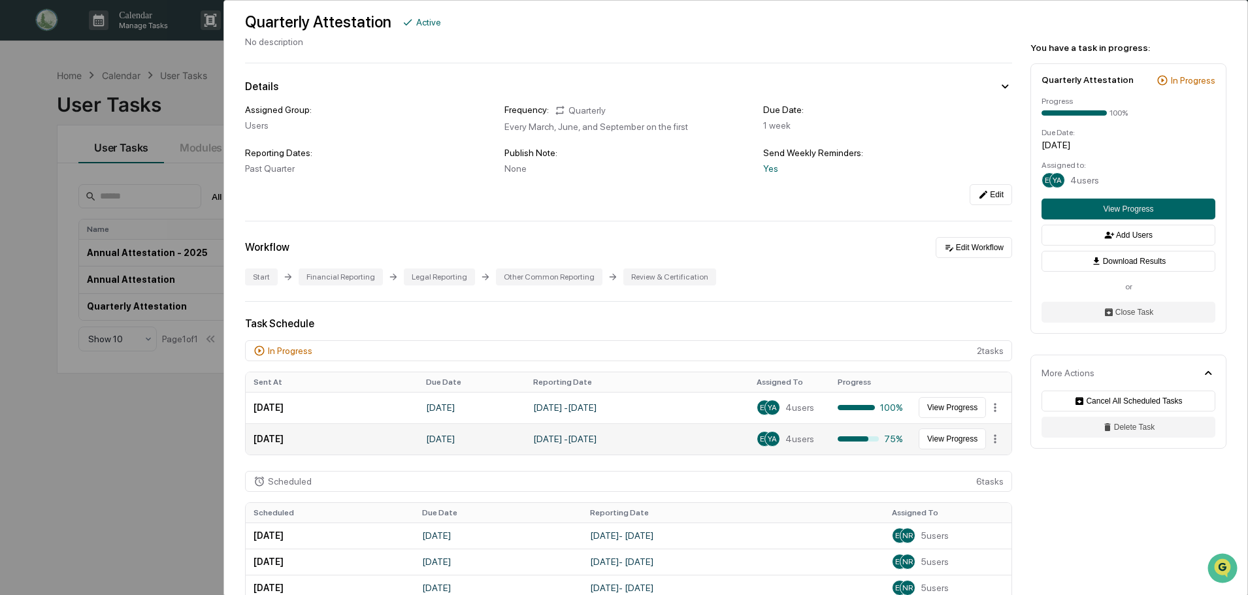
scroll to position [65, 0]
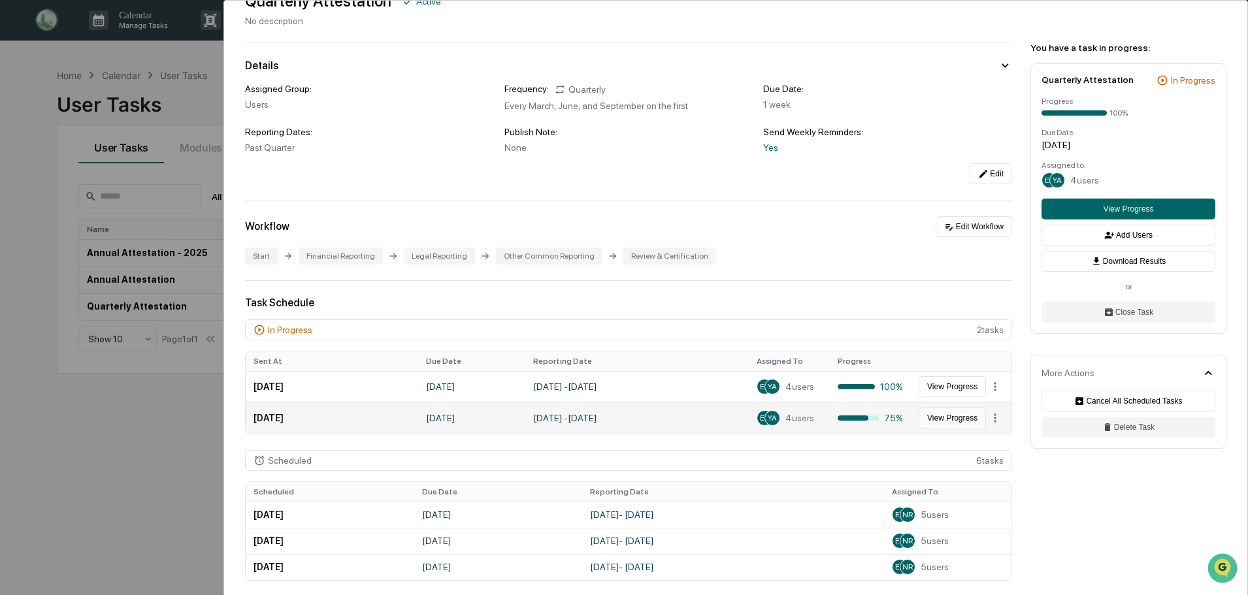
click at [961, 417] on button "View Progress" at bounding box center [951, 418] width 67 height 21
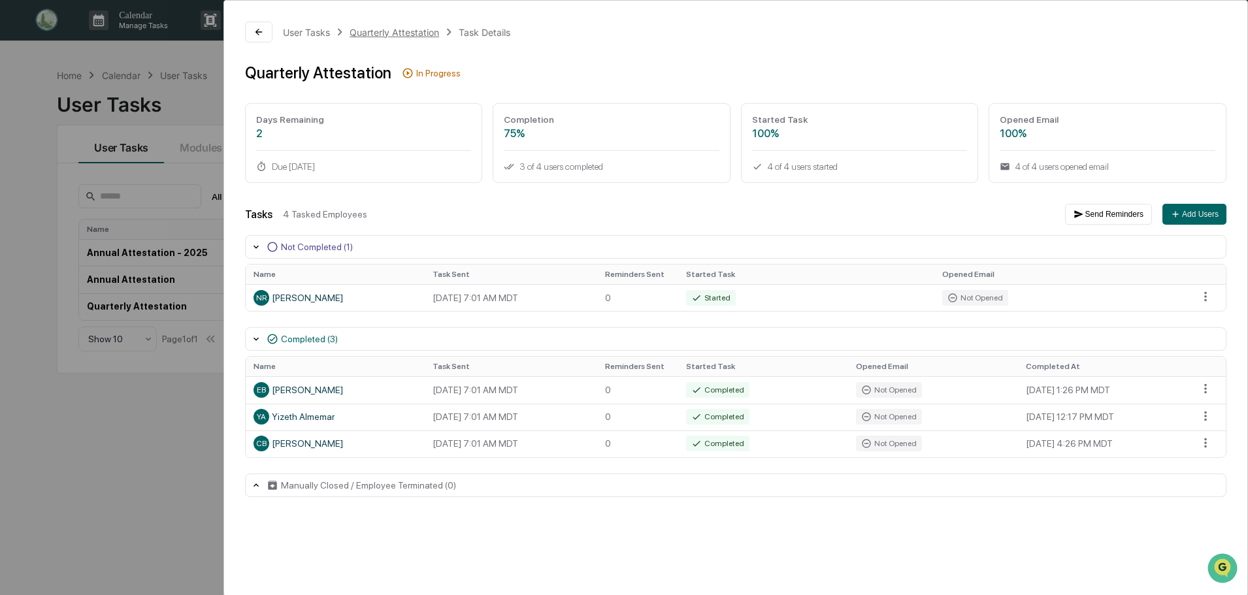
click at [408, 31] on div "Quarterly Attestation" at bounding box center [393, 32] width 89 height 11
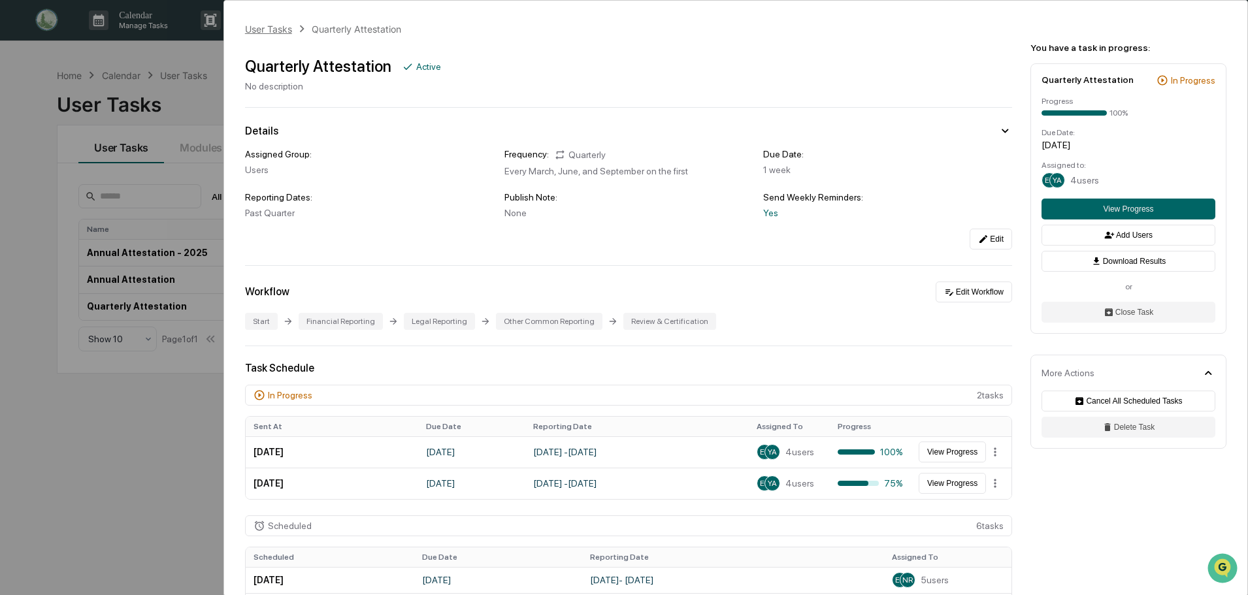
click at [258, 29] on div "User Tasks" at bounding box center [268, 29] width 47 height 11
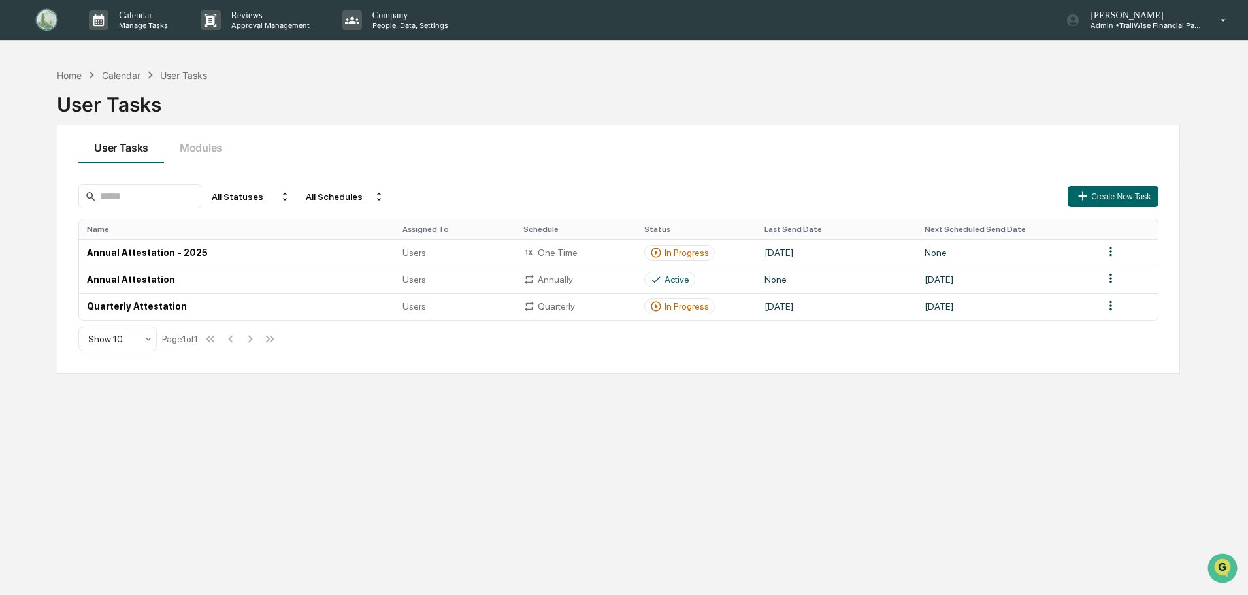
click at [63, 76] on div "Home" at bounding box center [69, 75] width 25 height 11
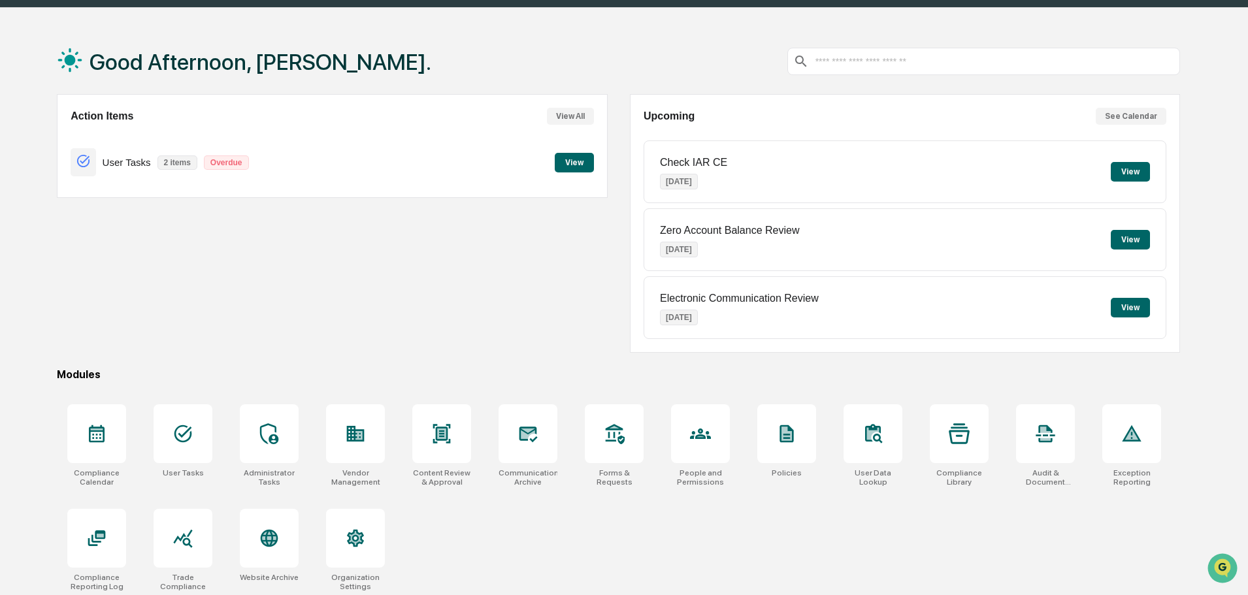
scroll to position [62, 0]
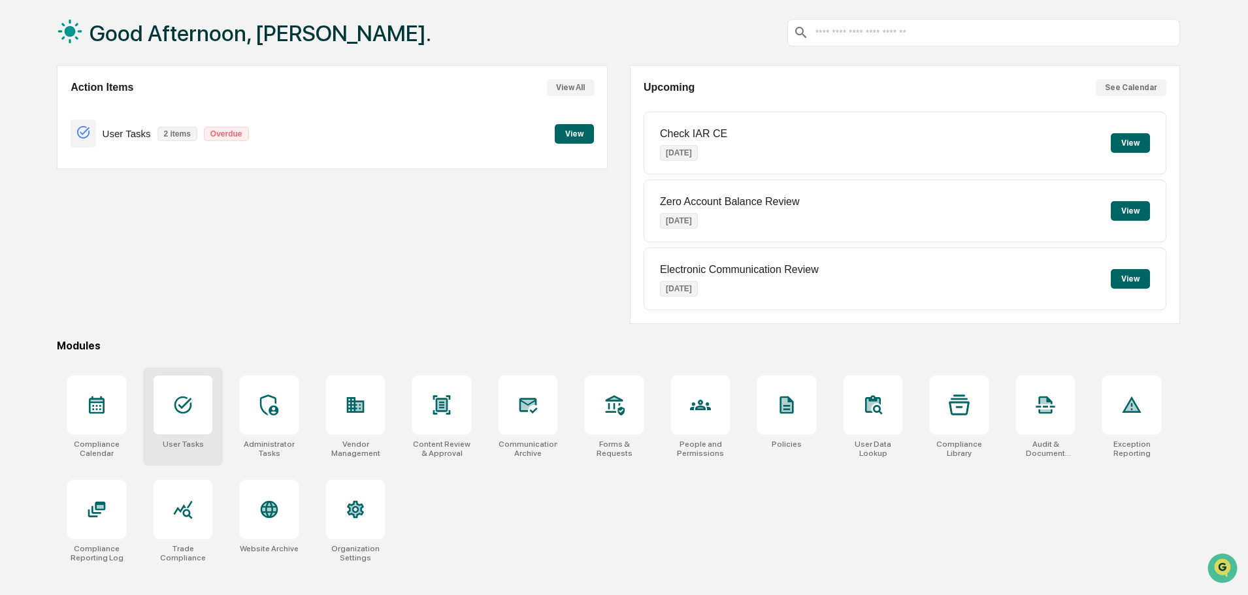
click at [200, 415] on div at bounding box center [182, 405] width 59 height 59
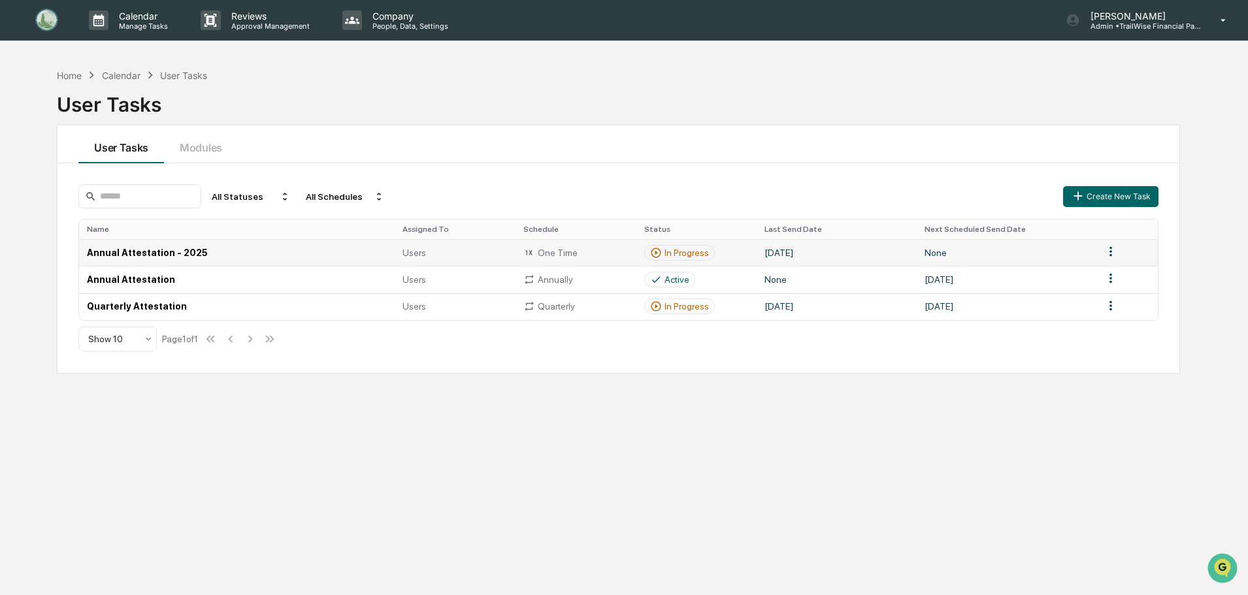
click at [1121, 251] on td at bounding box center [1126, 252] width 62 height 27
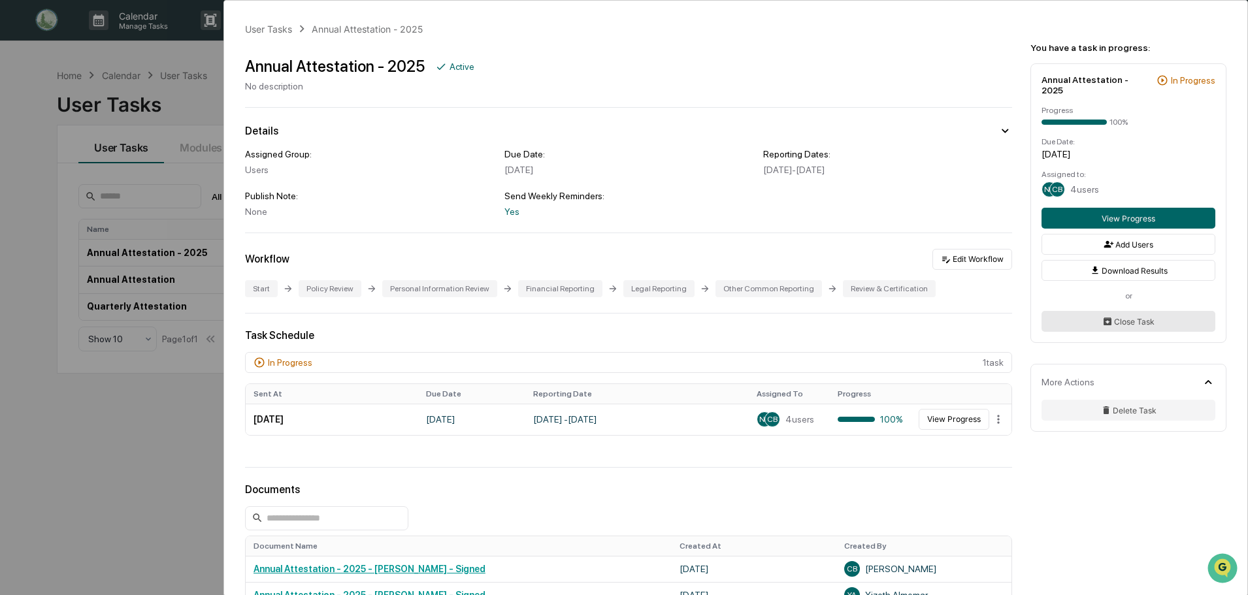
click at [1147, 311] on button "Close Task" at bounding box center [1128, 321] width 174 height 21
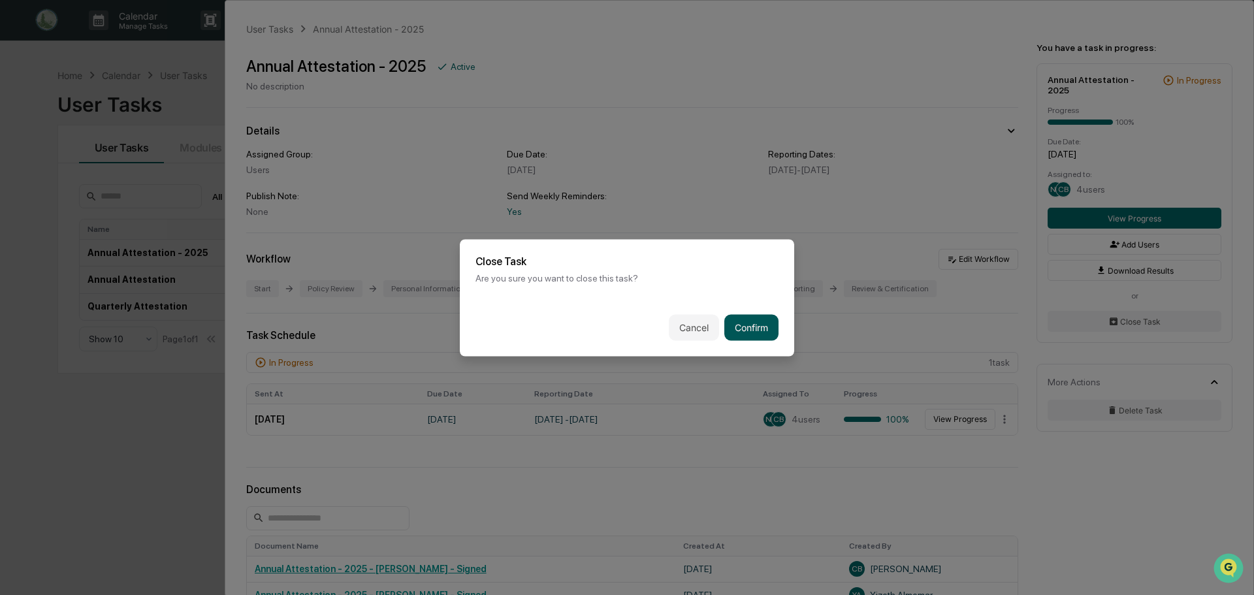
click at [757, 332] on button "Confirm" at bounding box center [751, 327] width 54 height 26
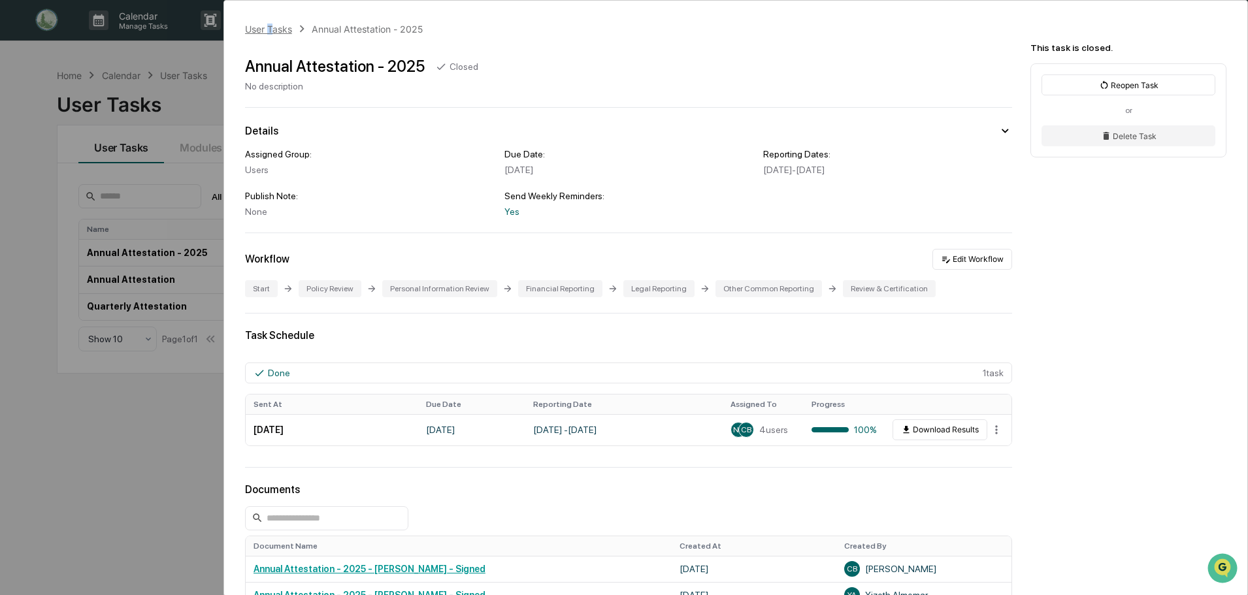
click at [271, 25] on div "User Tasks" at bounding box center [268, 29] width 47 height 11
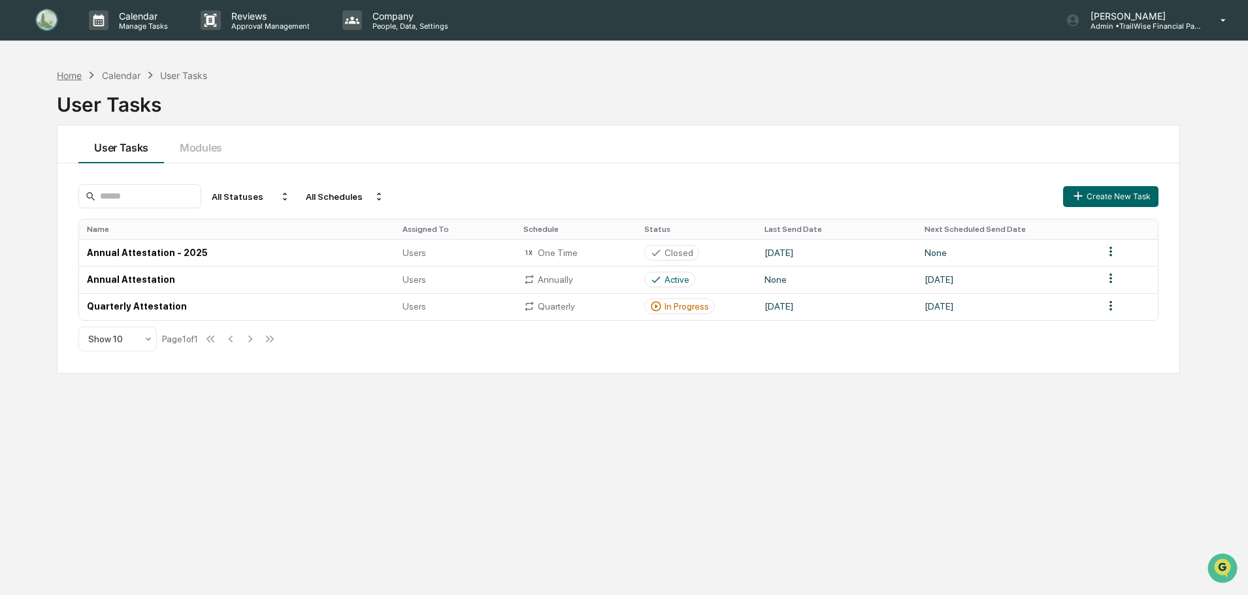
click at [69, 77] on div "Home" at bounding box center [69, 75] width 25 height 11
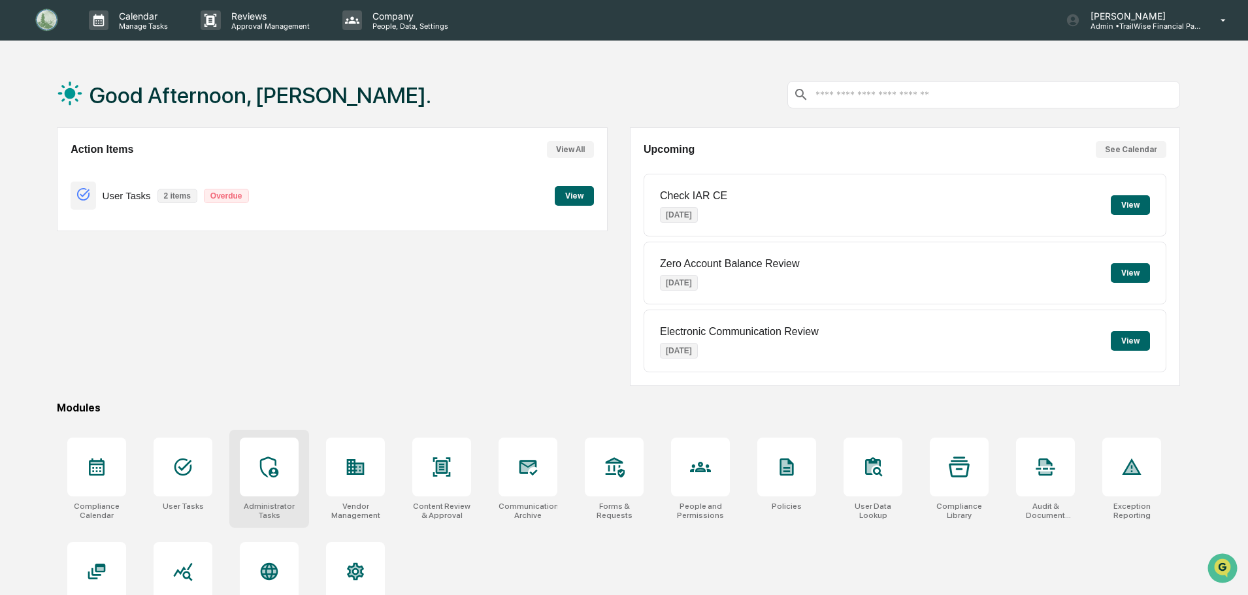
click at [268, 477] on icon at bounding box center [269, 467] width 18 height 21
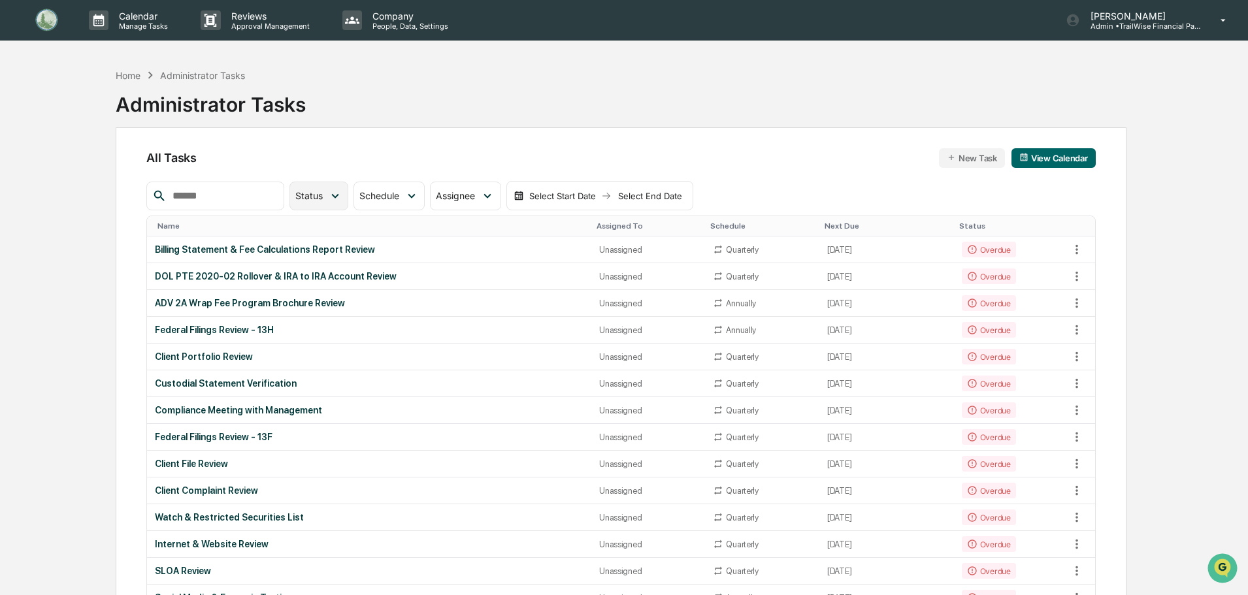
click at [323, 195] on span "Status" at bounding box center [308, 195] width 27 height 11
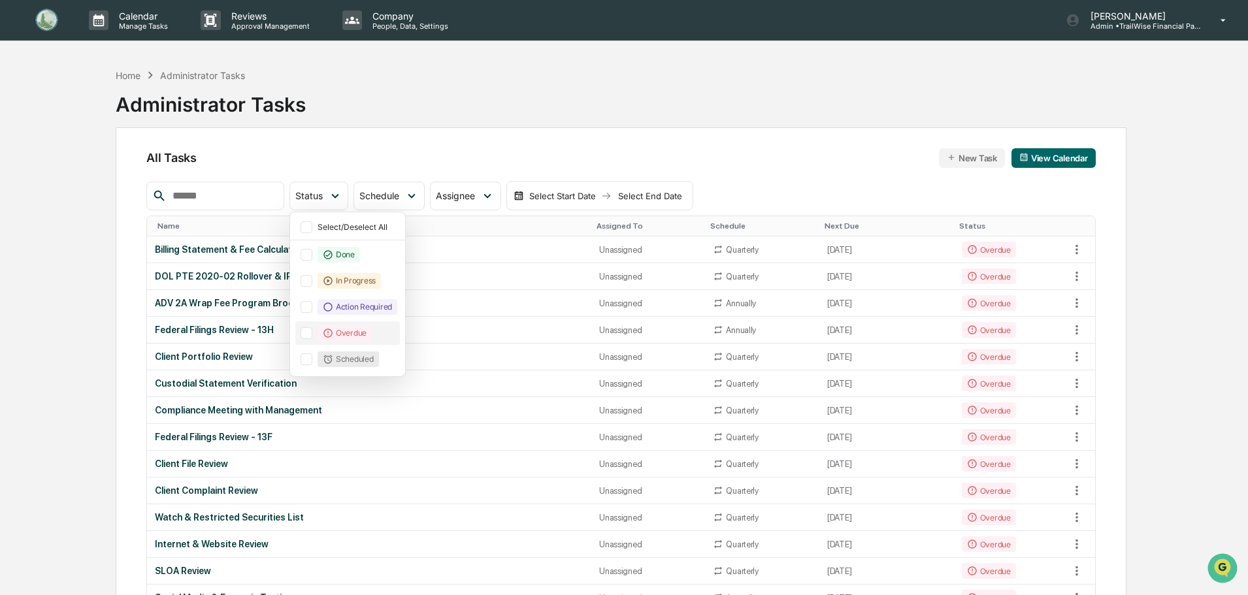
click at [312, 332] on div at bounding box center [306, 333] width 12 height 12
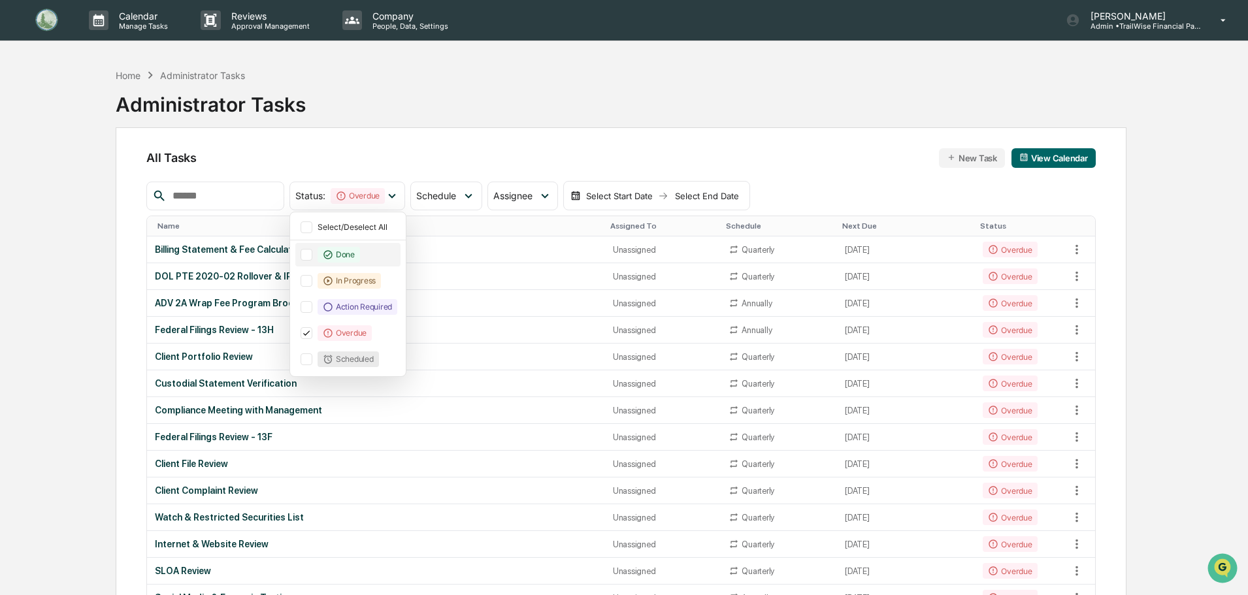
click at [312, 254] on div at bounding box center [306, 255] width 12 height 12
click at [314, 336] on icon at bounding box center [306, 333] width 14 height 9
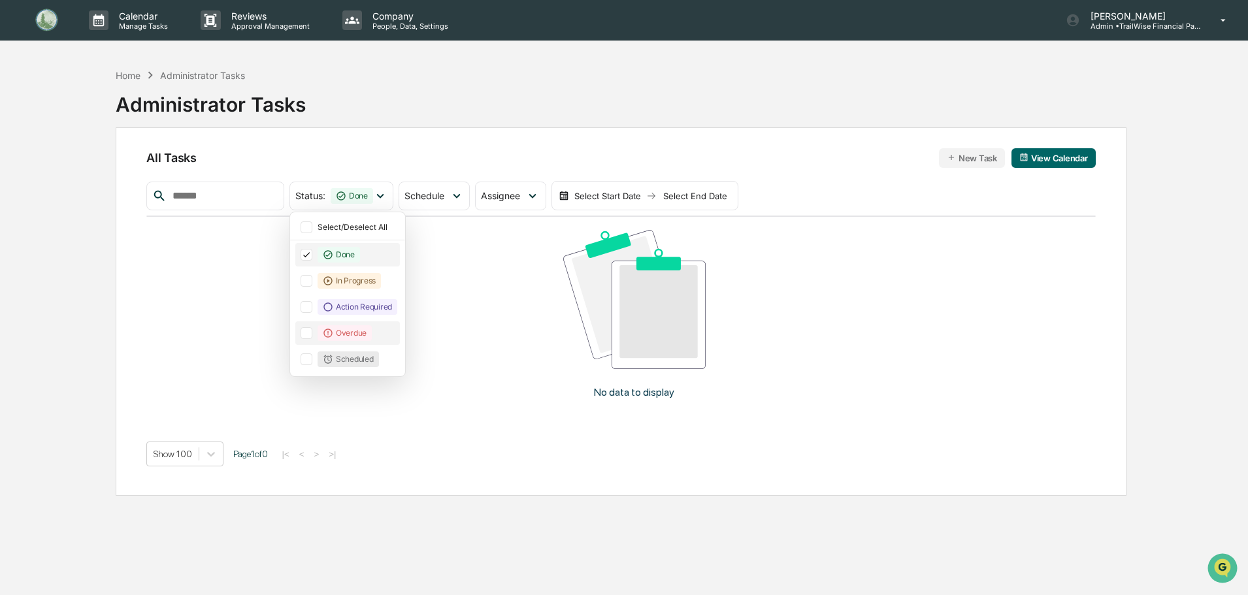
click at [314, 253] on icon at bounding box center [306, 254] width 14 height 9
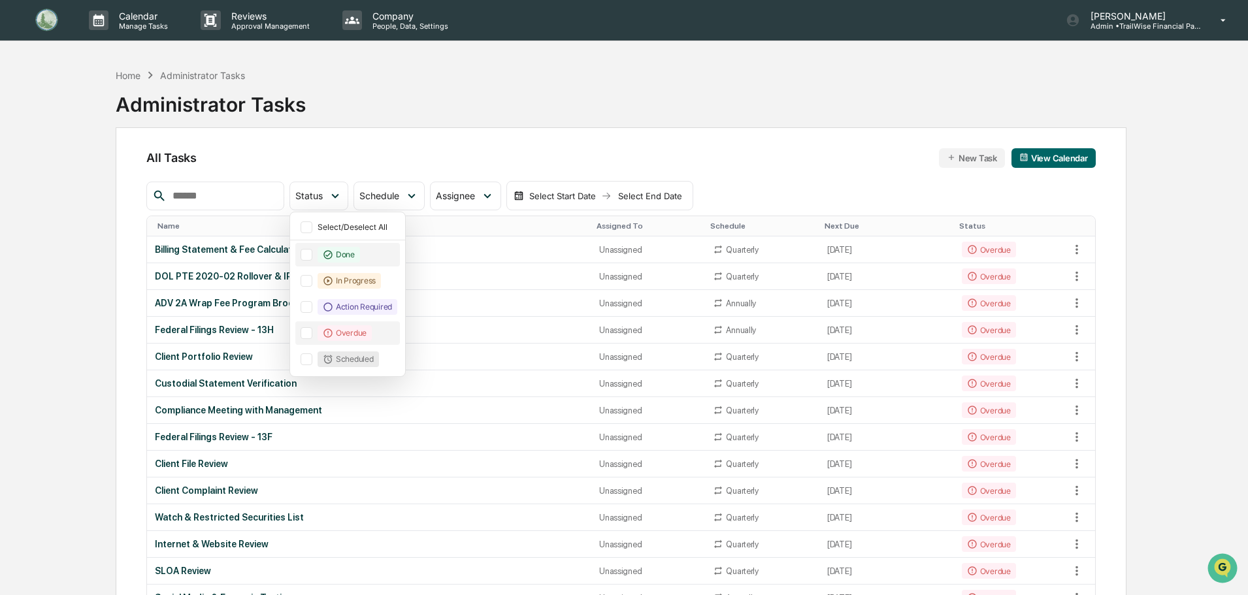
click at [312, 338] on div at bounding box center [306, 333] width 12 height 12
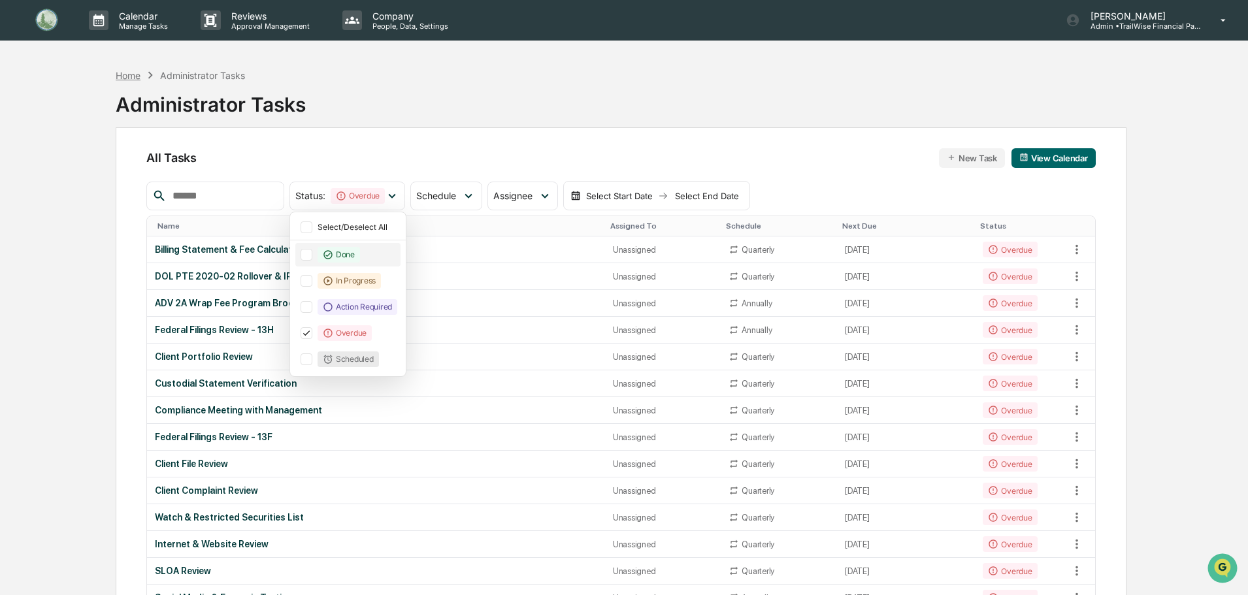
click at [118, 78] on div "Home" at bounding box center [128, 75] width 25 height 11
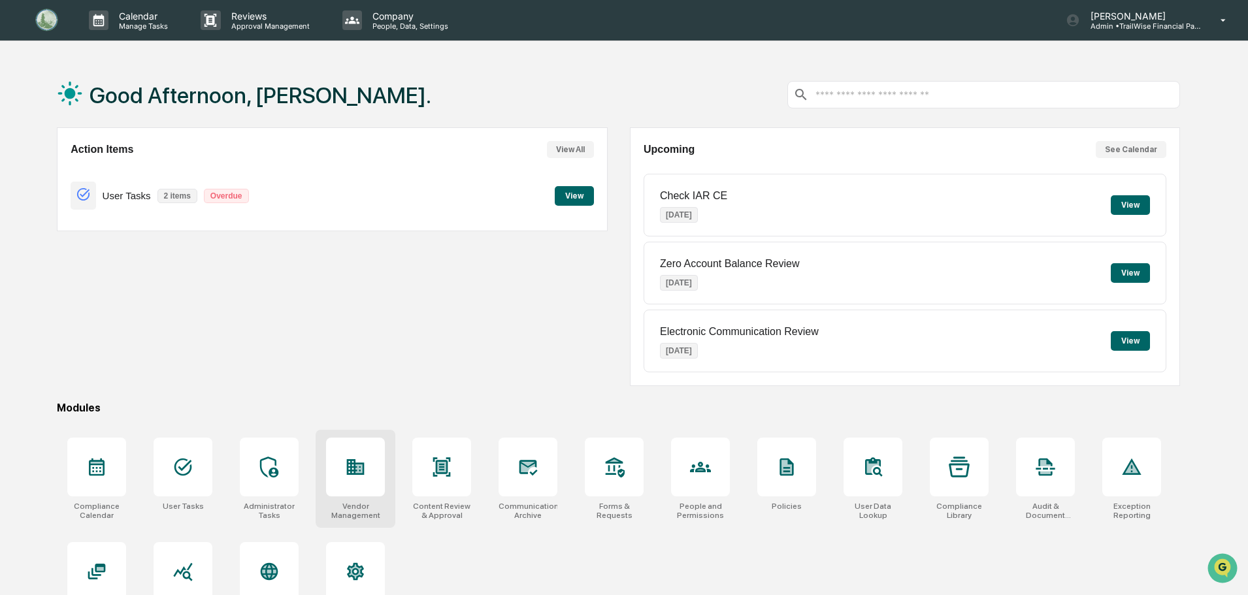
click at [366, 471] on div at bounding box center [355, 467] width 59 height 59
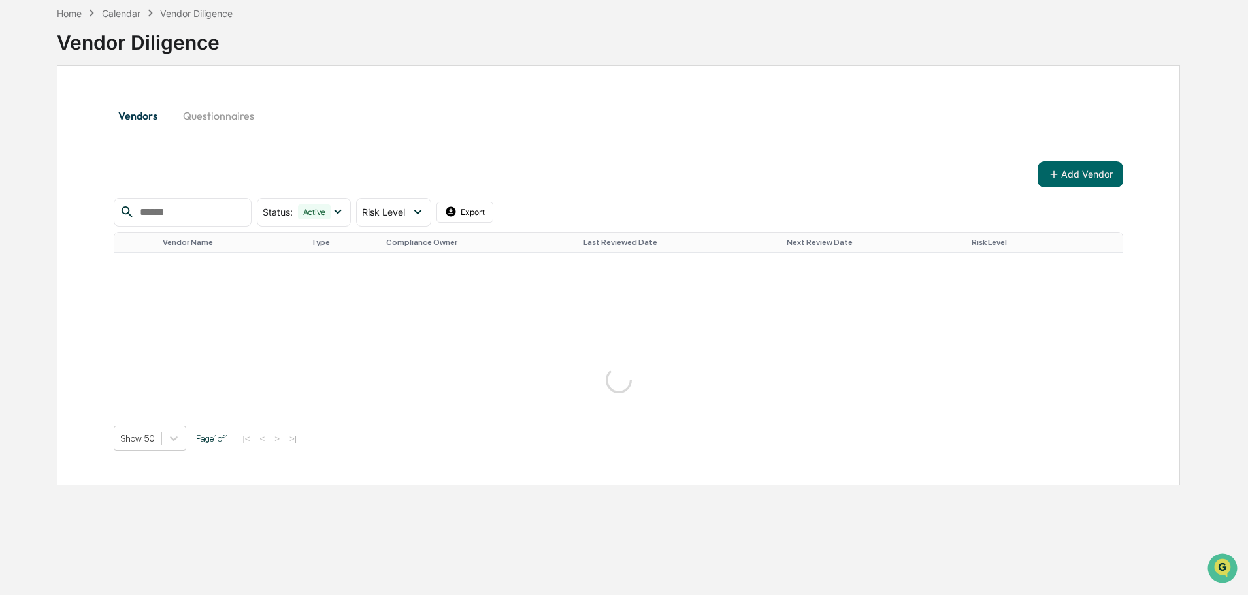
scroll to position [151, 0]
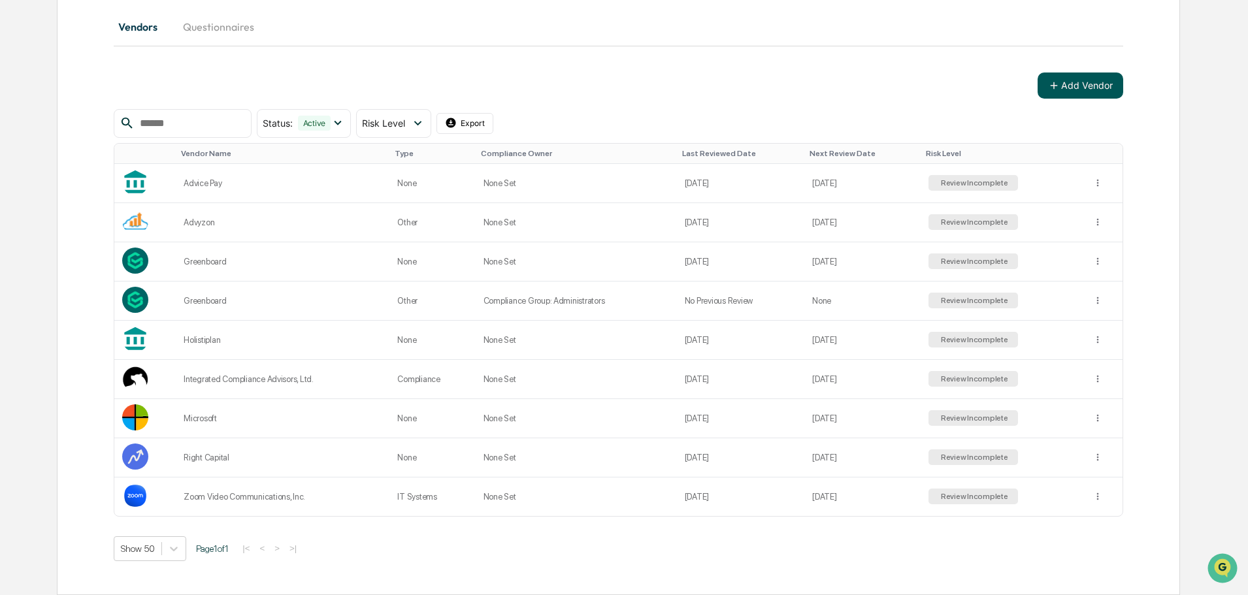
click at [1084, 84] on button "Add Vendor" at bounding box center [1080, 86] width 86 height 26
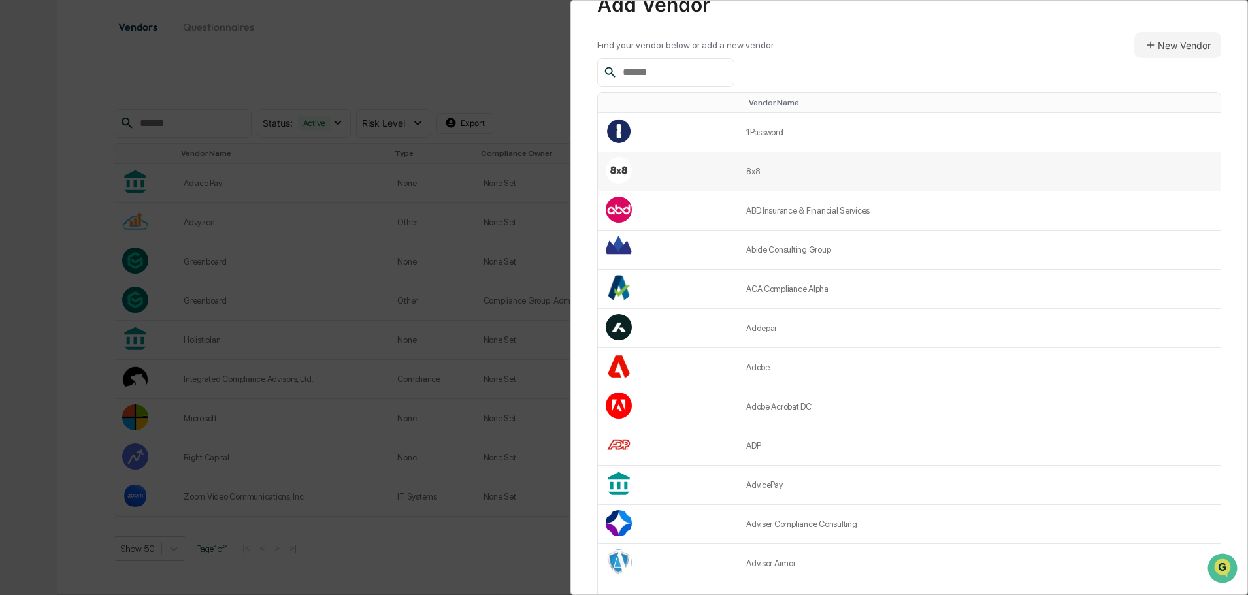
scroll to position [65, 0]
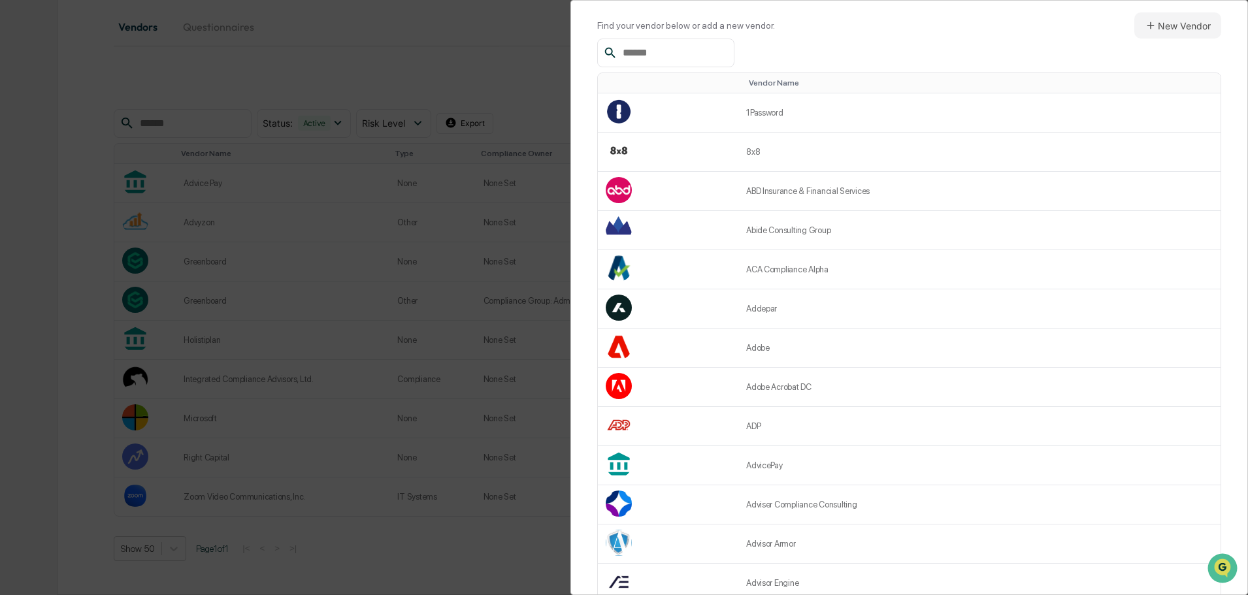
click at [669, 50] on input "text" at bounding box center [672, 52] width 111 height 17
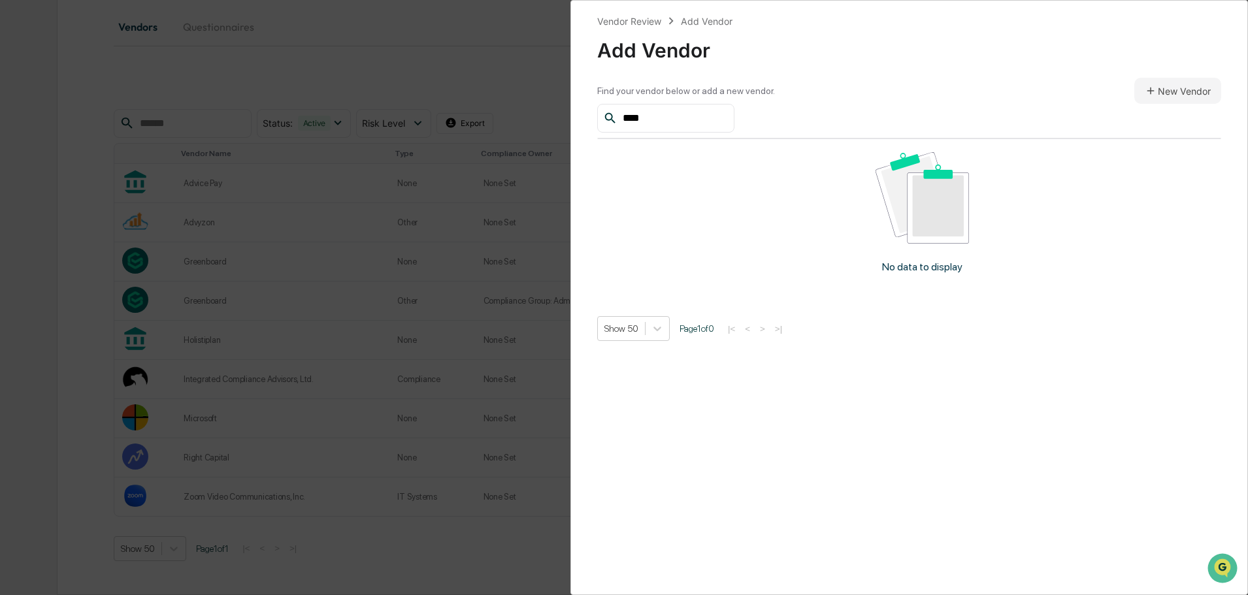
scroll to position [0, 0]
drag, startPoint x: 679, startPoint y: 121, endPoint x: 583, endPoint y: 123, distance: 95.4
click at [583, 123] on div "Vendor Review Add Vendor Add Vendor Find your vendor below or add a new vendor.…" at bounding box center [908, 297] width 677 height 595
type input "*"
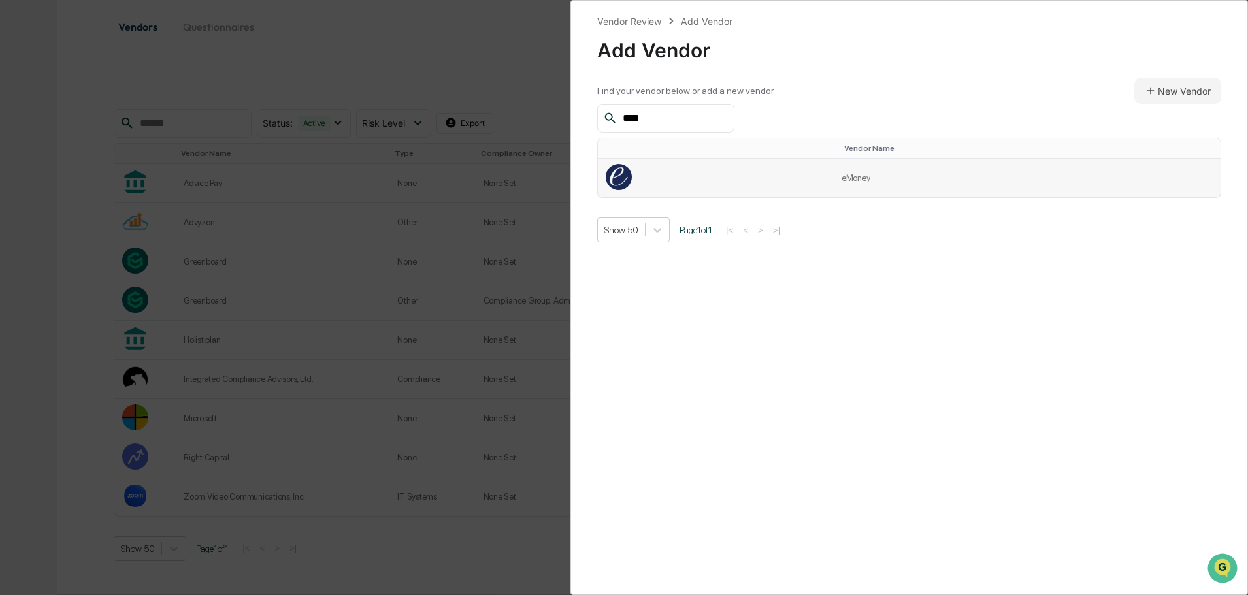
type input "****"
click at [623, 177] on img at bounding box center [618, 177] width 26 height 26
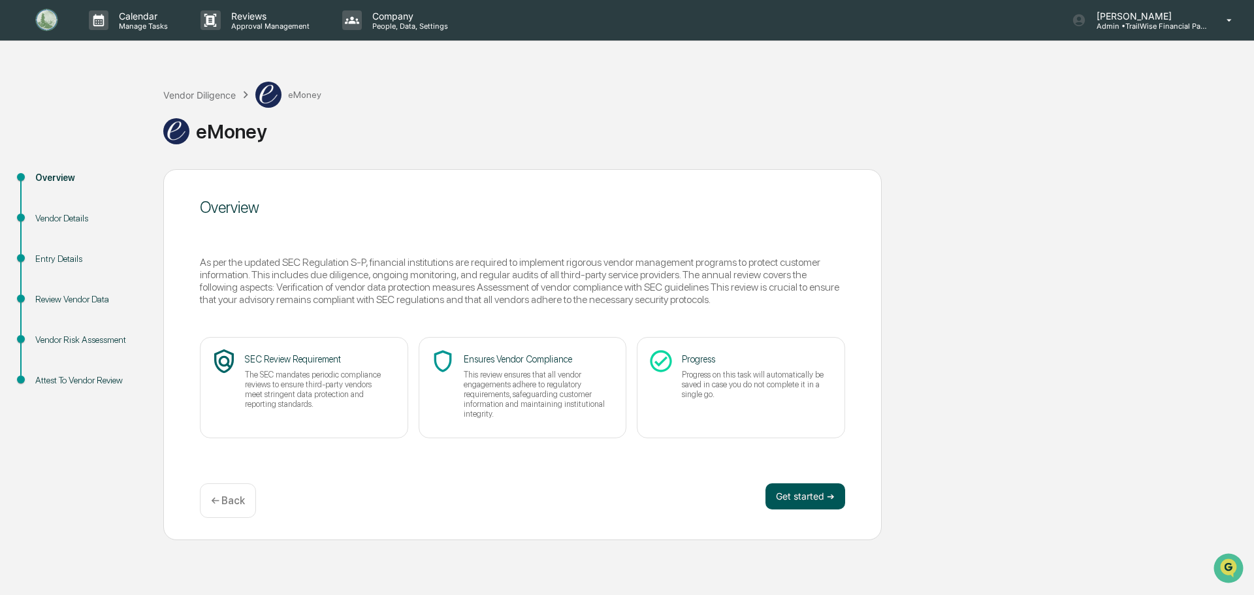
click at [819, 497] on button "Get started ➔" at bounding box center [806, 496] width 80 height 26
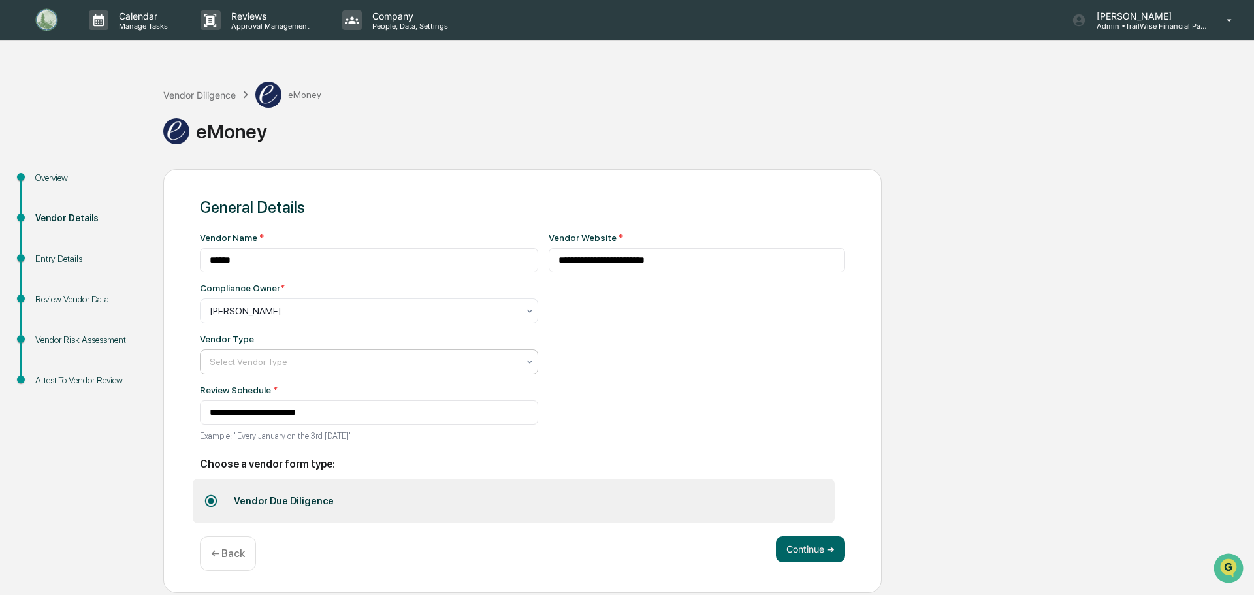
click at [415, 355] on div "Select Vendor Type" at bounding box center [363, 362] width 321 height 18
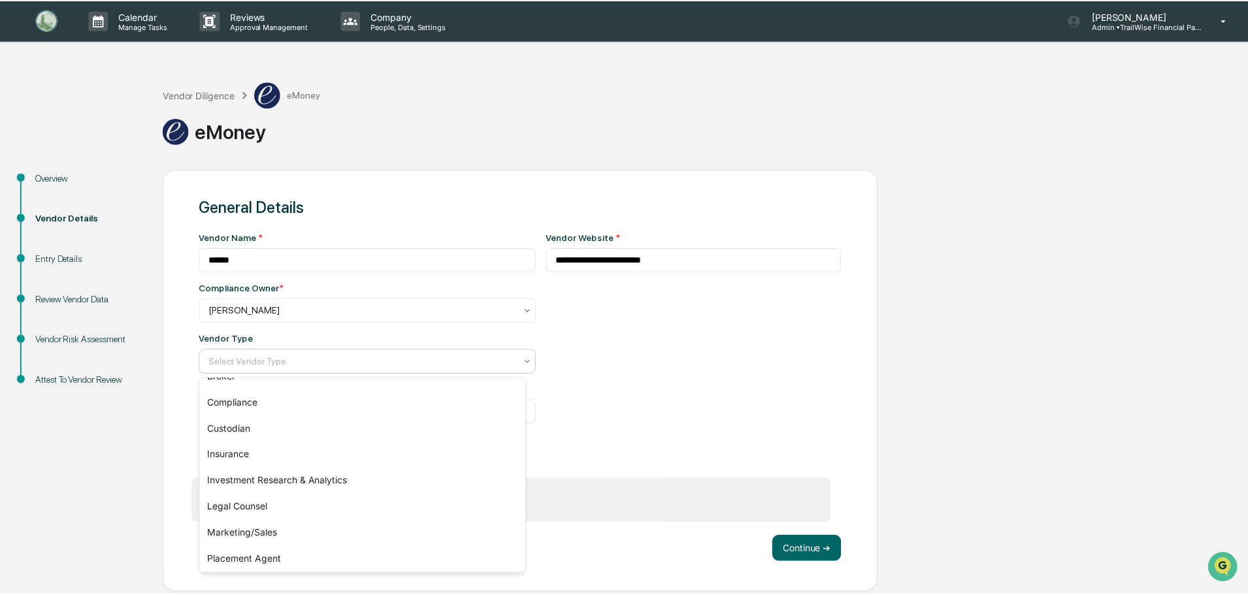
scroll to position [149, 0]
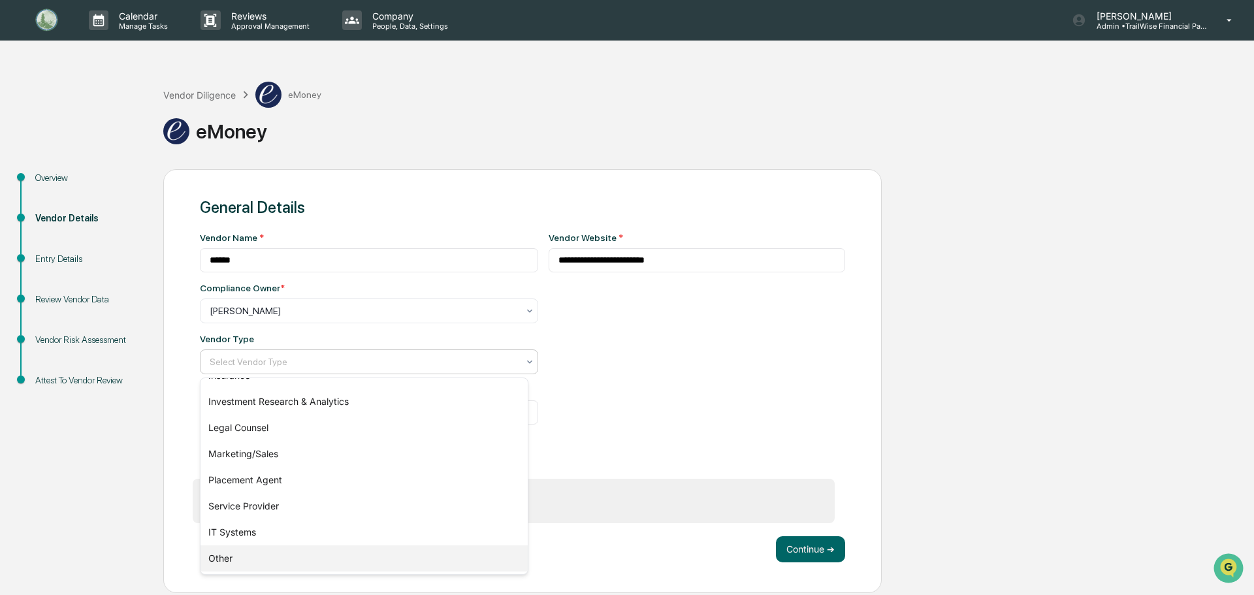
click at [219, 555] on div "Other" at bounding box center [364, 558] width 327 height 26
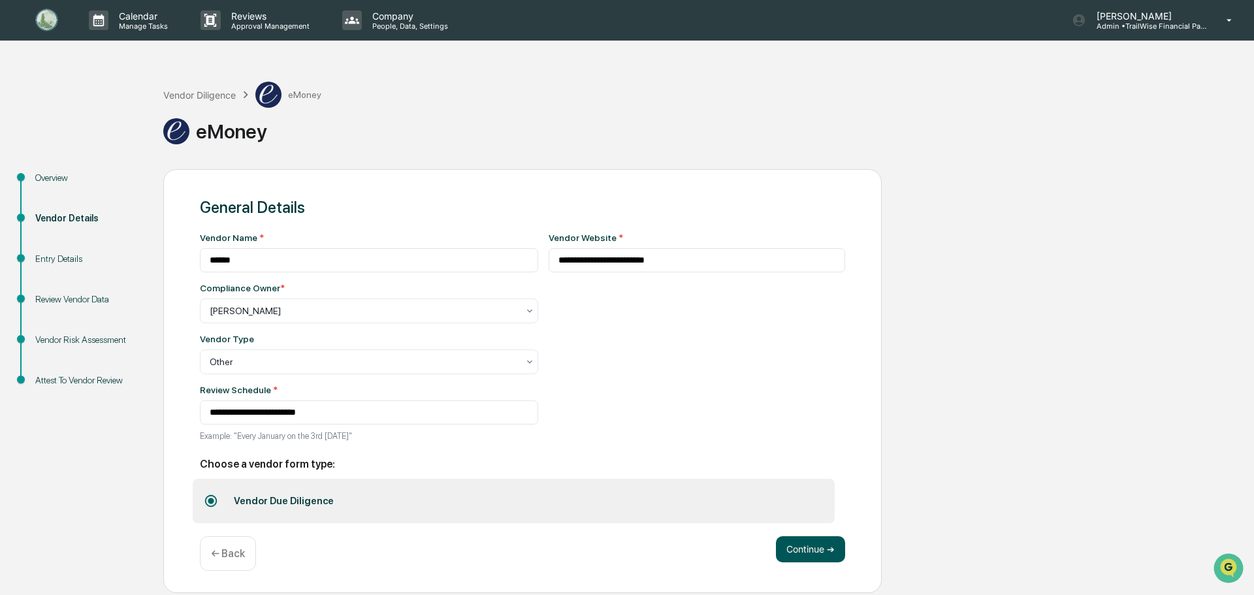
click at [813, 552] on button "Continue ➔" at bounding box center [810, 549] width 69 height 26
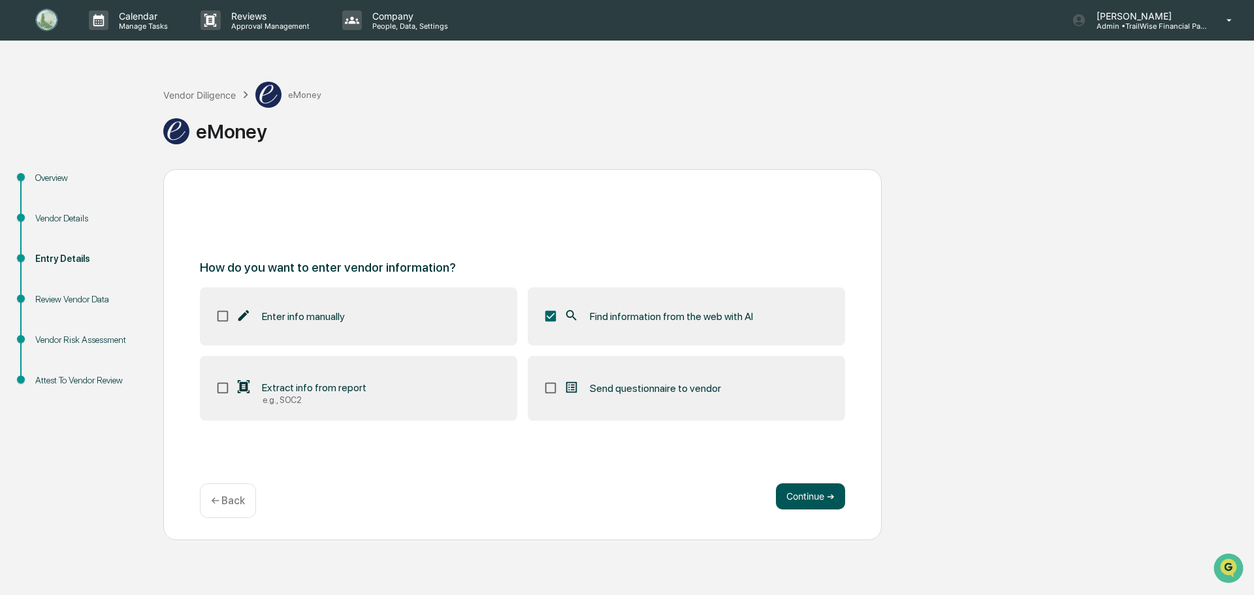
click at [808, 499] on button "Continue ➔" at bounding box center [810, 496] width 69 height 26
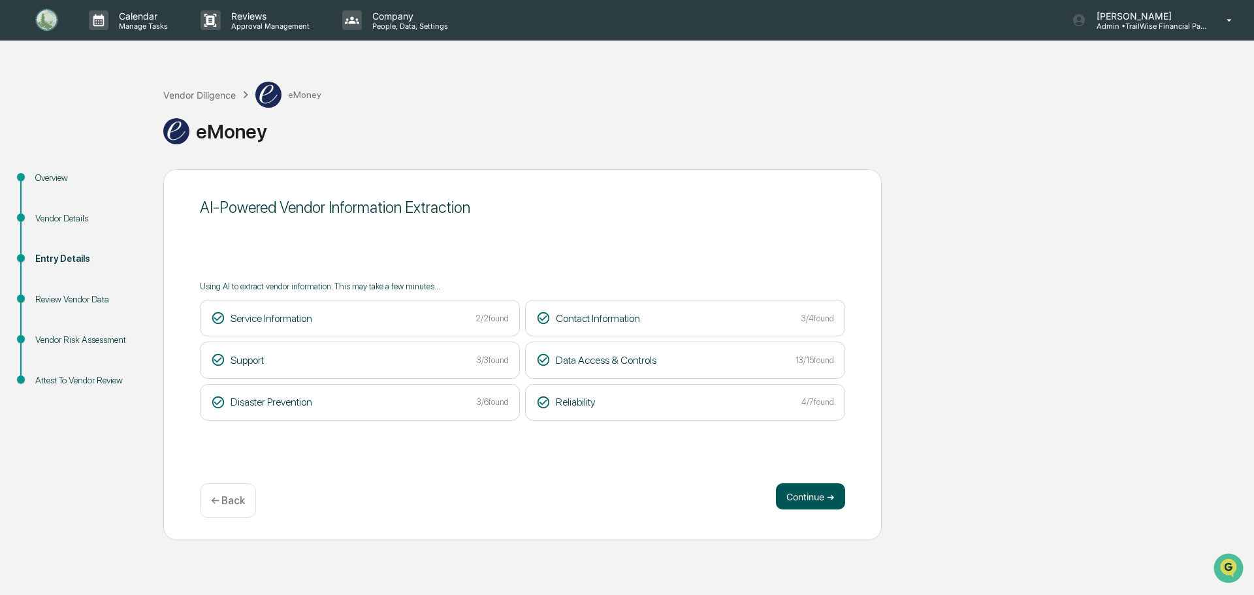
click at [798, 493] on button "Continue ➔" at bounding box center [810, 496] width 69 height 26
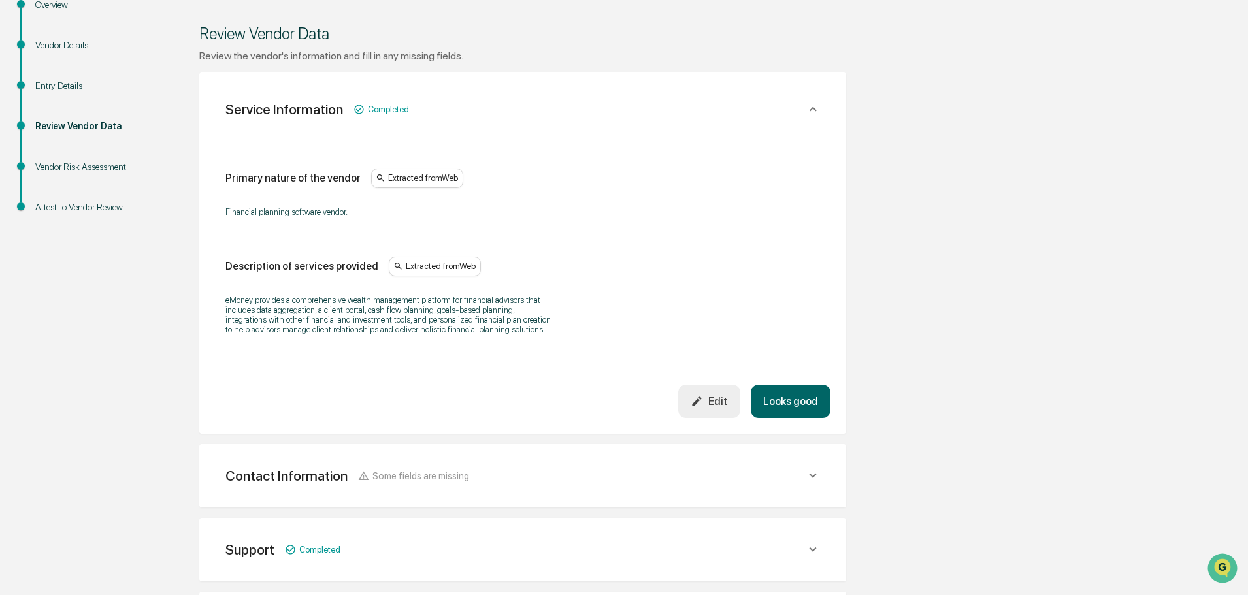
scroll to position [196, 0]
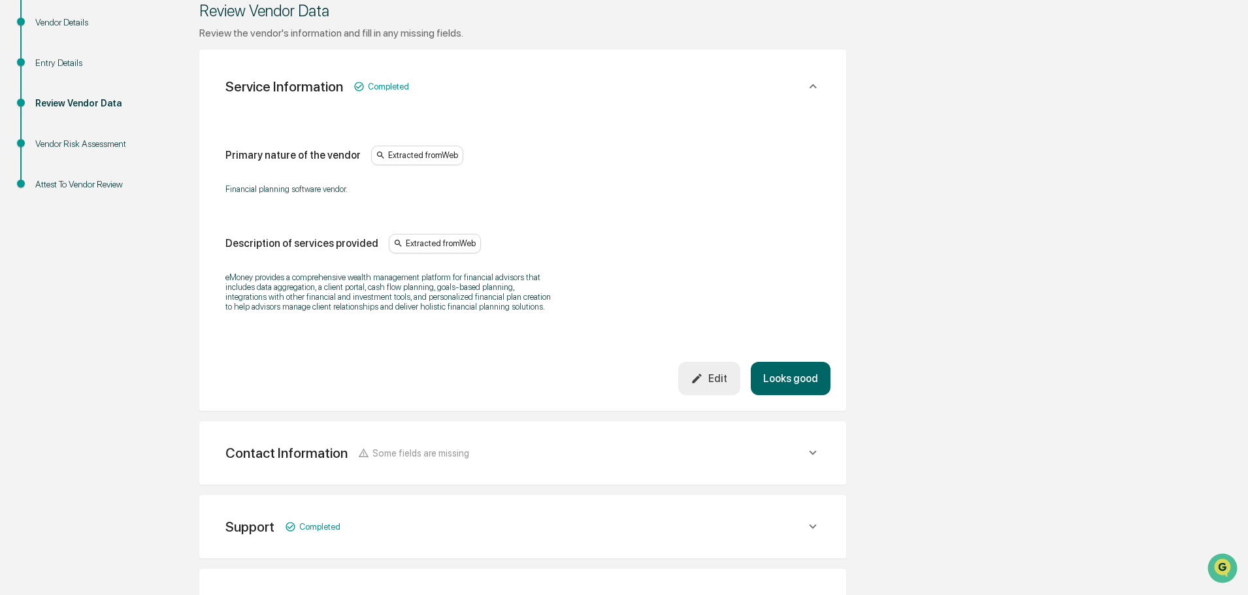
click at [790, 378] on button "Looks good" at bounding box center [790, 378] width 80 height 33
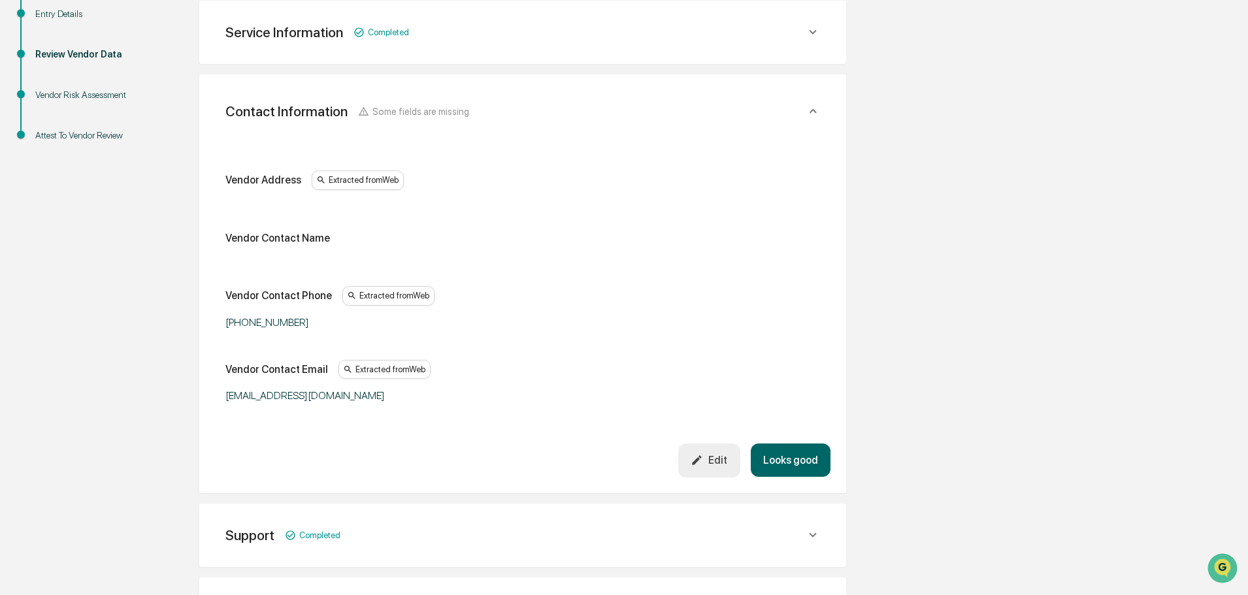
scroll to position [246, 0]
click at [720, 455] on div "Edit" at bounding box center [708, 459] width 37 height 12
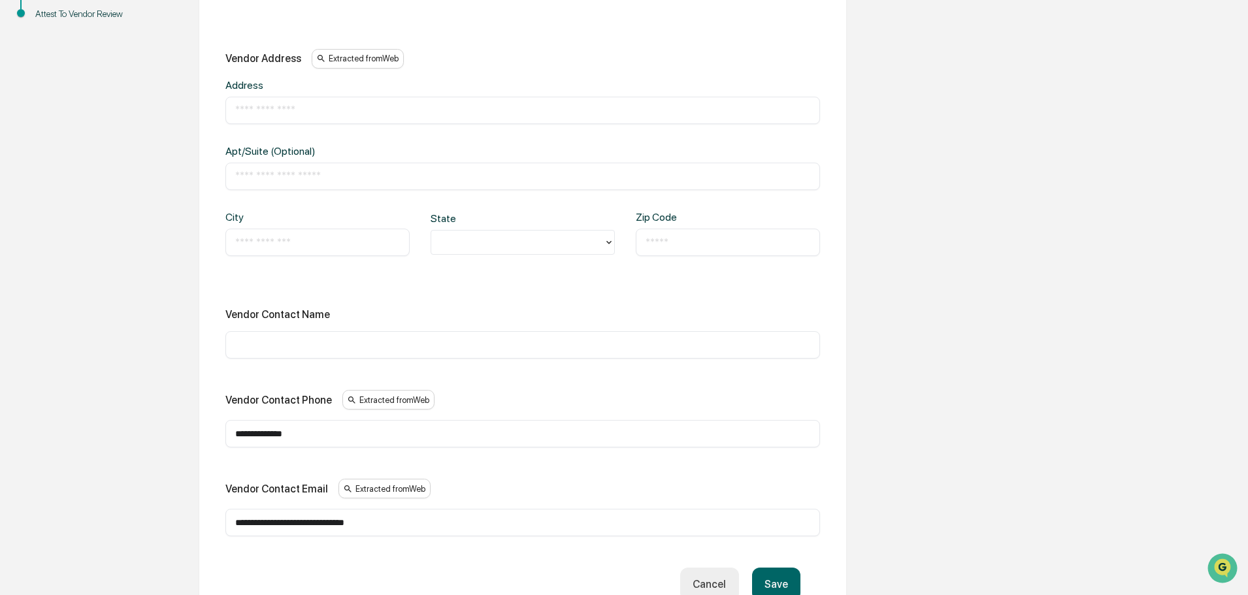
scroll to position [376, 0]
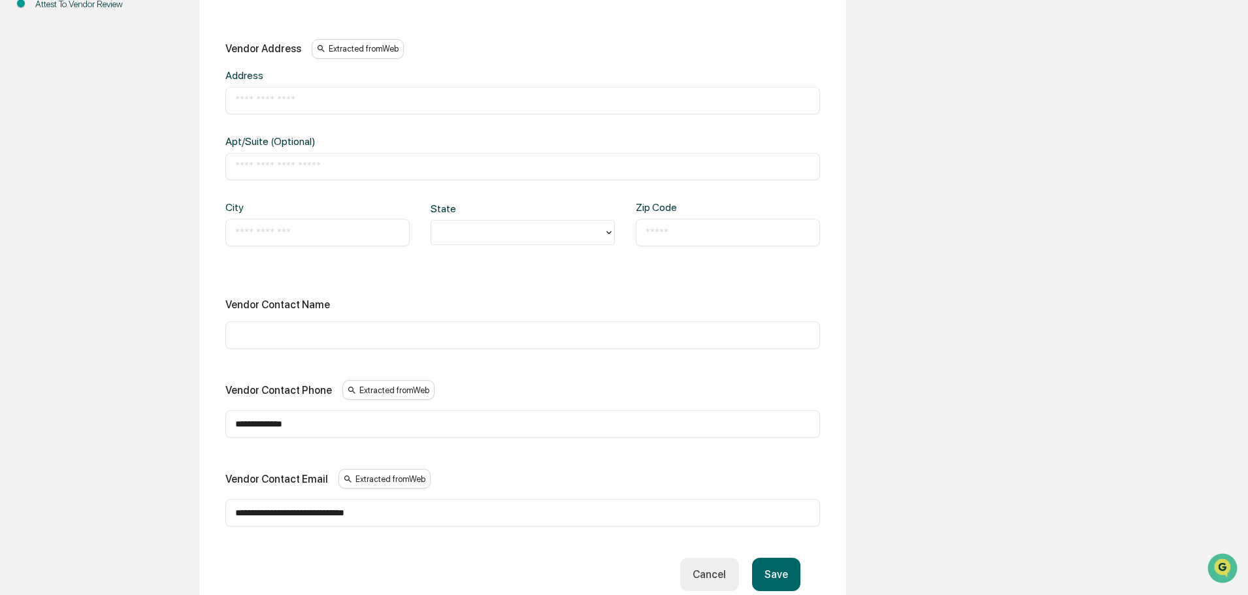
click at [284, 329] on input "text" at bounding box center [522, 335] width 575 height 13
type input "******"
click at [764, 572] on button "Save" at bounding box center [776, 574] width 48 height 33
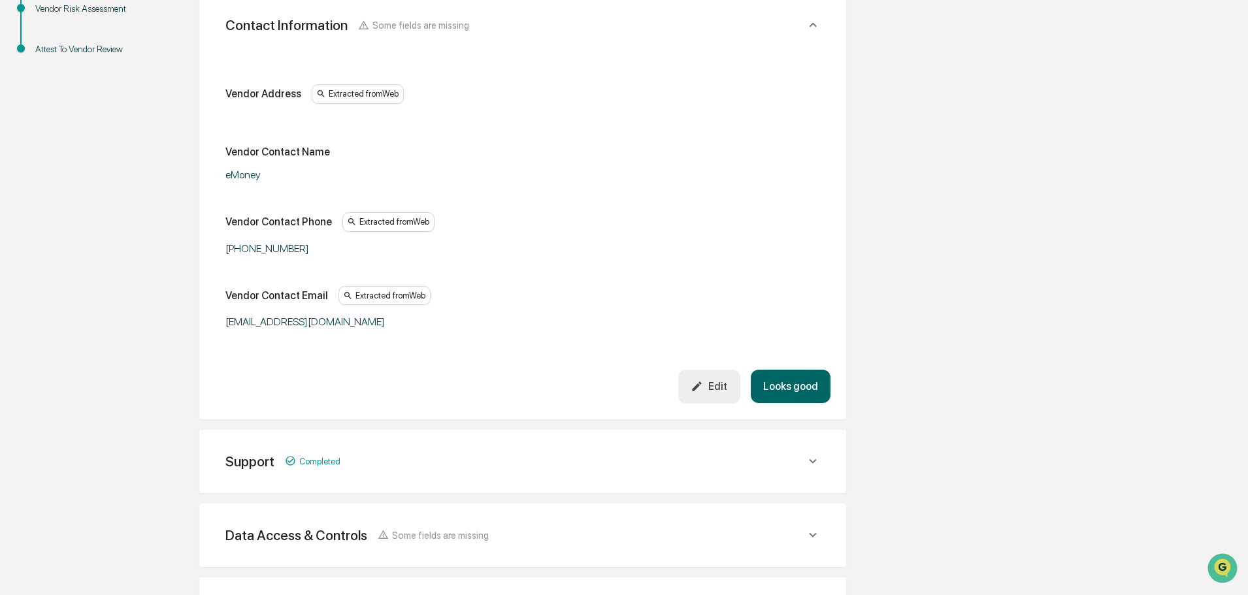
scroll to position [246, 0]
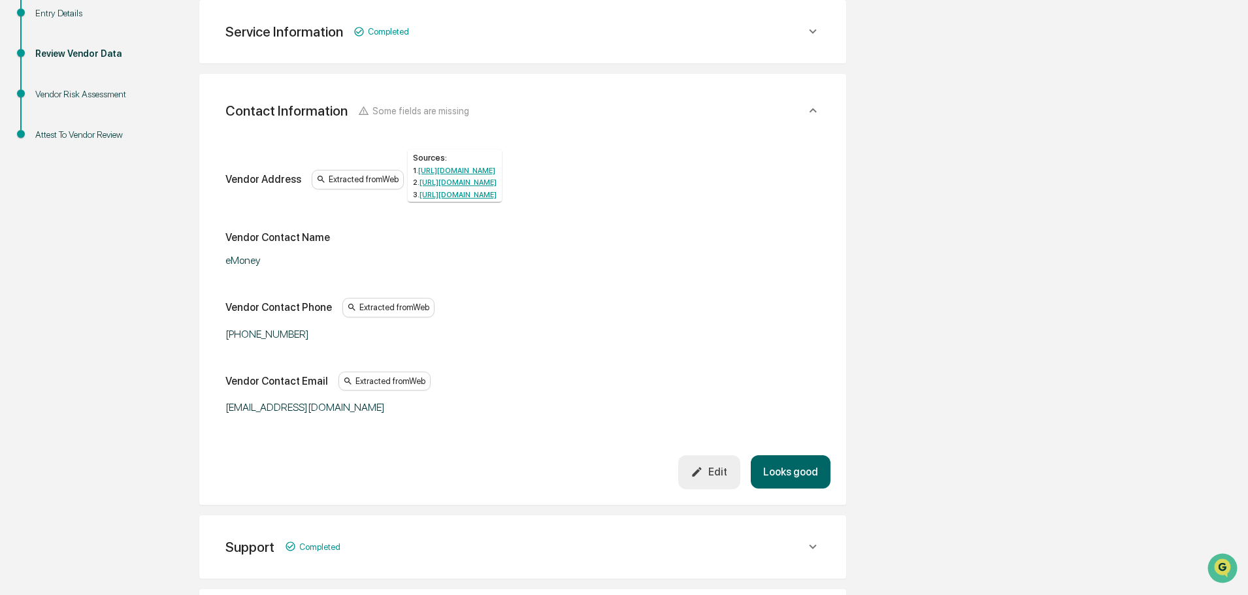
click at [374, 186] on div "Extracted from Web" at bounding box center [358, 180] width 92 height 20
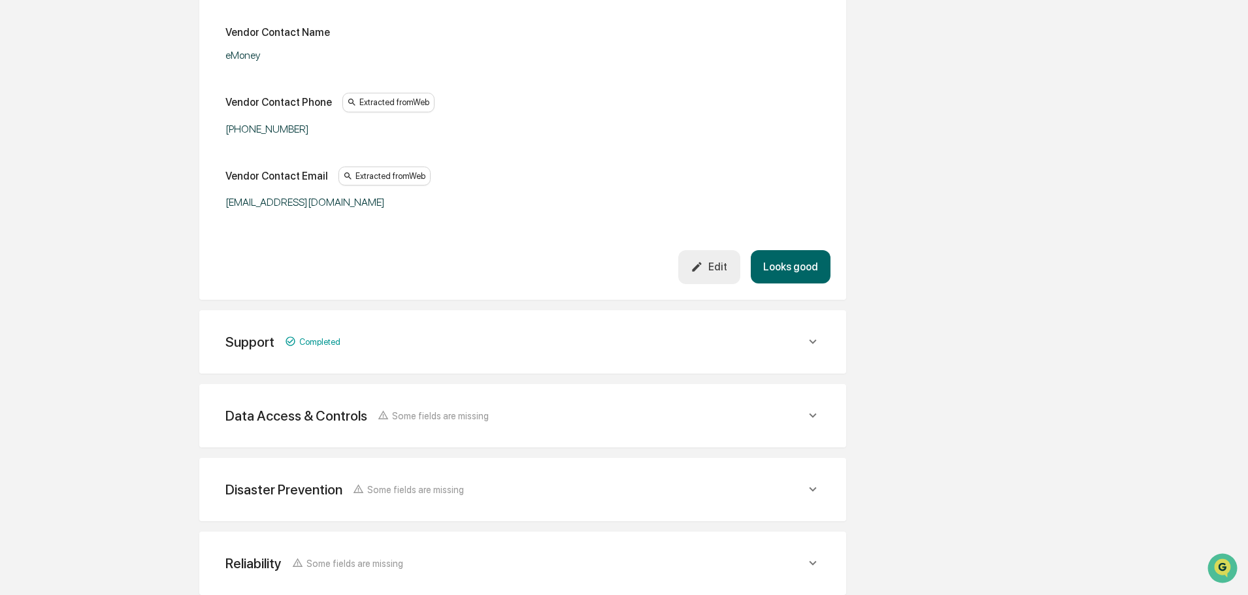
scroll to position [519, 0]
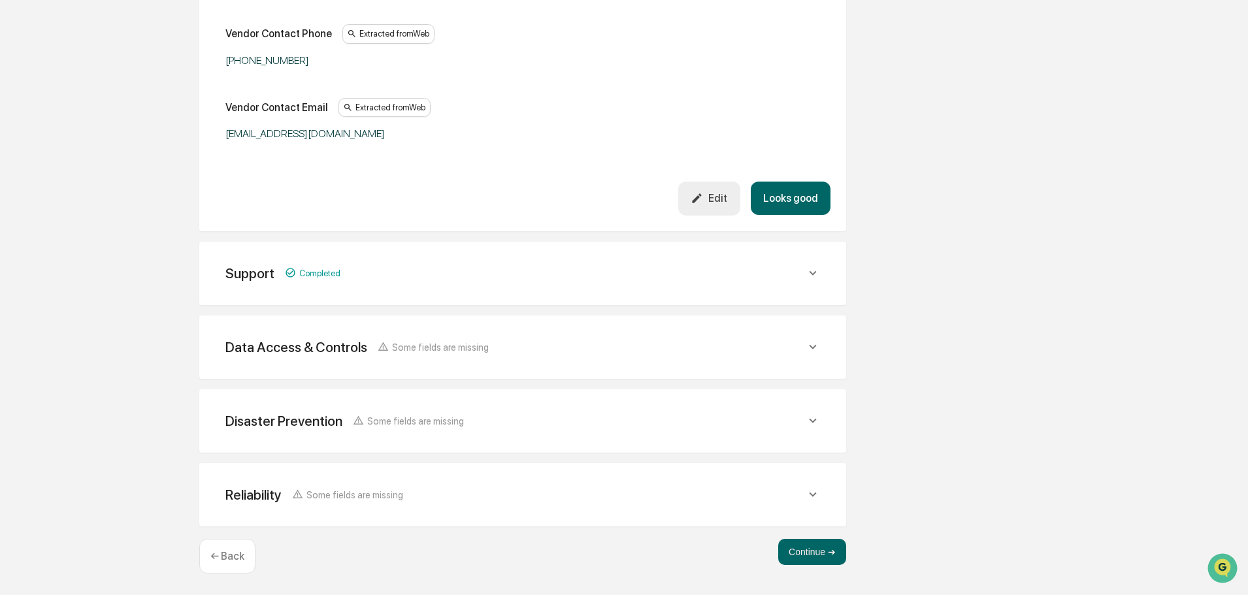
click at [792, 210] on button "Looks good" at bounding box center [790, 198] width 80 height 33
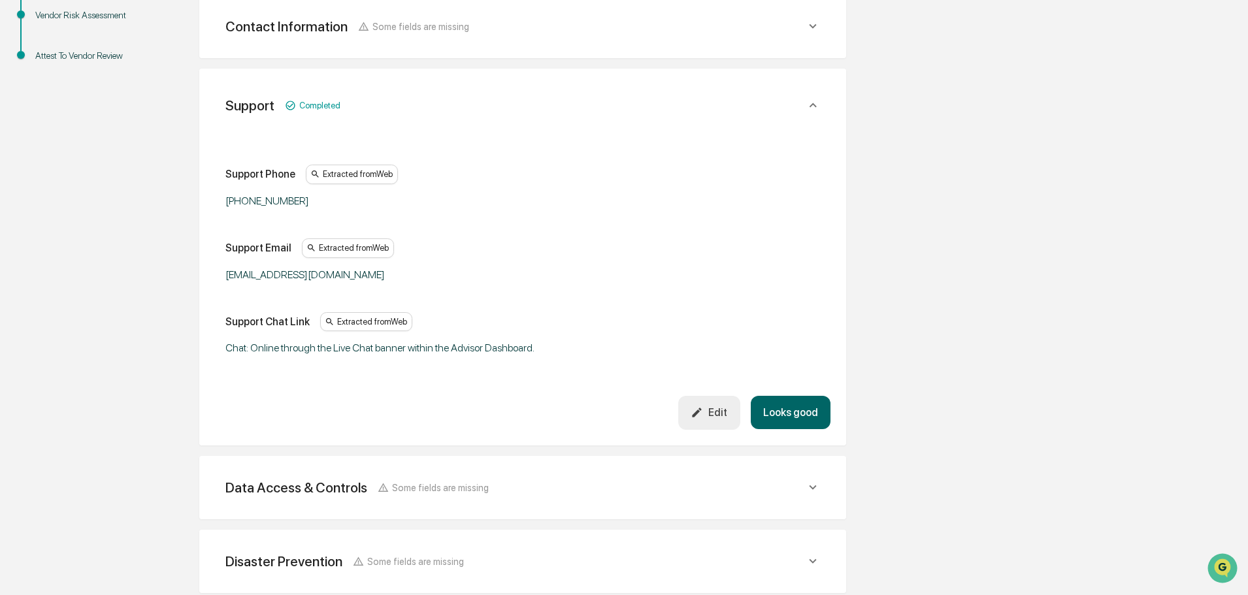
scroll to position [319, 0]
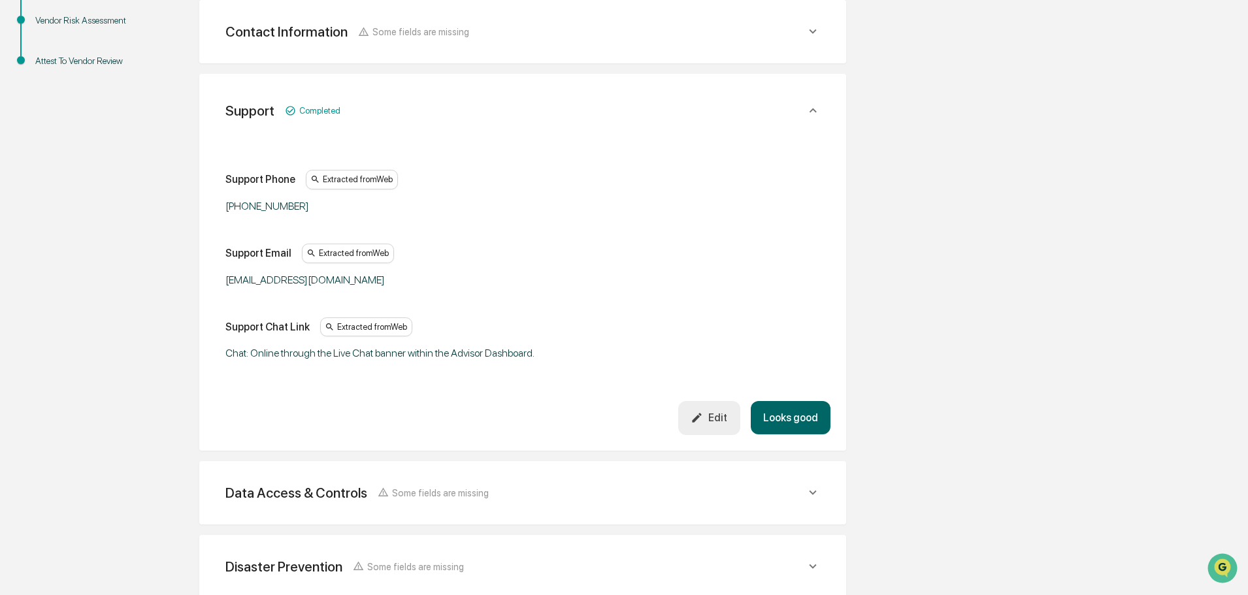
click at [813, 413] on button "Looks good" at bounding box center [790, 417] width 80 height 33
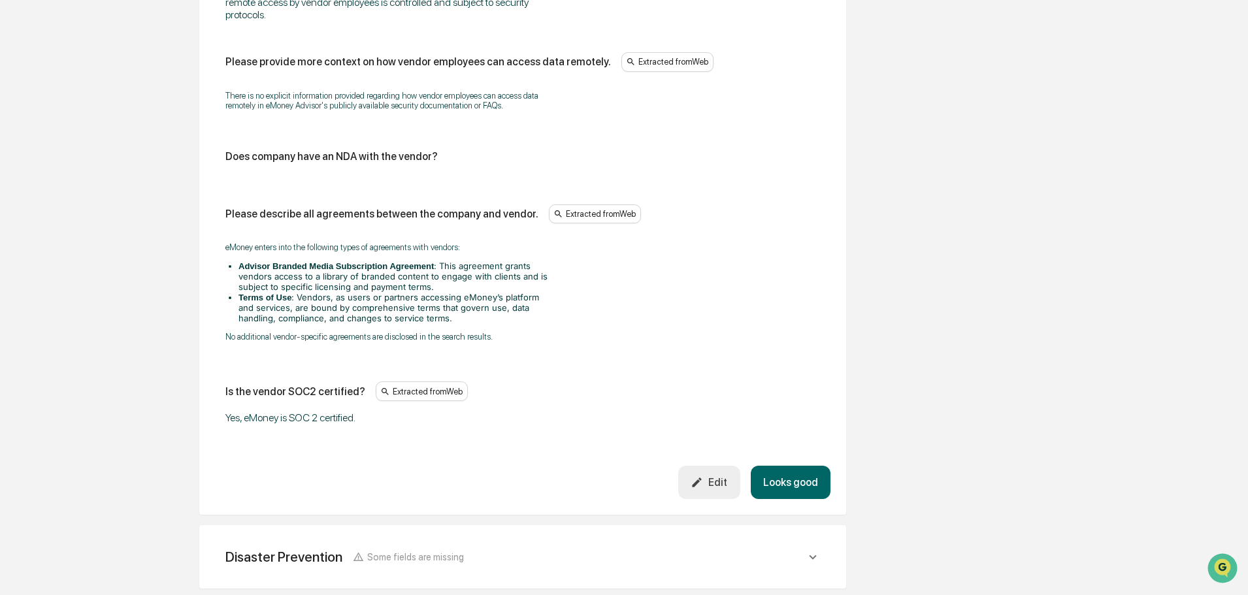
scroll to position [1634, 0]
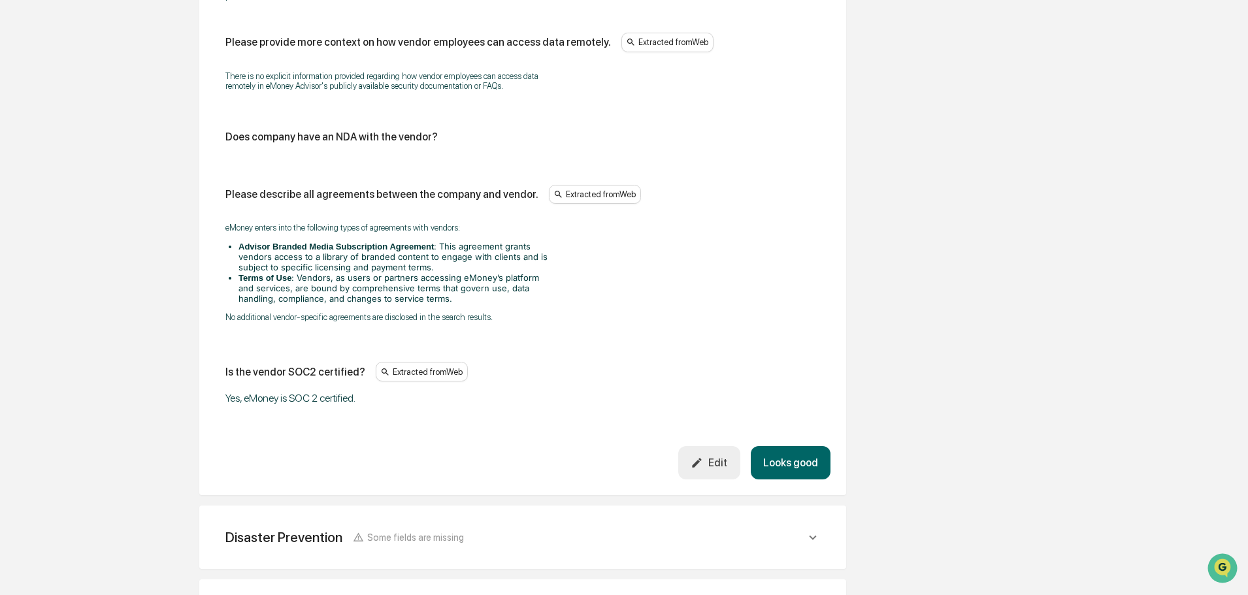
click at [702, 459] on icon "button" at bounding box center [696, 463] width 12 height 12
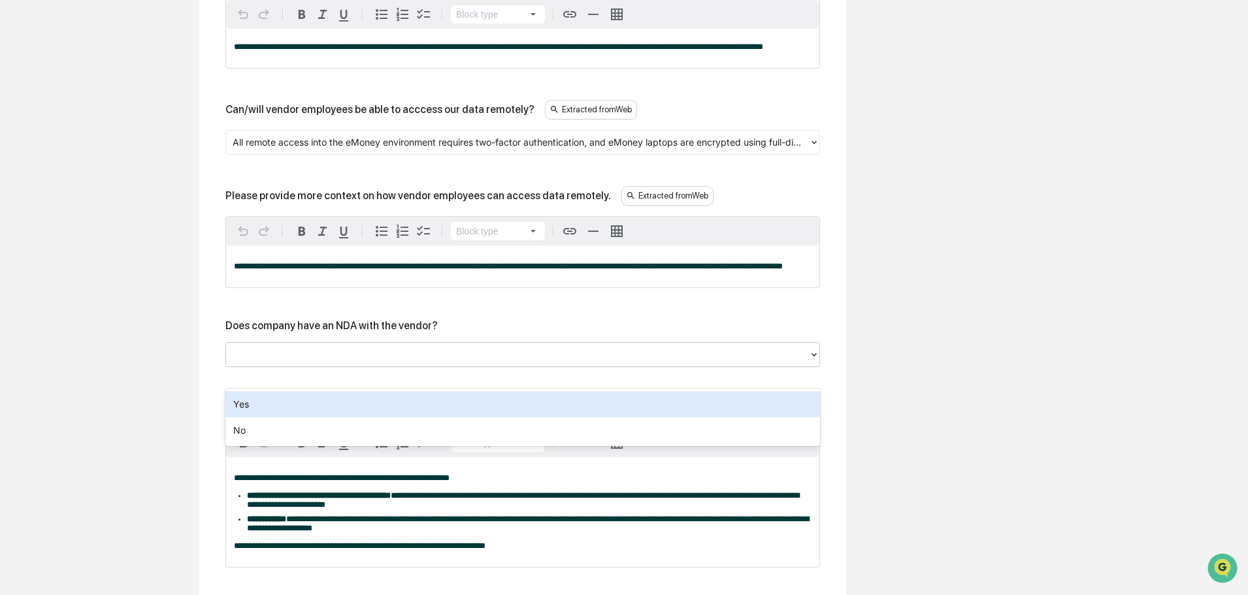
click at [277, 362] on div at bounding box center [518, 354] width 570 height 15
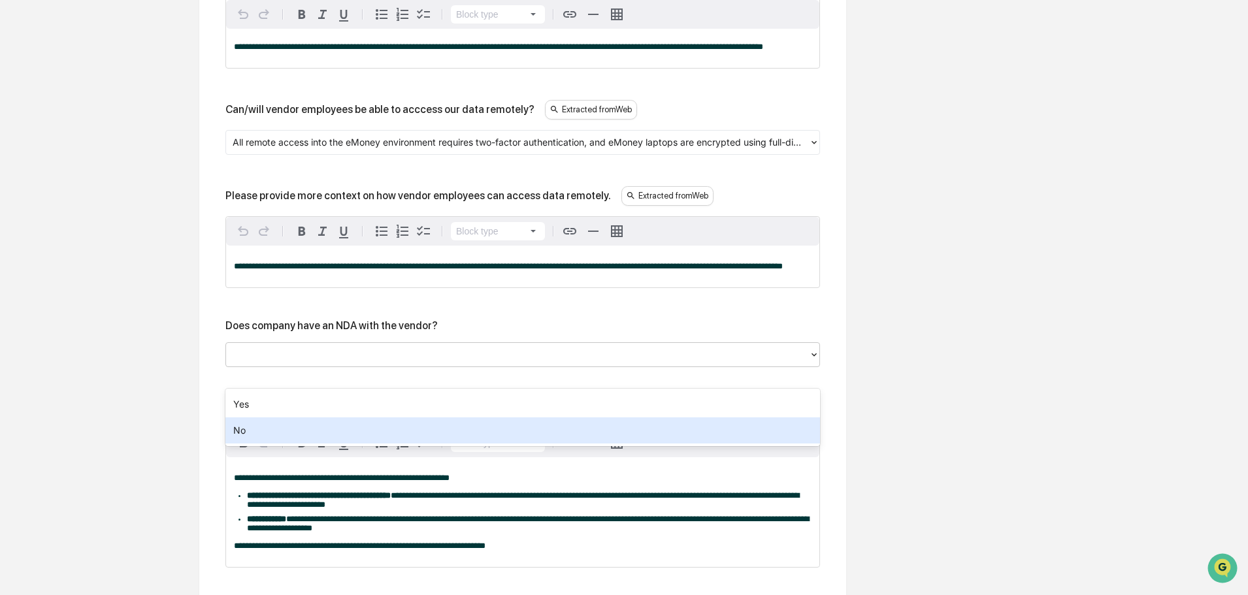
click at [273, 431] on div "No" at bounding box center [522, 430] width 594 height 26
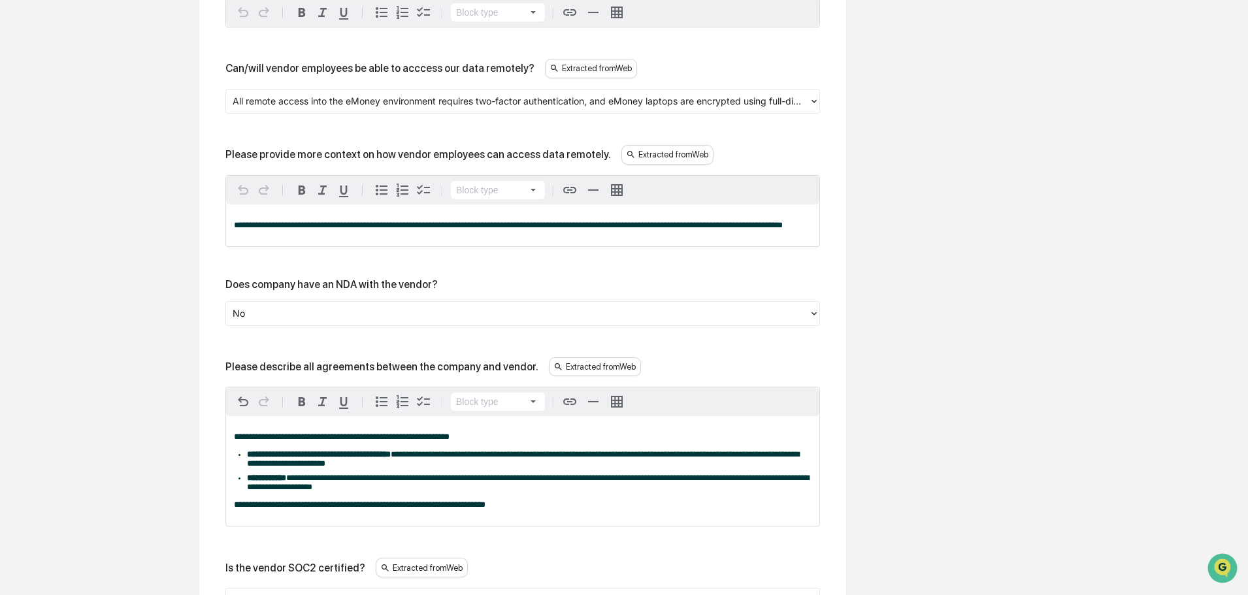
scroll to position [1830, 0]
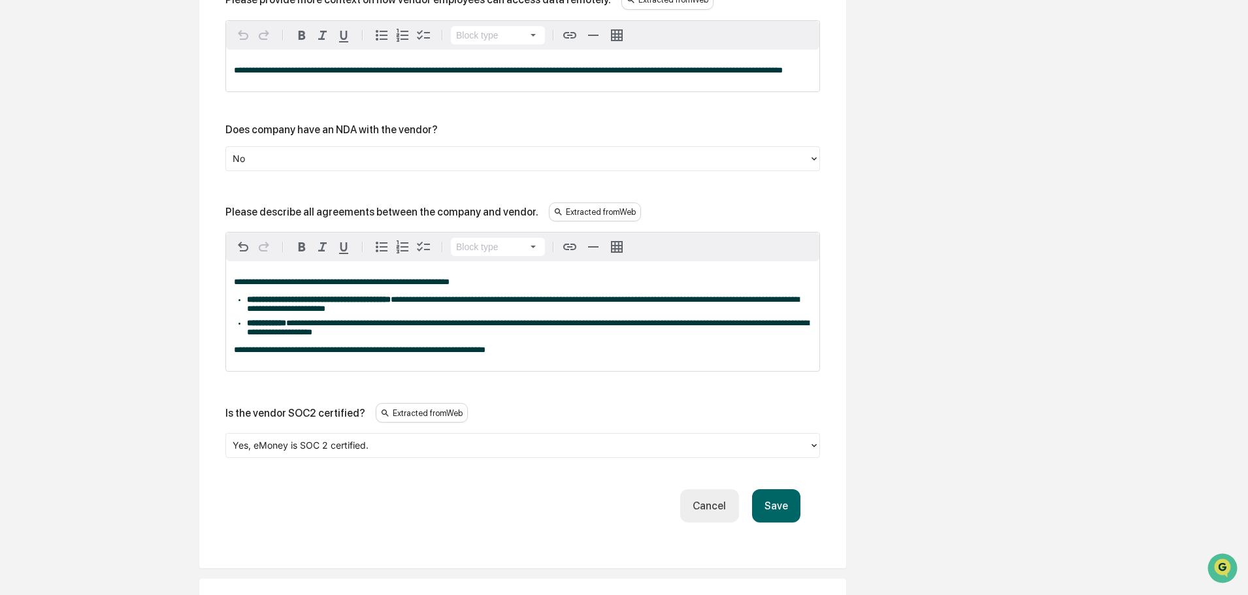
click at [784, 523] on button "Save" at bounding box center [776, 505] width 48 height 33
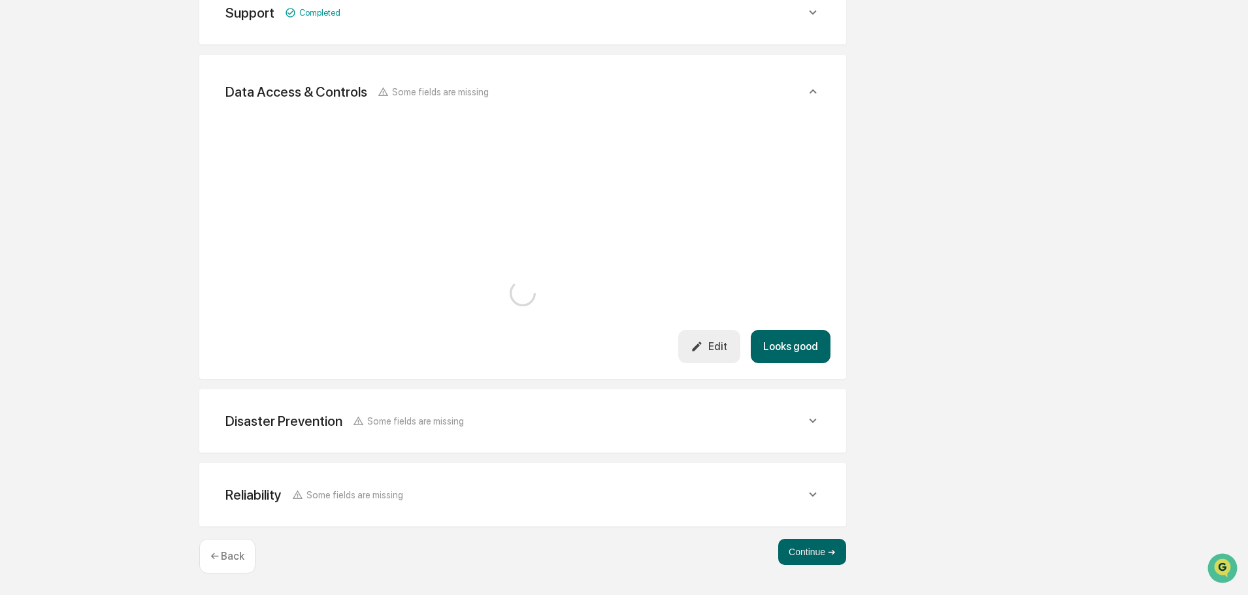
scroll to position [1764, 0]
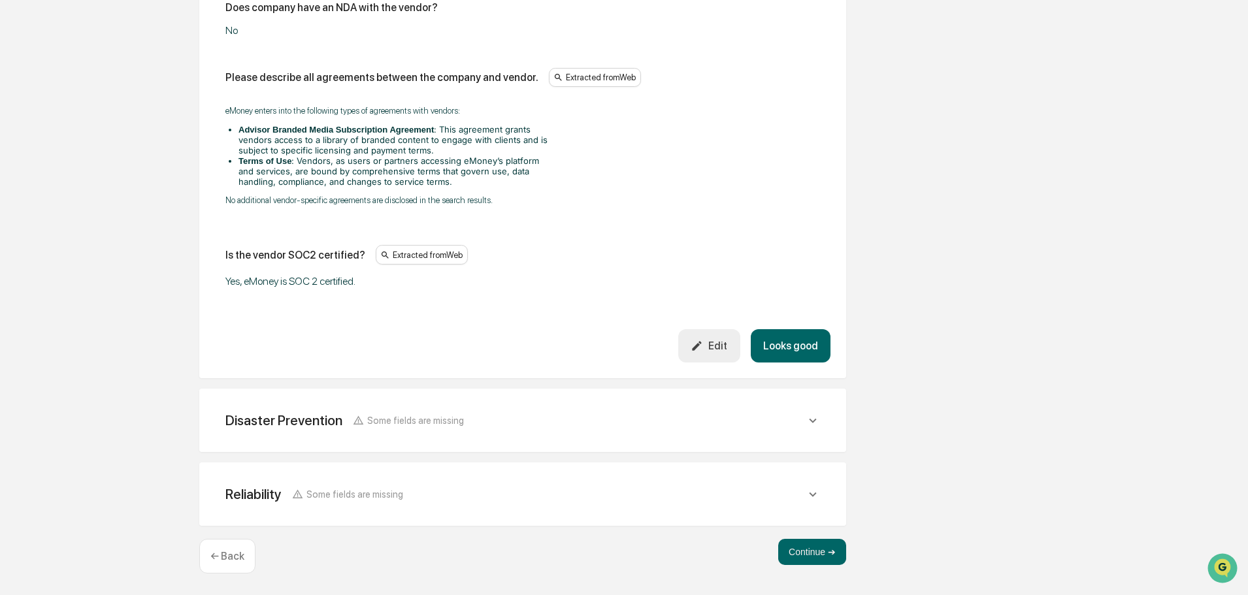
click at [781, 347] on button "Looks good" at bounding box center [790, 345] width 80 height 33
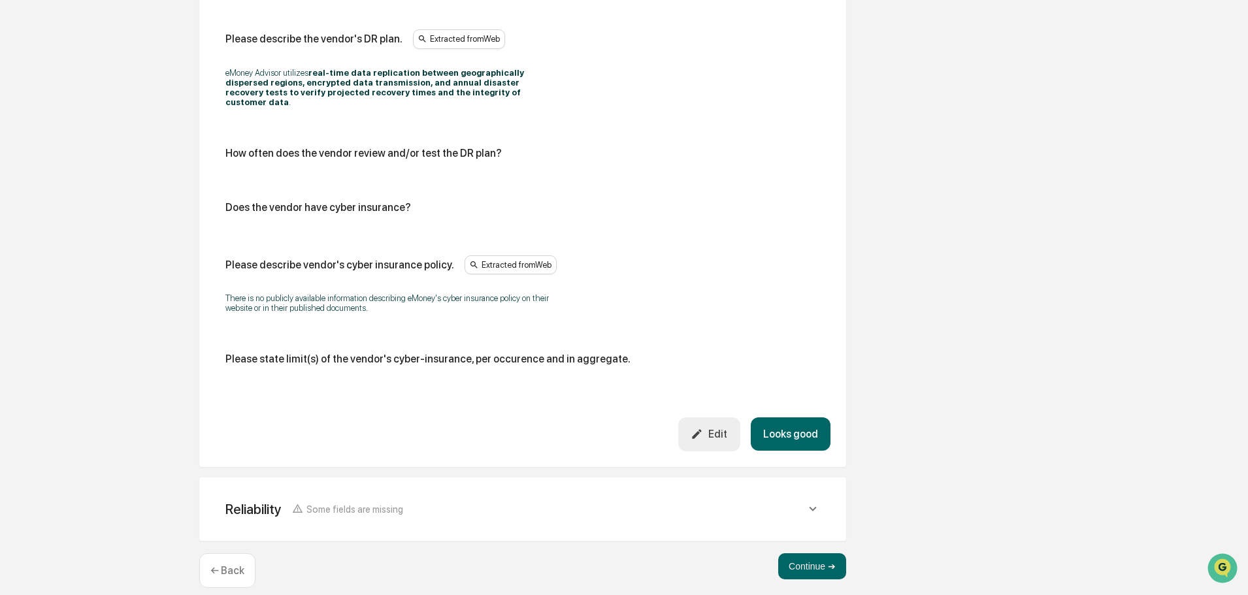
scroll to position [686, 0]
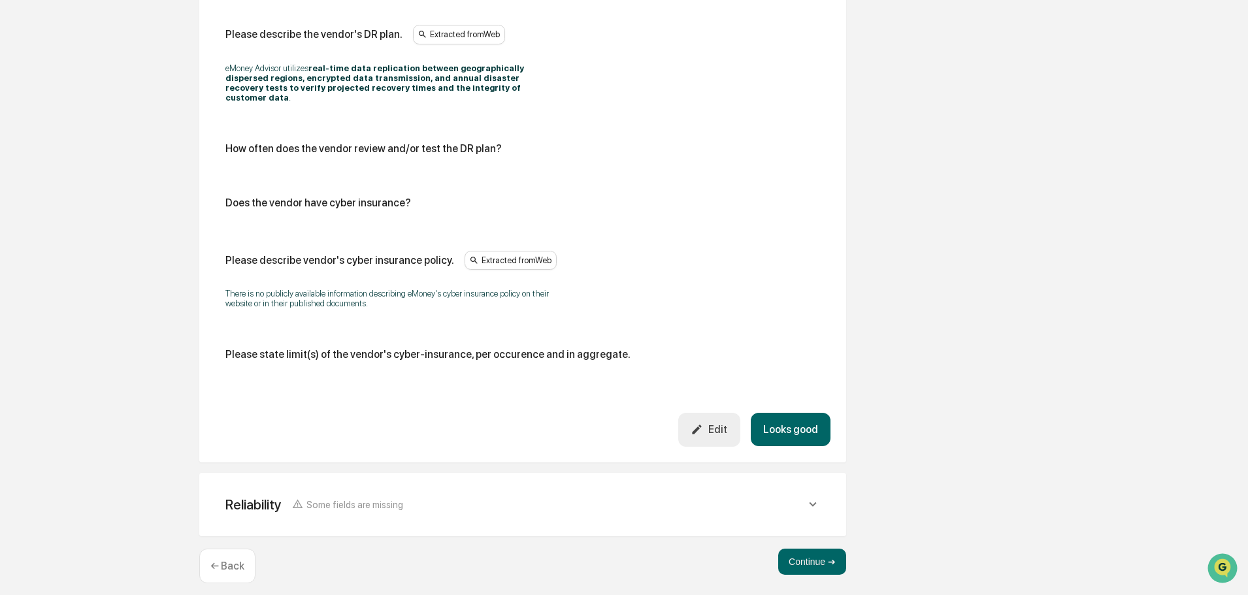
click at [778, 421] on button "Looks good" at bounding box center [790, 429] width 80 height 33
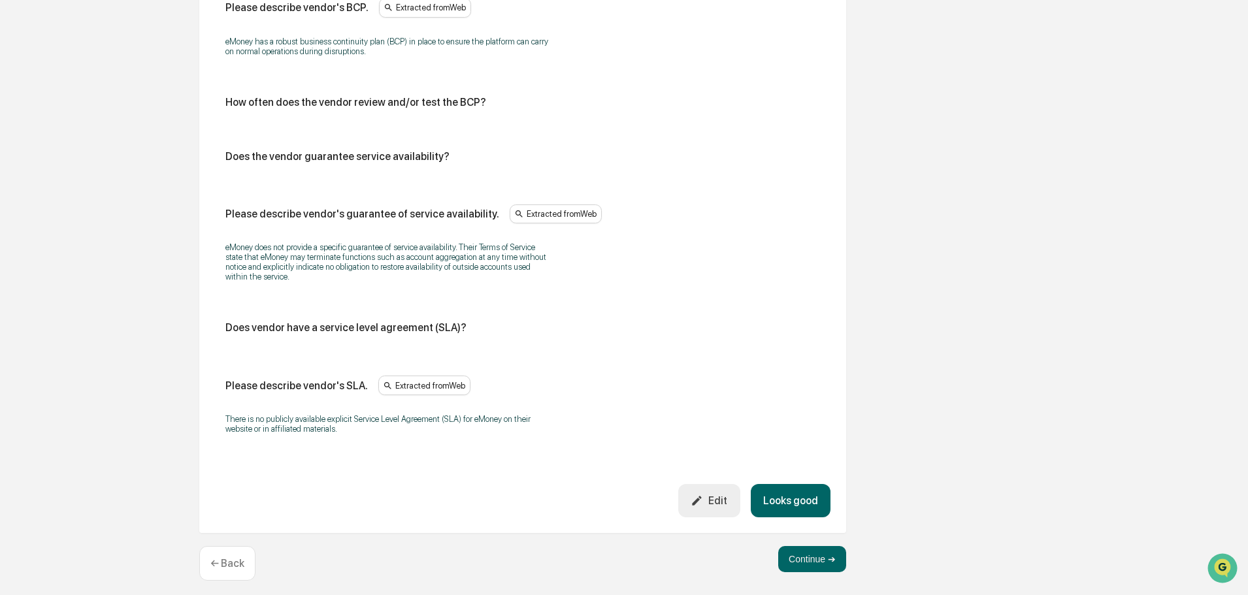
scroll to position [794, 0]
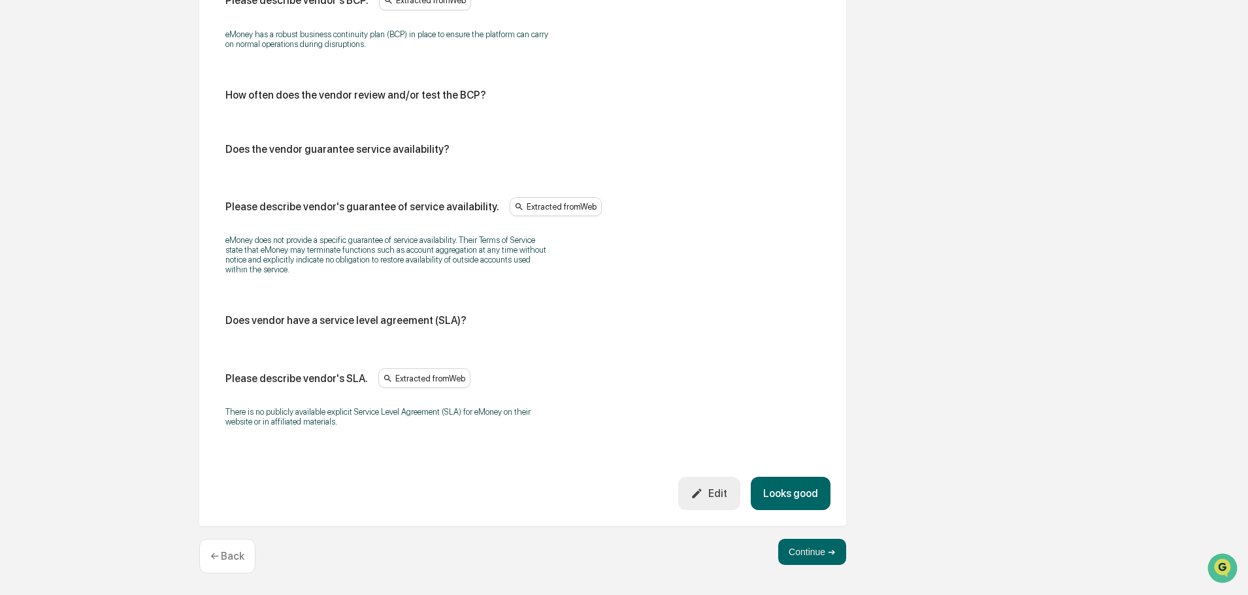
click at [790, 490] on button "Looks good" at bounding box center [790, 493] width 80 height 33
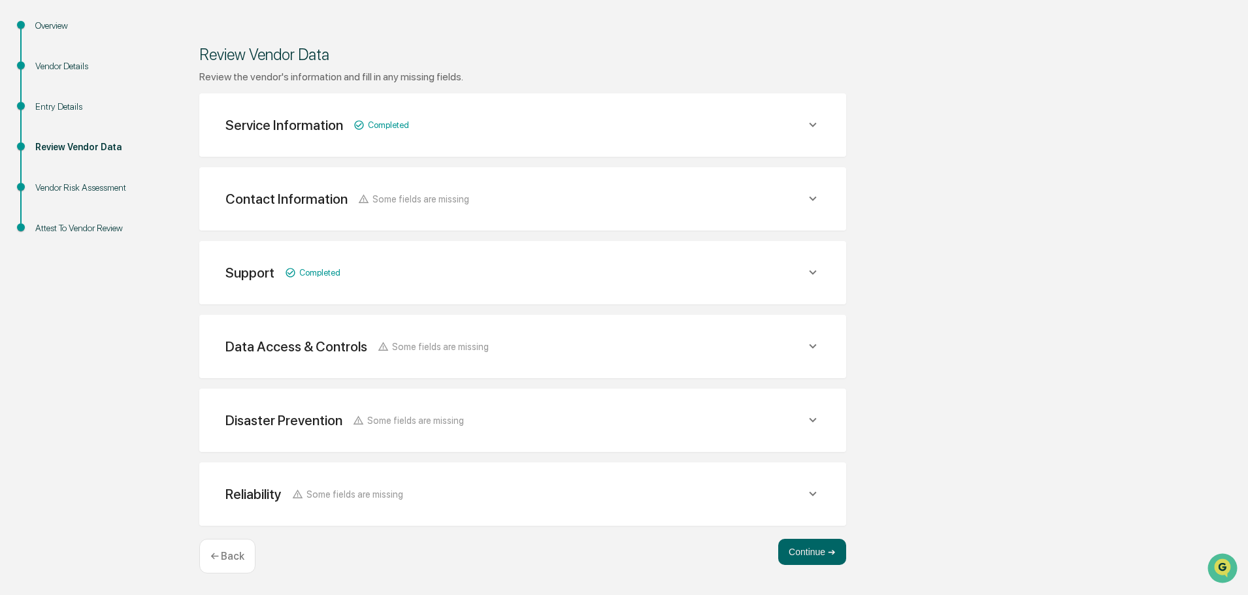
scroll to position [152, 0]
click at [823, 555] on button "Continue ➔" at bounding box center [812, 552] width 68 height 26
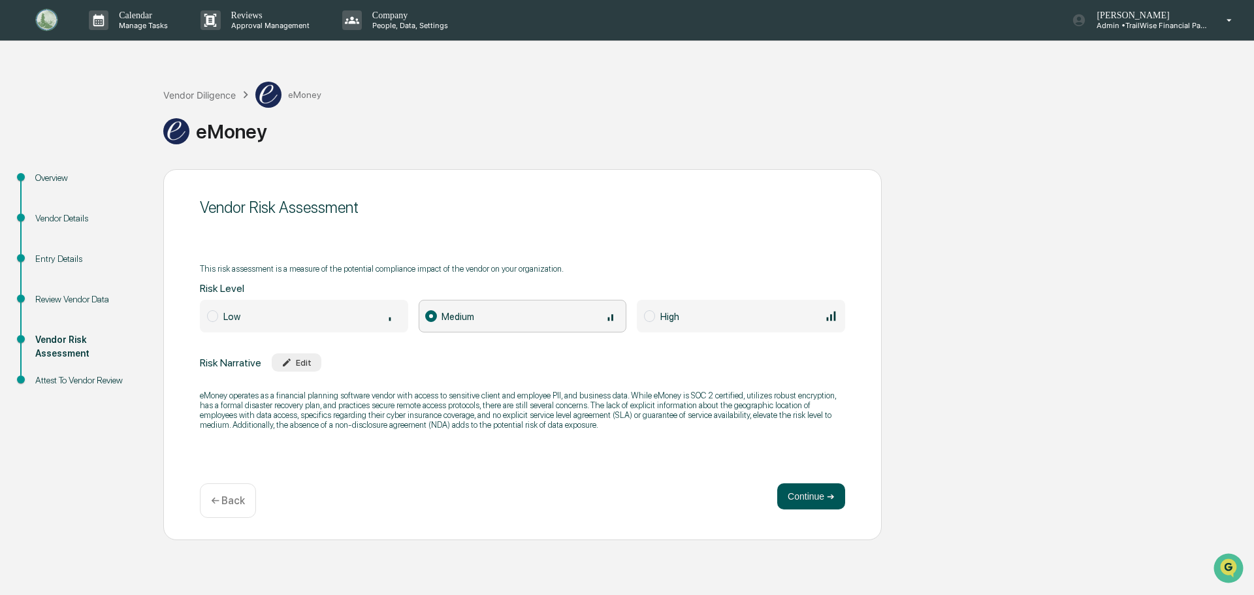
click at [799, 489] on button "Continue ➔" at bounding box center [811, 496] width 68 height 26
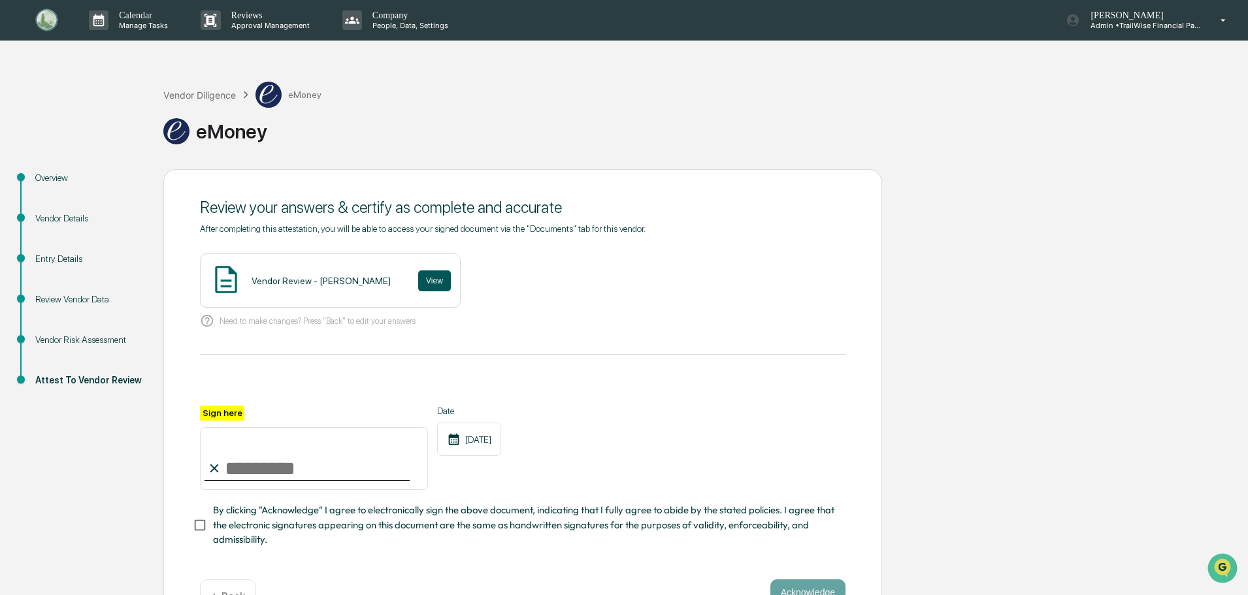
click at [418, 282] on button "View" at bounding box center [434, 280] width 33 height 21
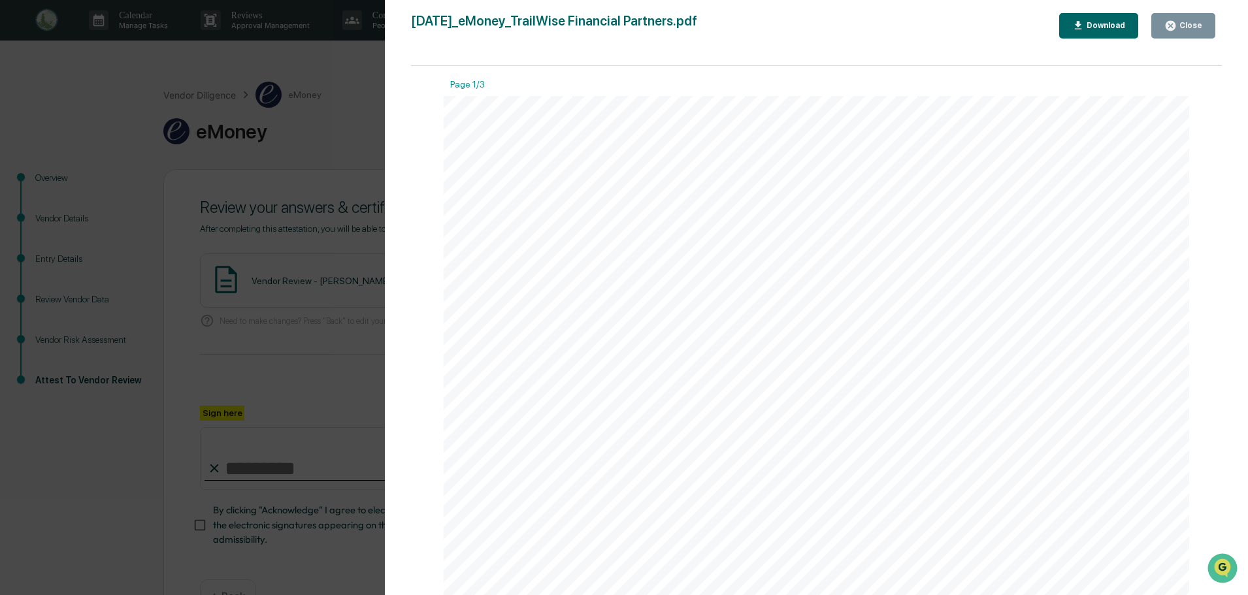
click at [1202, 25] on div "Close" at bounding box center [1188, 25] width 25 height 9
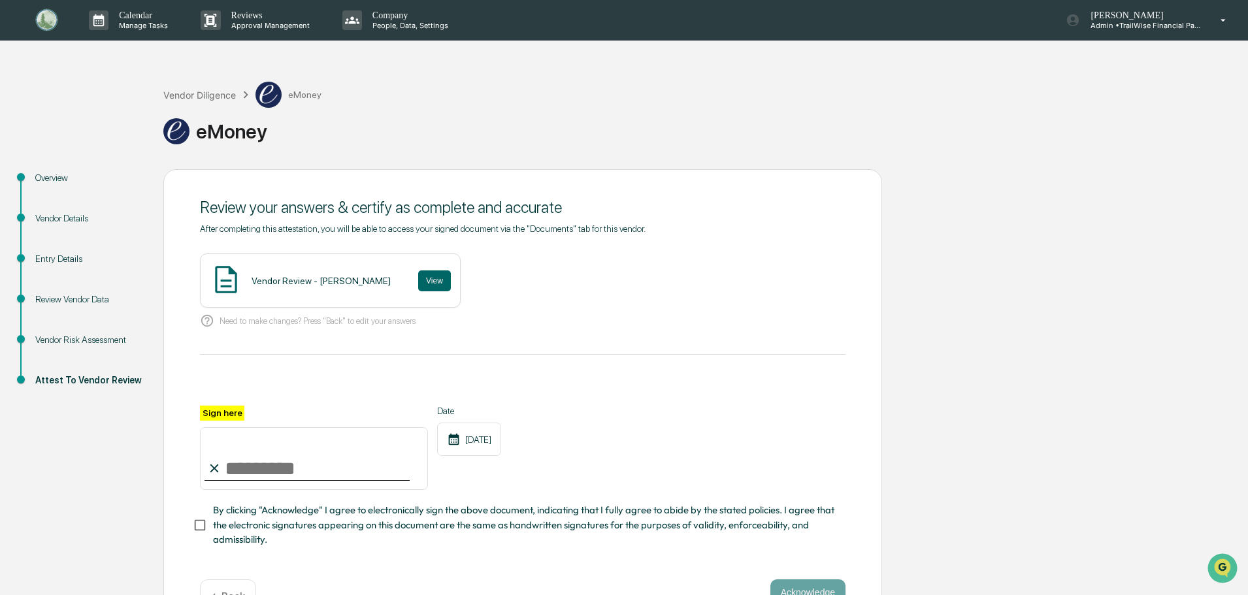
click at [232, 471] on input "Sign here" at bounding box center [314, 458] width 228 height 63
type input "**********"
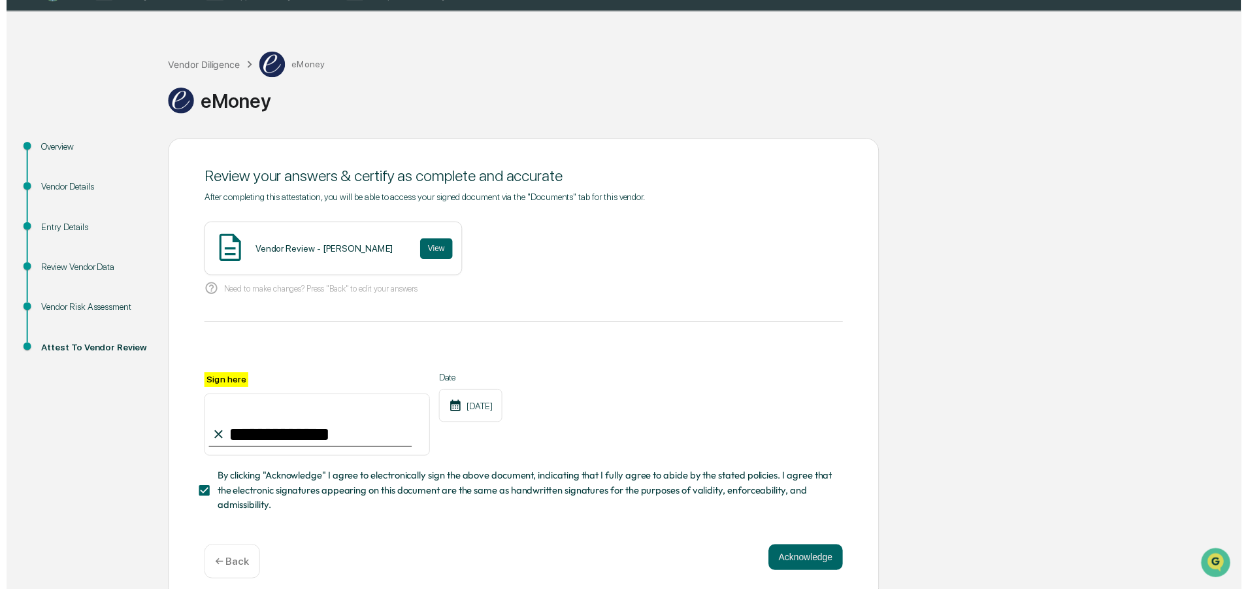
scroll to position [45, 0]
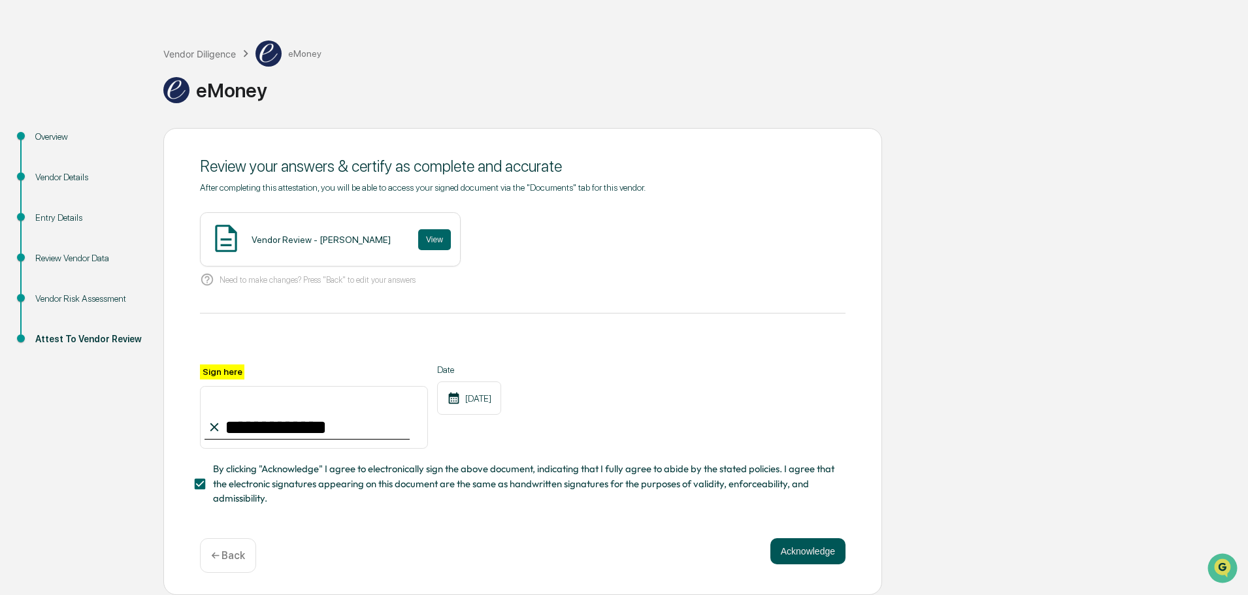
click at [804, 552] on button "Acknowledge" at bounding box center [807, 551] width 75 height 26
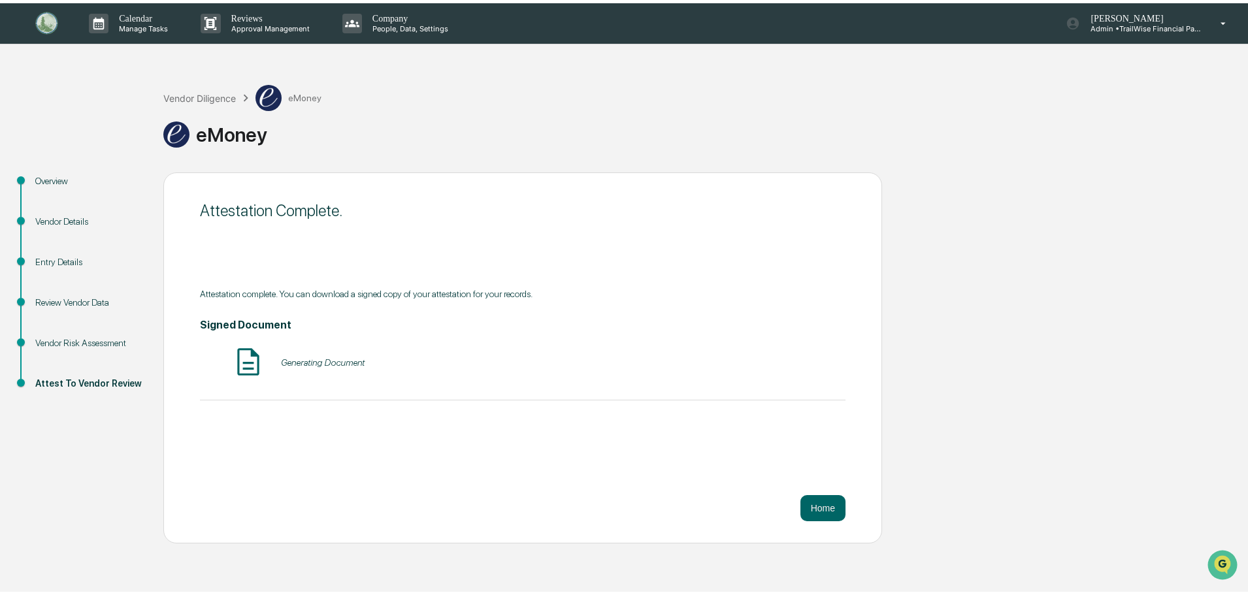
scroll to position [0, 0]
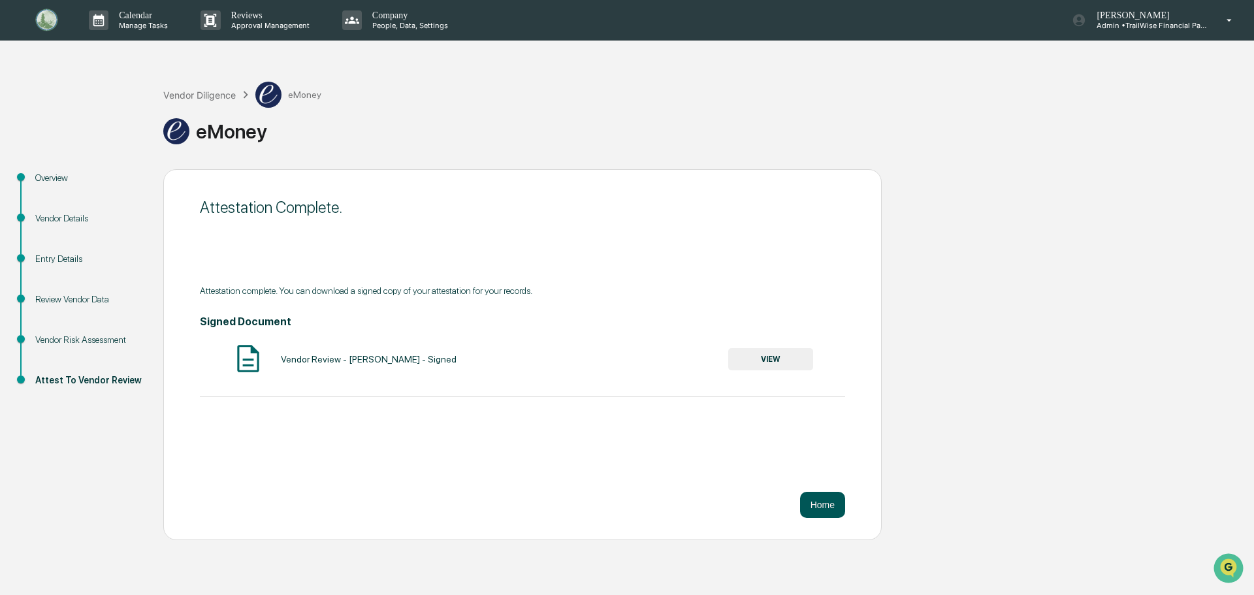
click at [835, 506] on button "Home" at bounding box center [822, 505] width 45 height 26
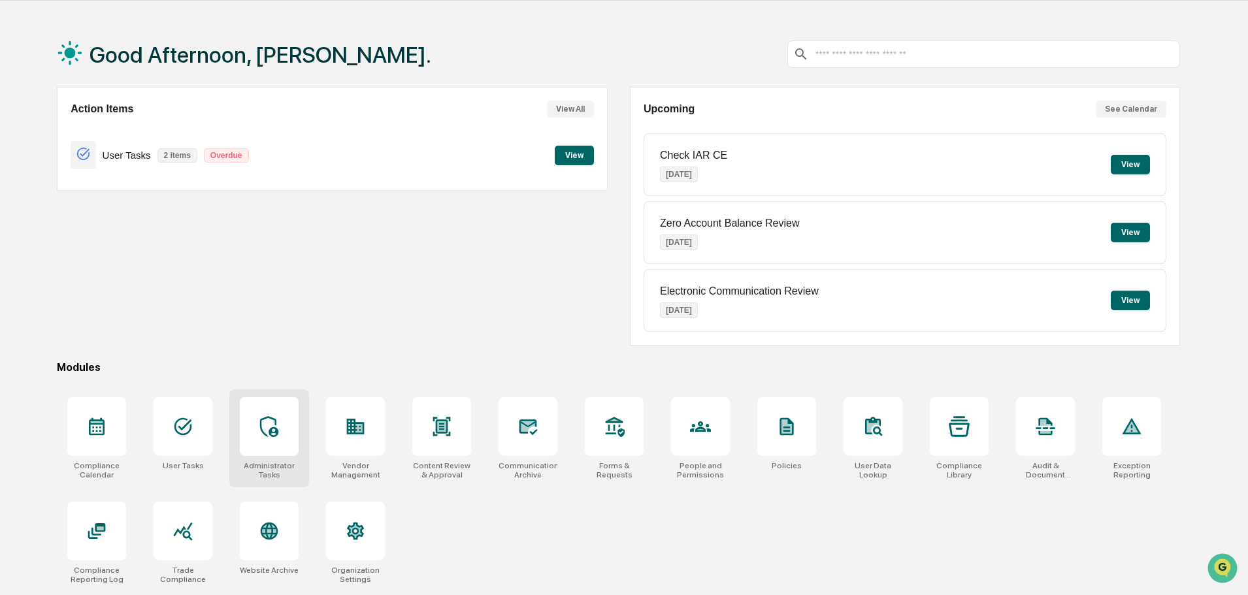
scroll to position [62, 0]
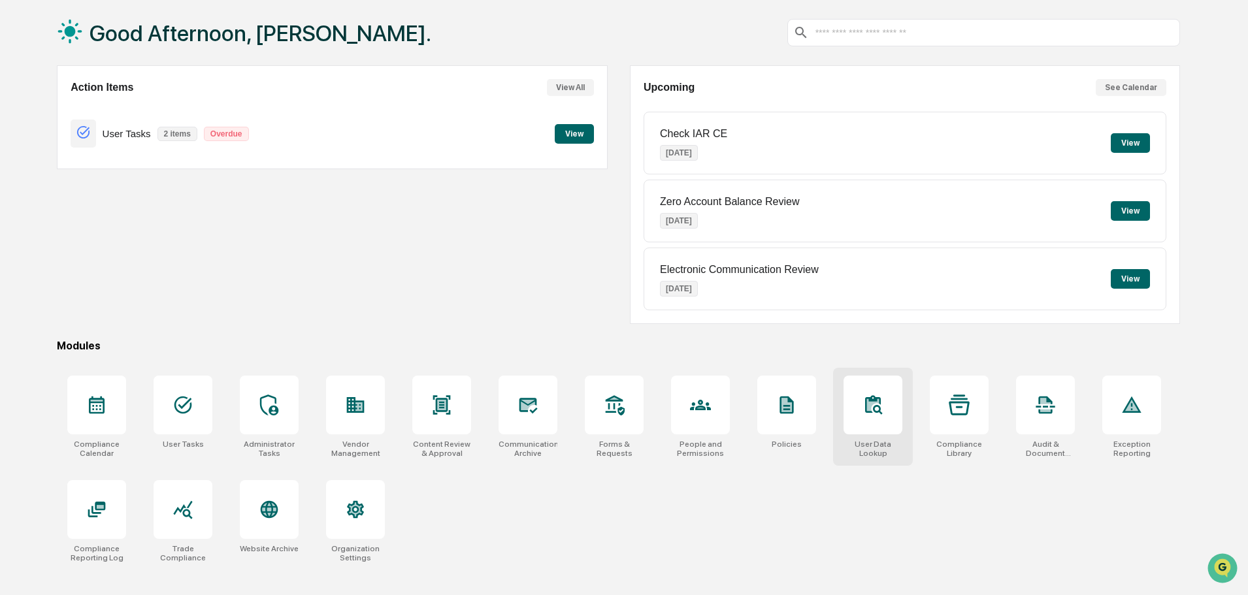
click at [894, 423] on div at bounding box center [872, 405] width 59 height 59
